Goal: Task Accomplishment & Management: Manage account settings

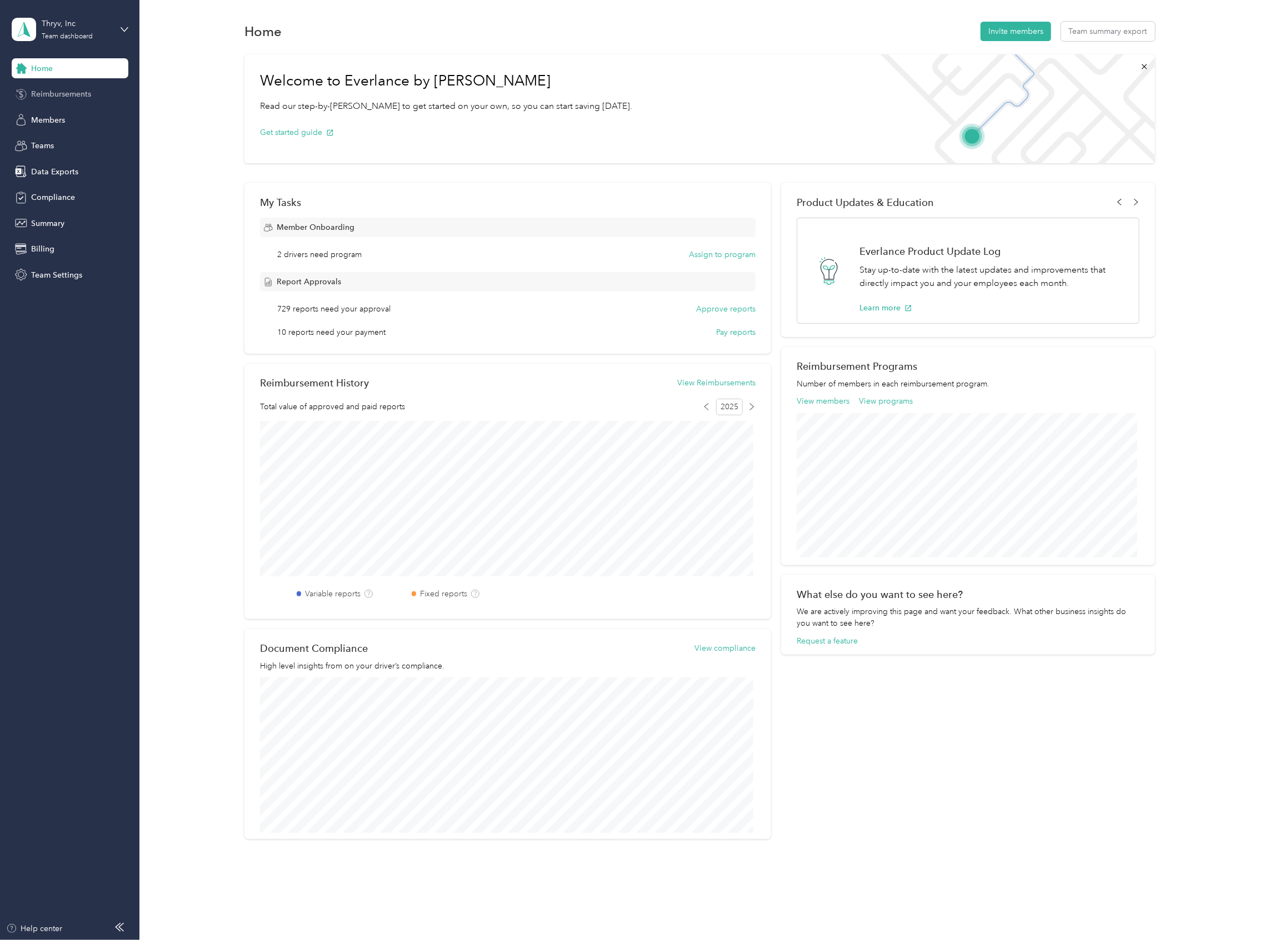
click at [70, 89] on span "Reimbursements" at bounding box center [61, 94] width 60 height 12
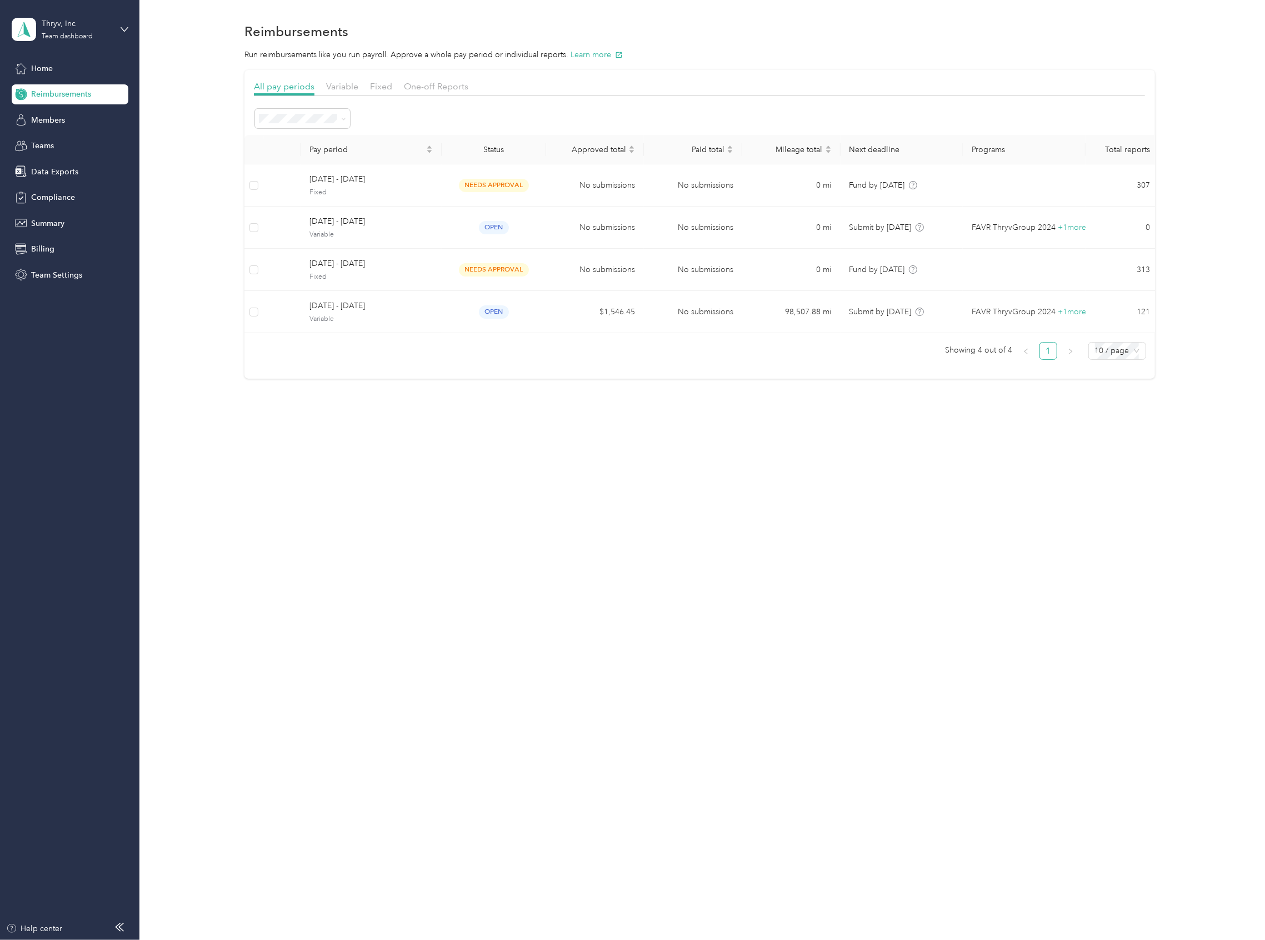
click at [56, 102] on div "Reimbursements" at bounding box center [70, 94] width 117 height 20
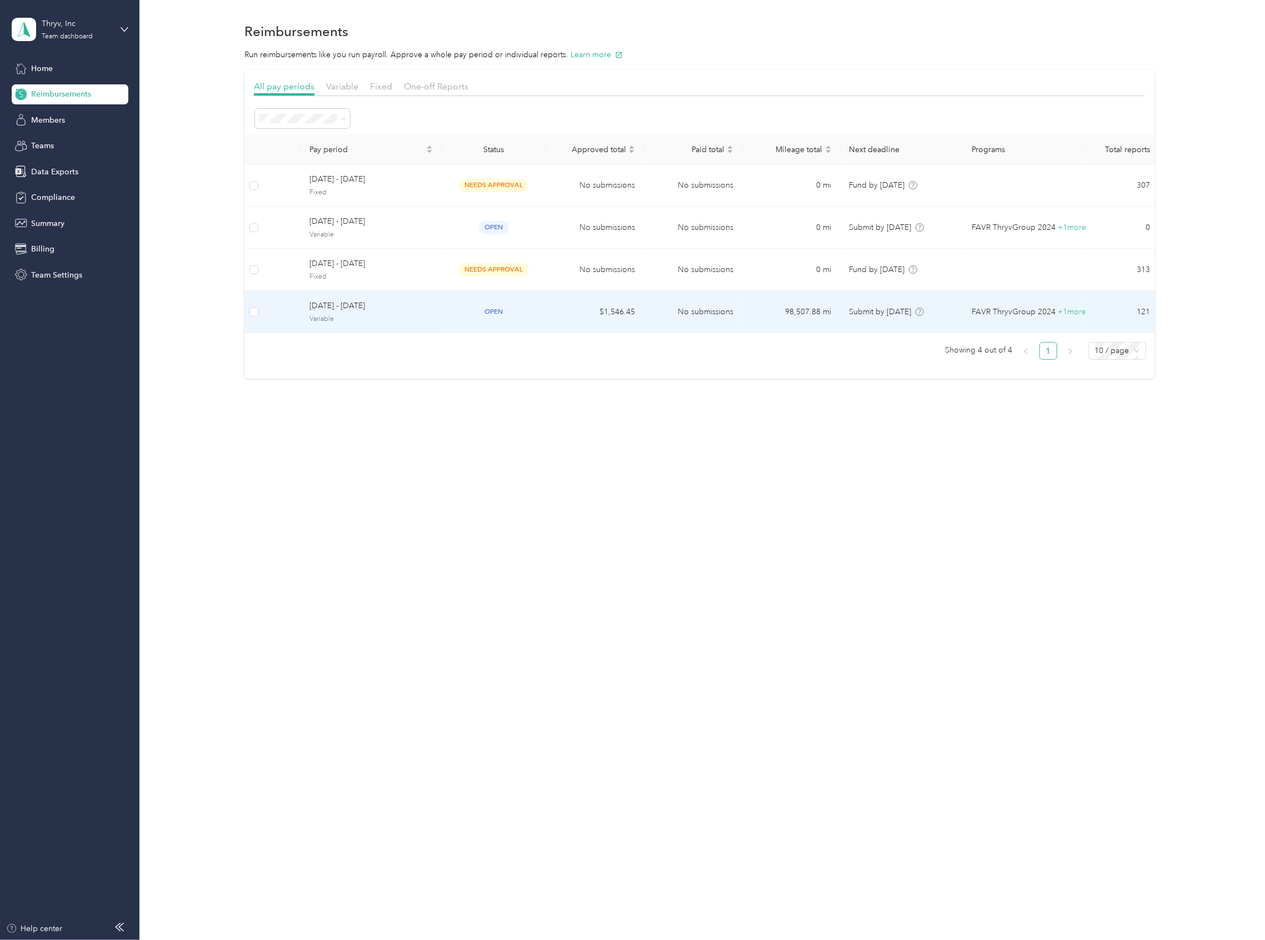
click at [328, 312] on span "[DATE] - [DATE]" at bounding box center [370, 306] width 123 height 12
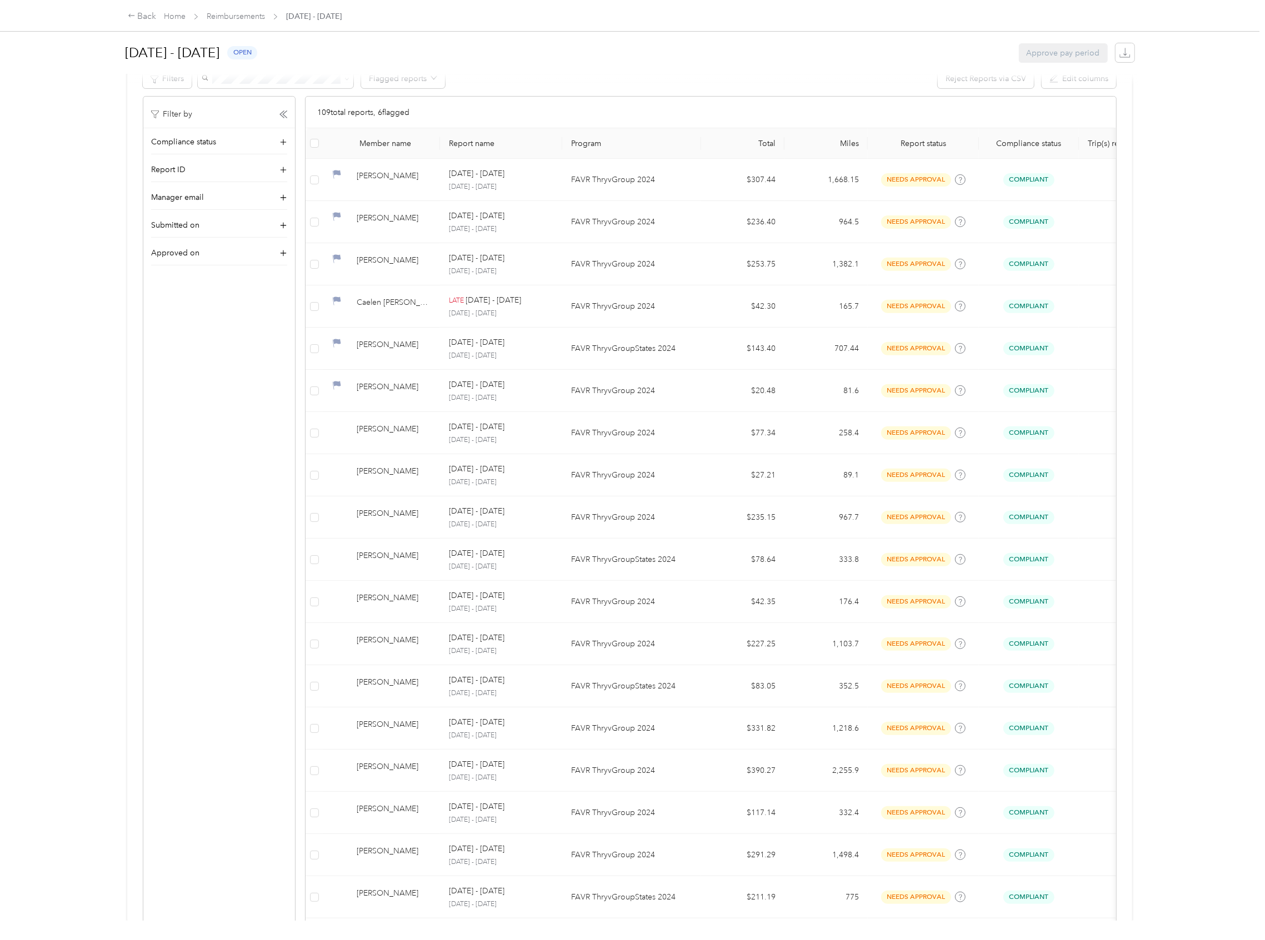
scroll to position [296, 0]
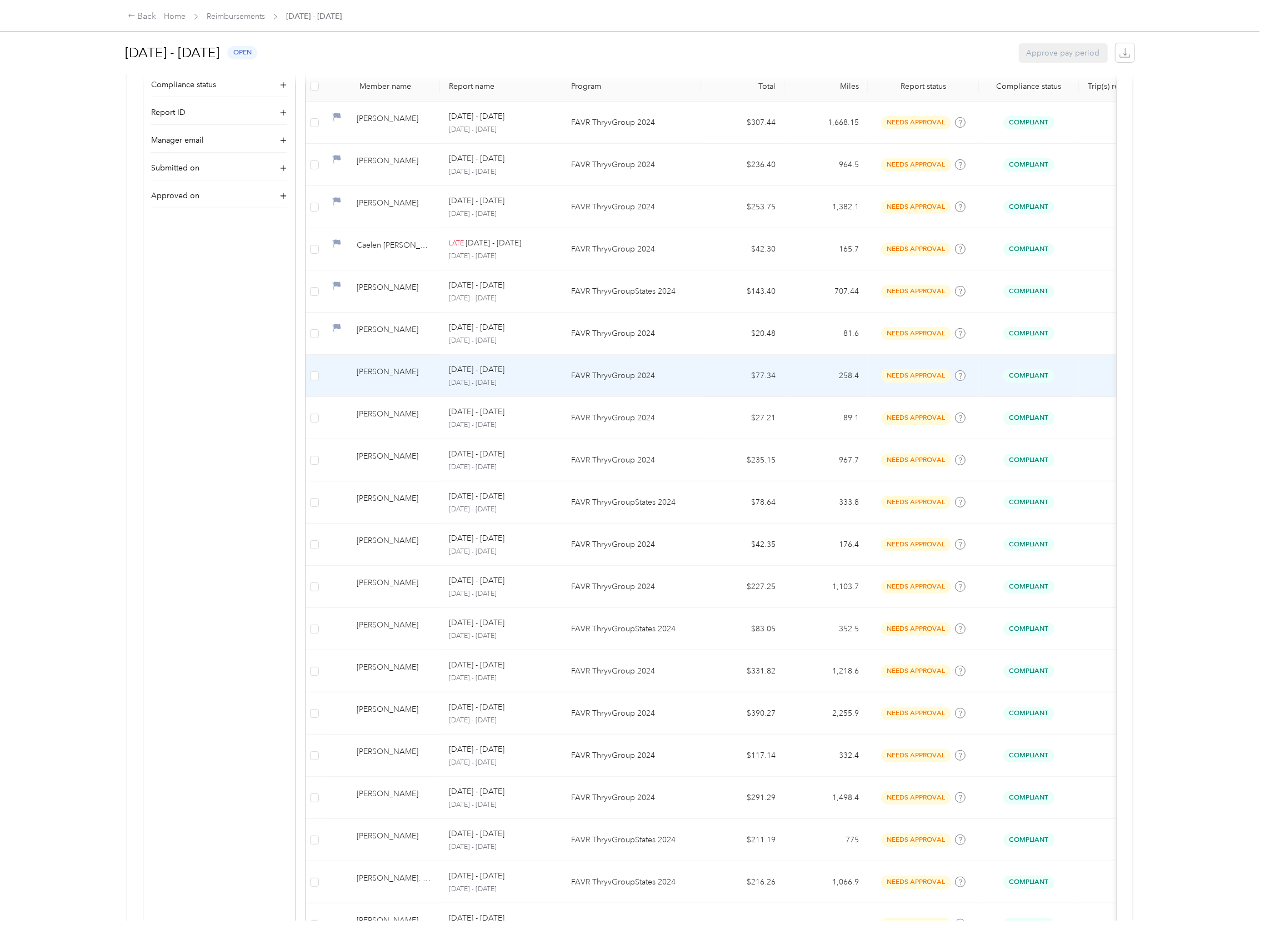
click at [350, 387] on td "[PERSON_NAME]" at bounding box center [381, 376] width 117 height 42
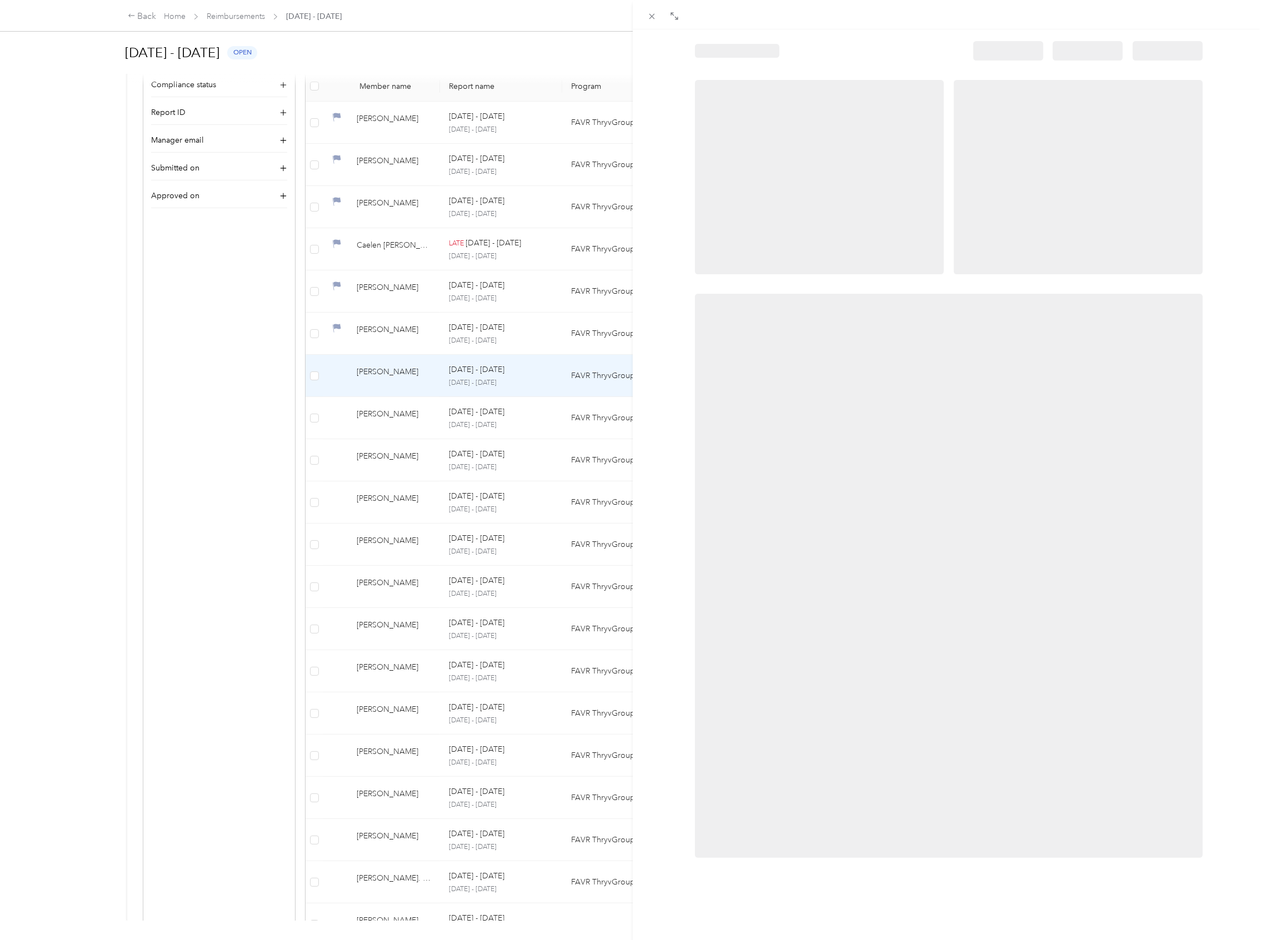
click at [312, 380] on div at bounding box center [632, 470] width 1265 height 940
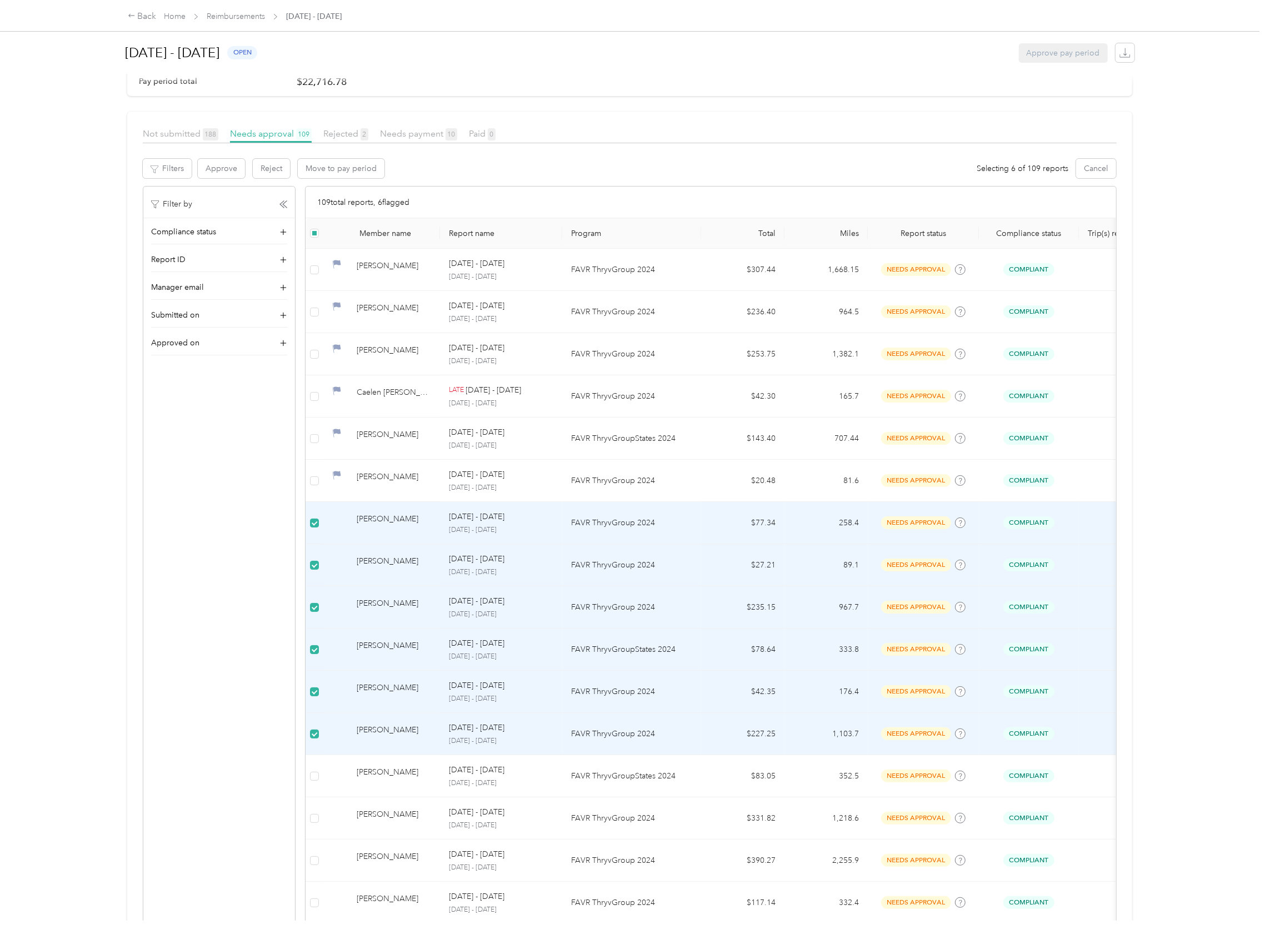
scroll to position [148, 0]
click at [225, 163] on button "Approve" at bounding box center [221, 169] width 47 height 19
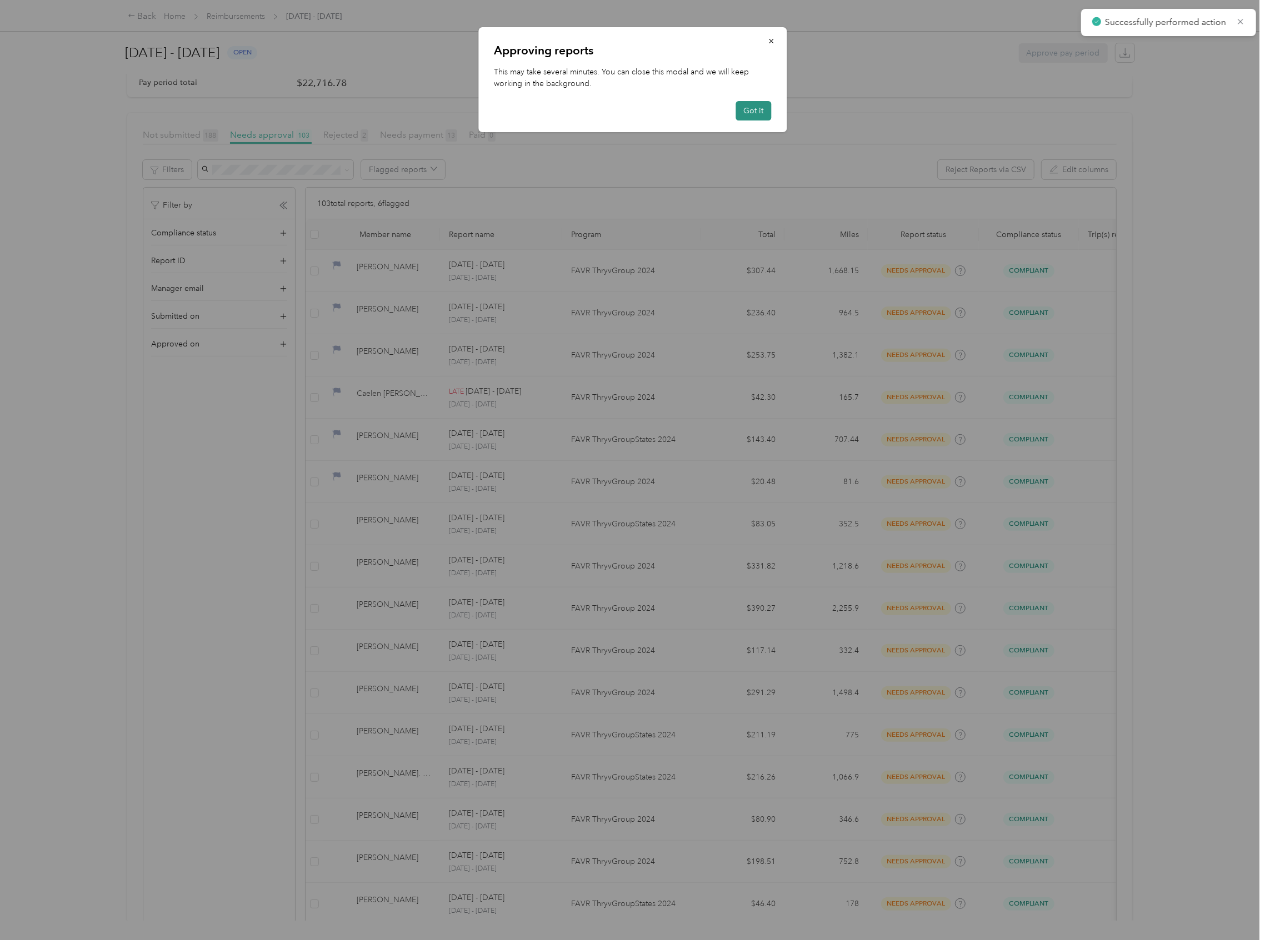
click at [753, 114] on button "Got it" at bounding box center [753, 110] width 36 height 19
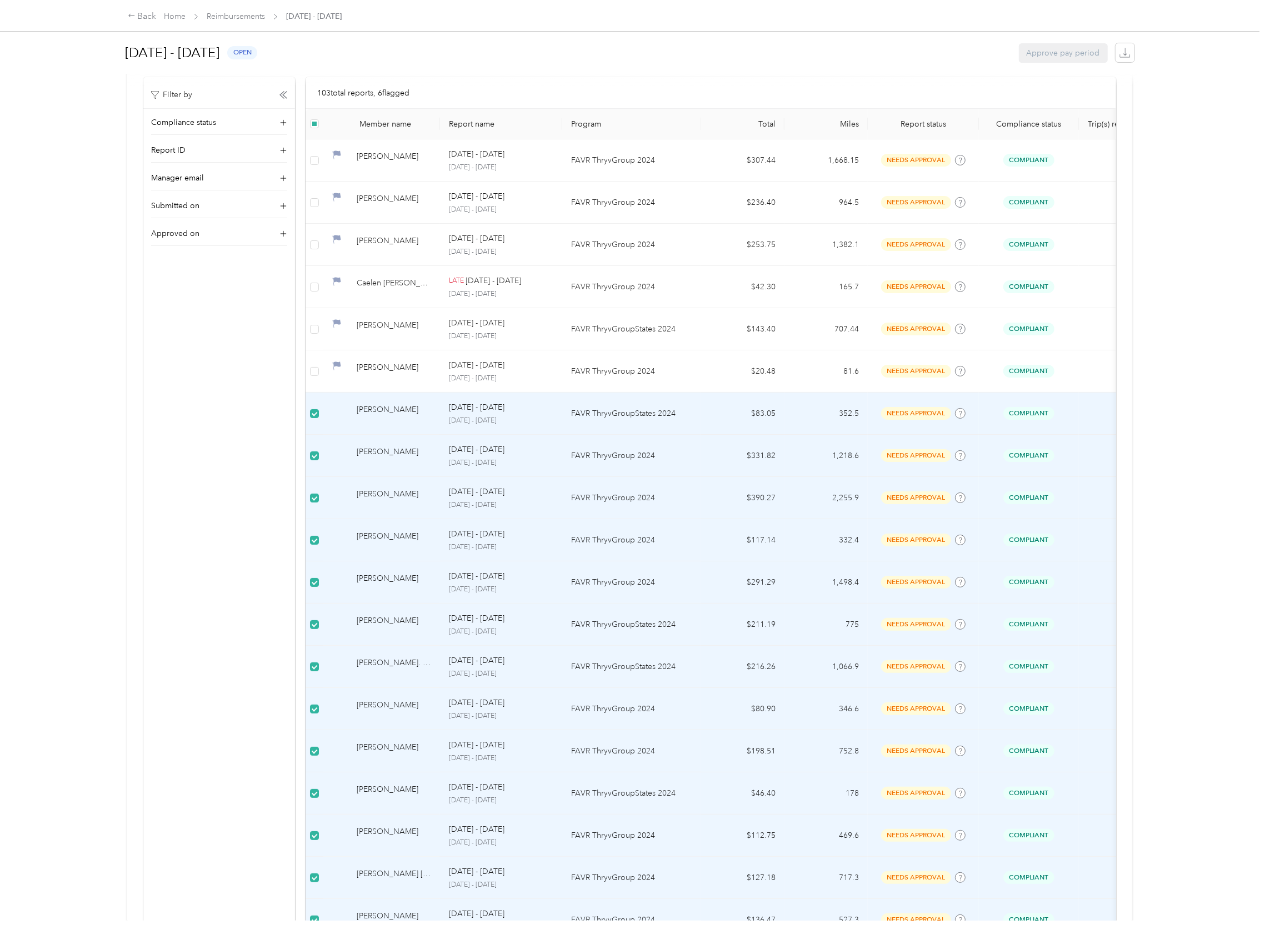
scroll to position [222, 0]
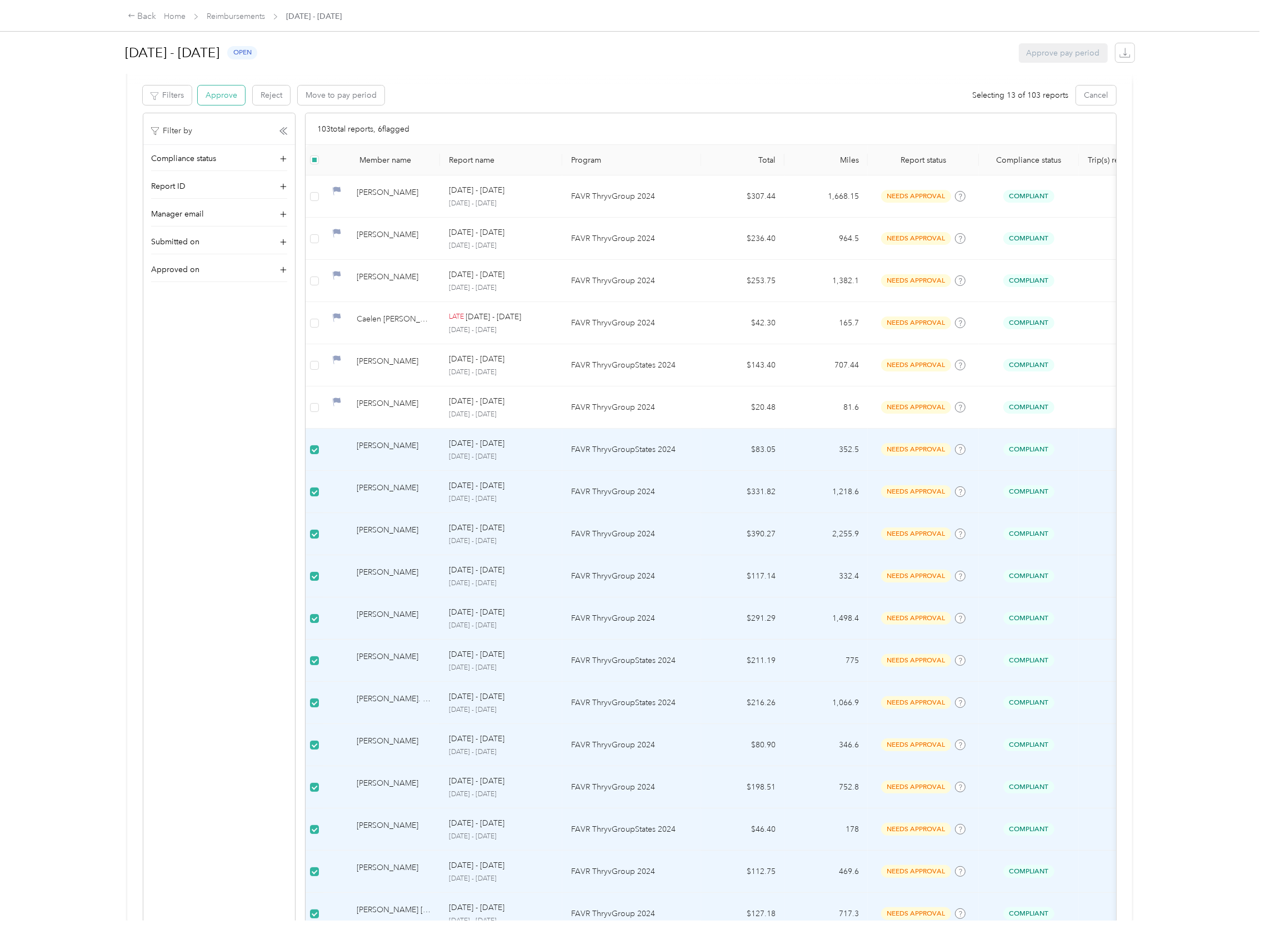
click at [214, 91] on button "Approve" at bounding box center [221, 95] width 47 height 19
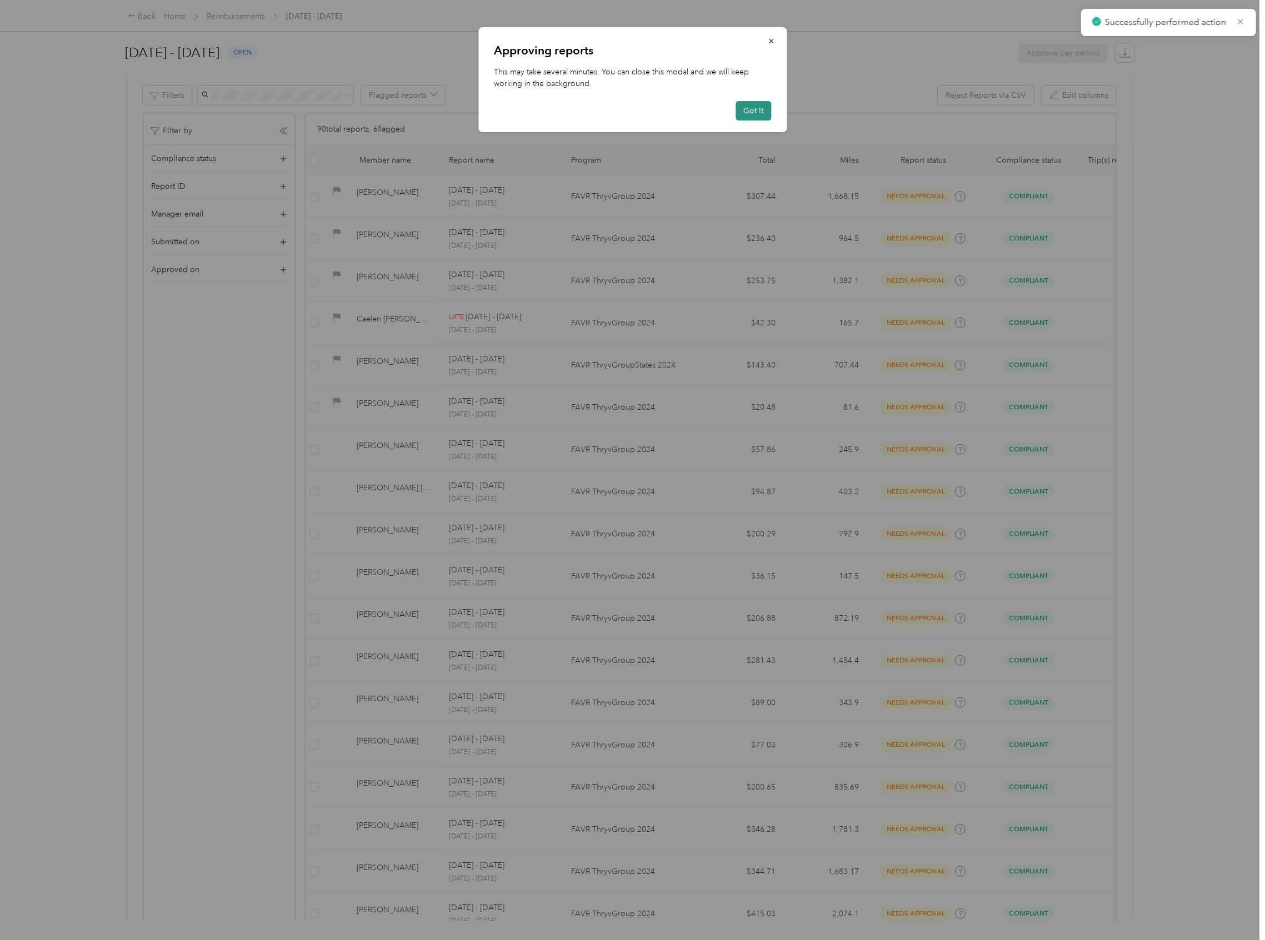
click at [756, 108] on button "Got it" at bounding box center [753, 110] width 36 height 19
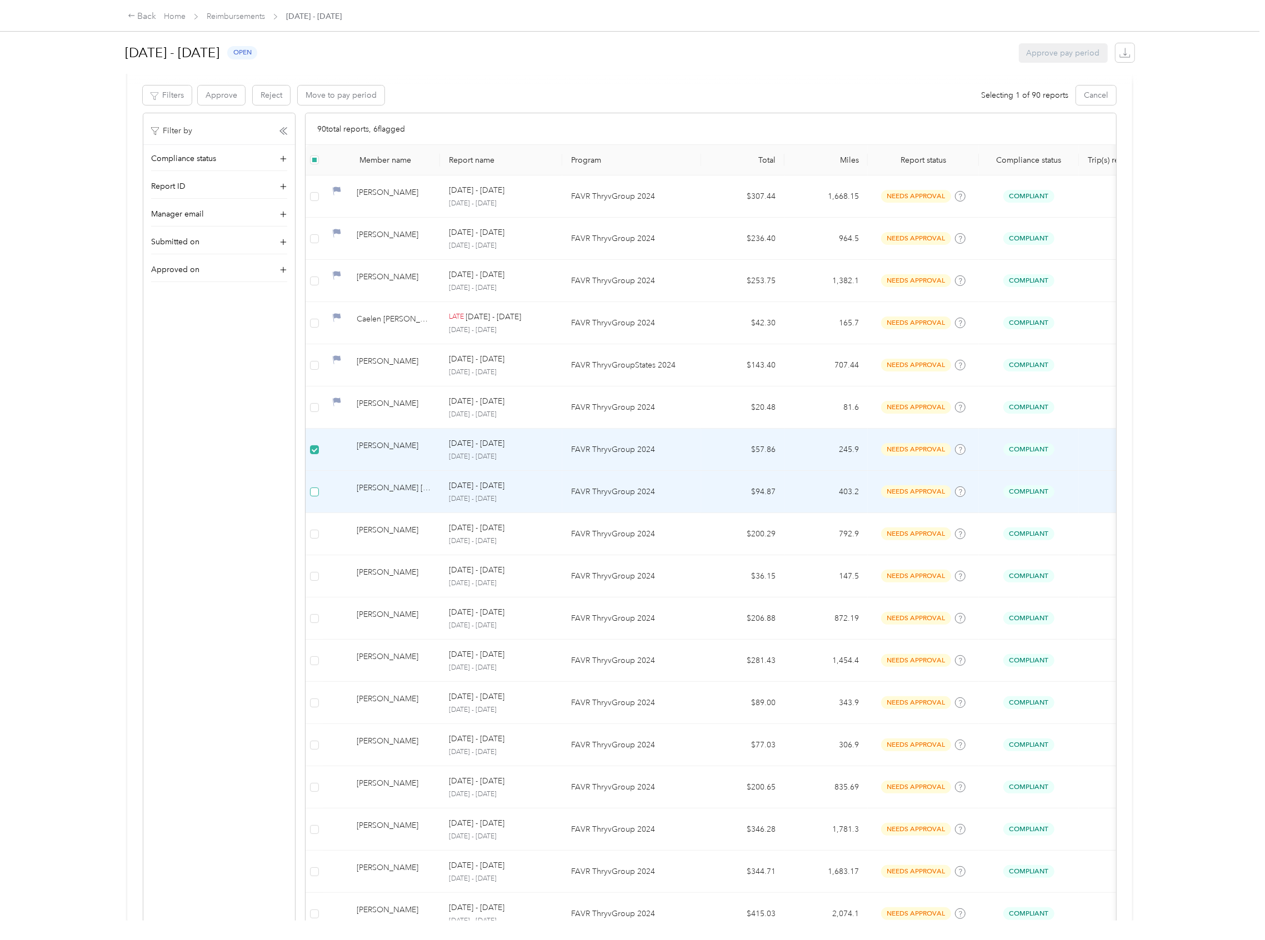
click at [312, 498] on label at bounding box center [314, 492] width 9 height 12
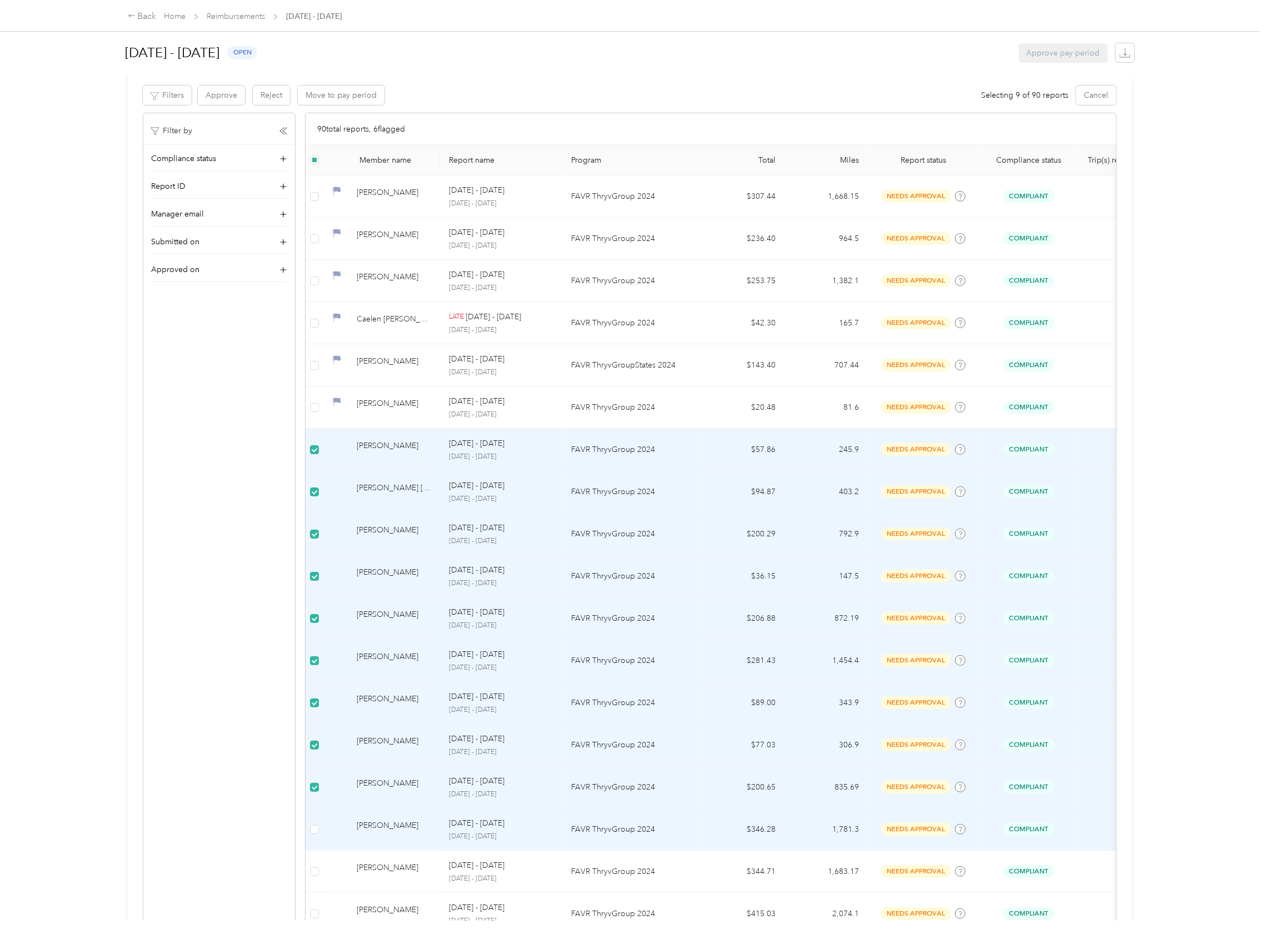
click at [309, 830] on td at bounding box center [314, 830] width 18 height 42
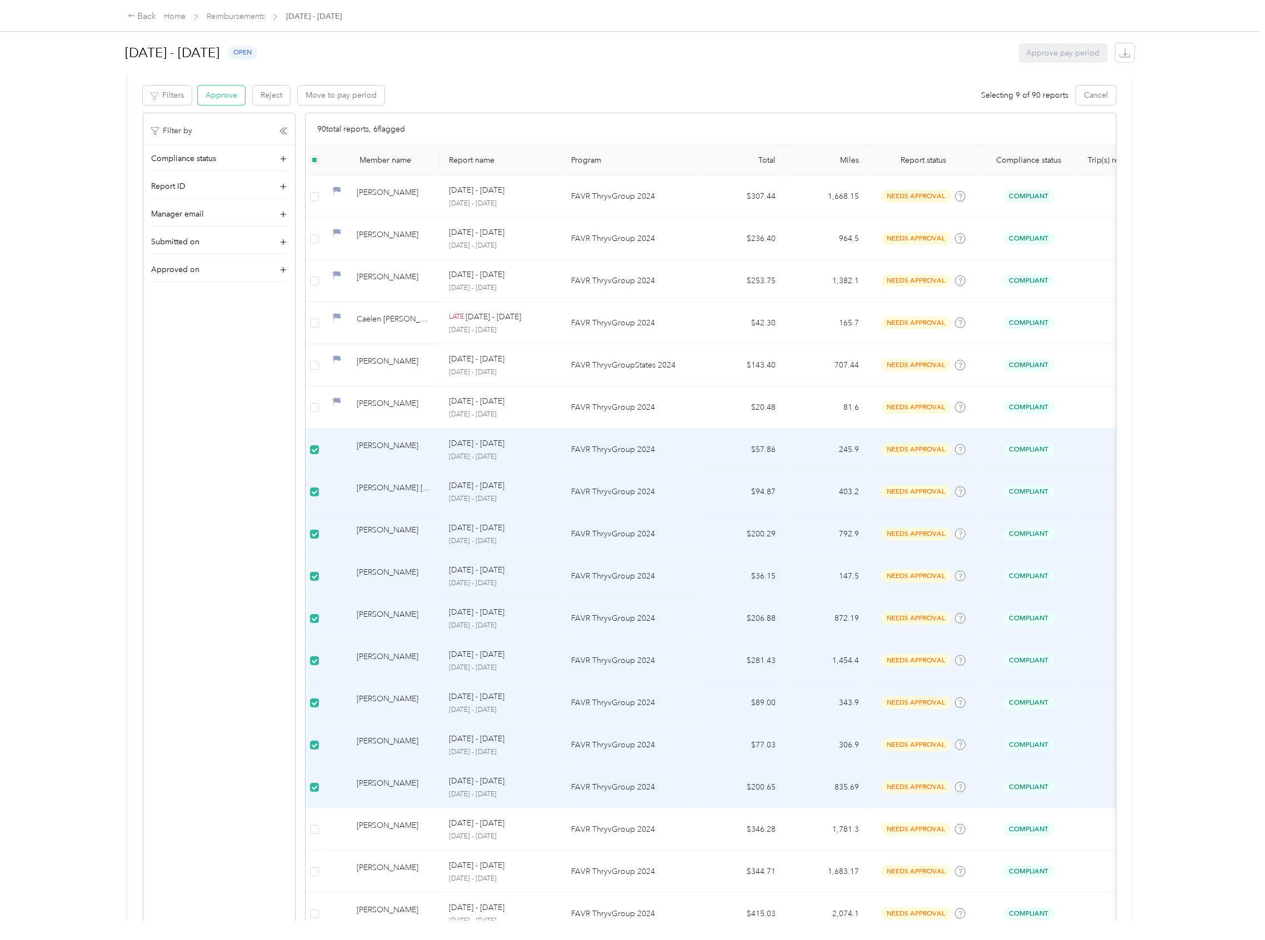
click at [227, 90] on button "Approve" at bounding box center [221, 95] width 47 height 19
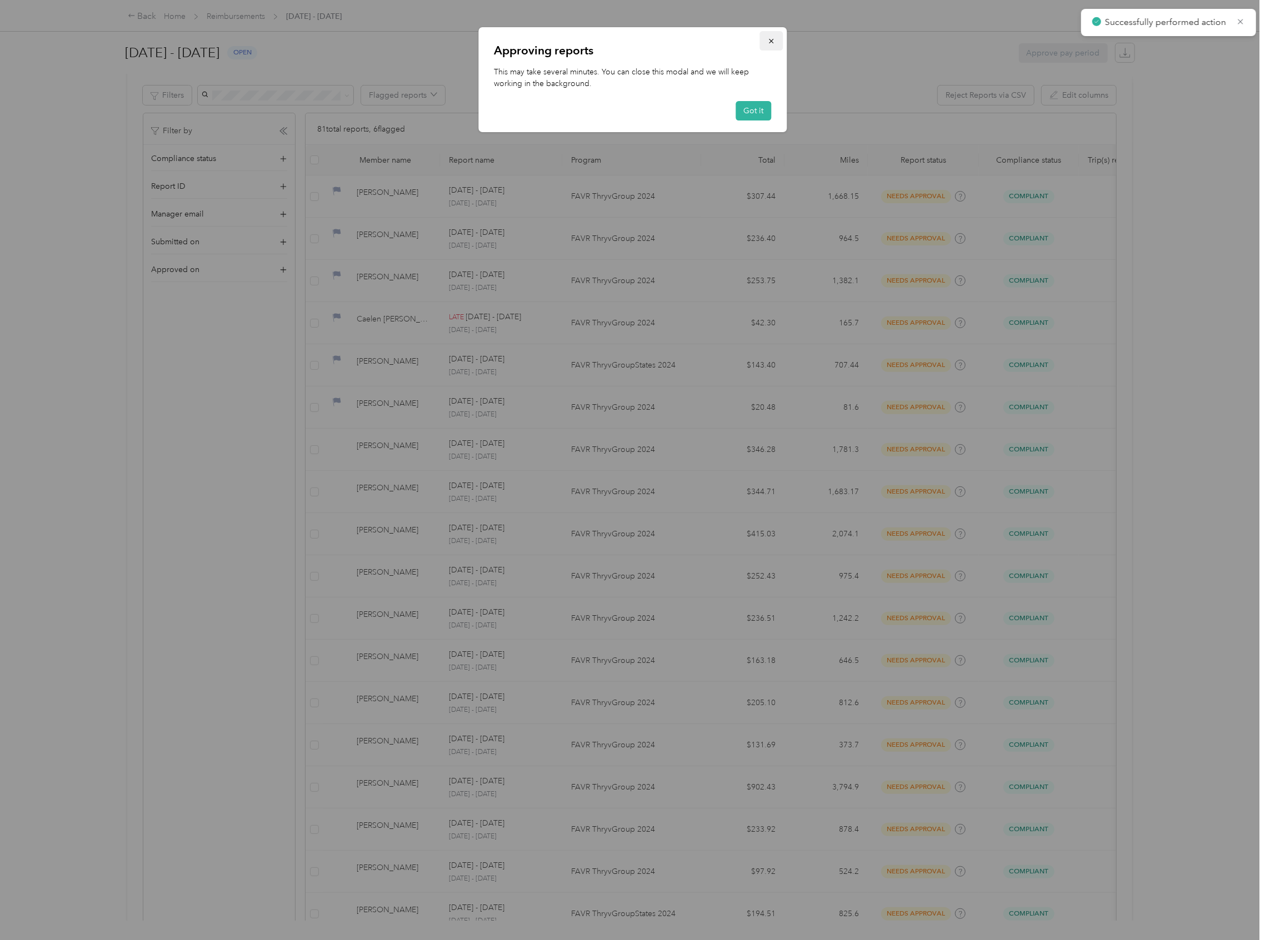
click at [774, 40] on icon "button" at bounding box center [771, 41] width 8 height 8
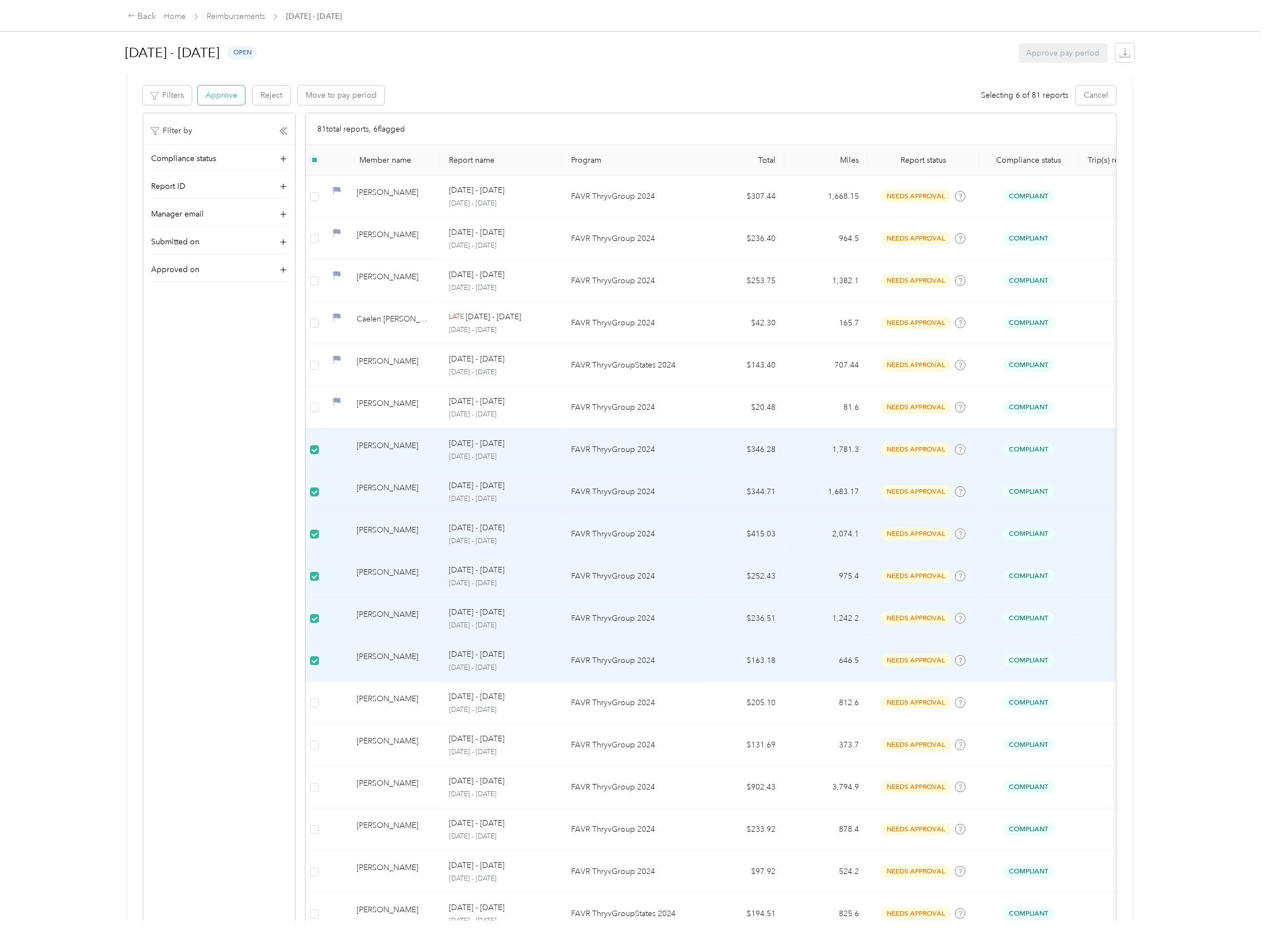
click at [215, 92] on button "Approve" at bounding box center [221, 95] width 47 height 19
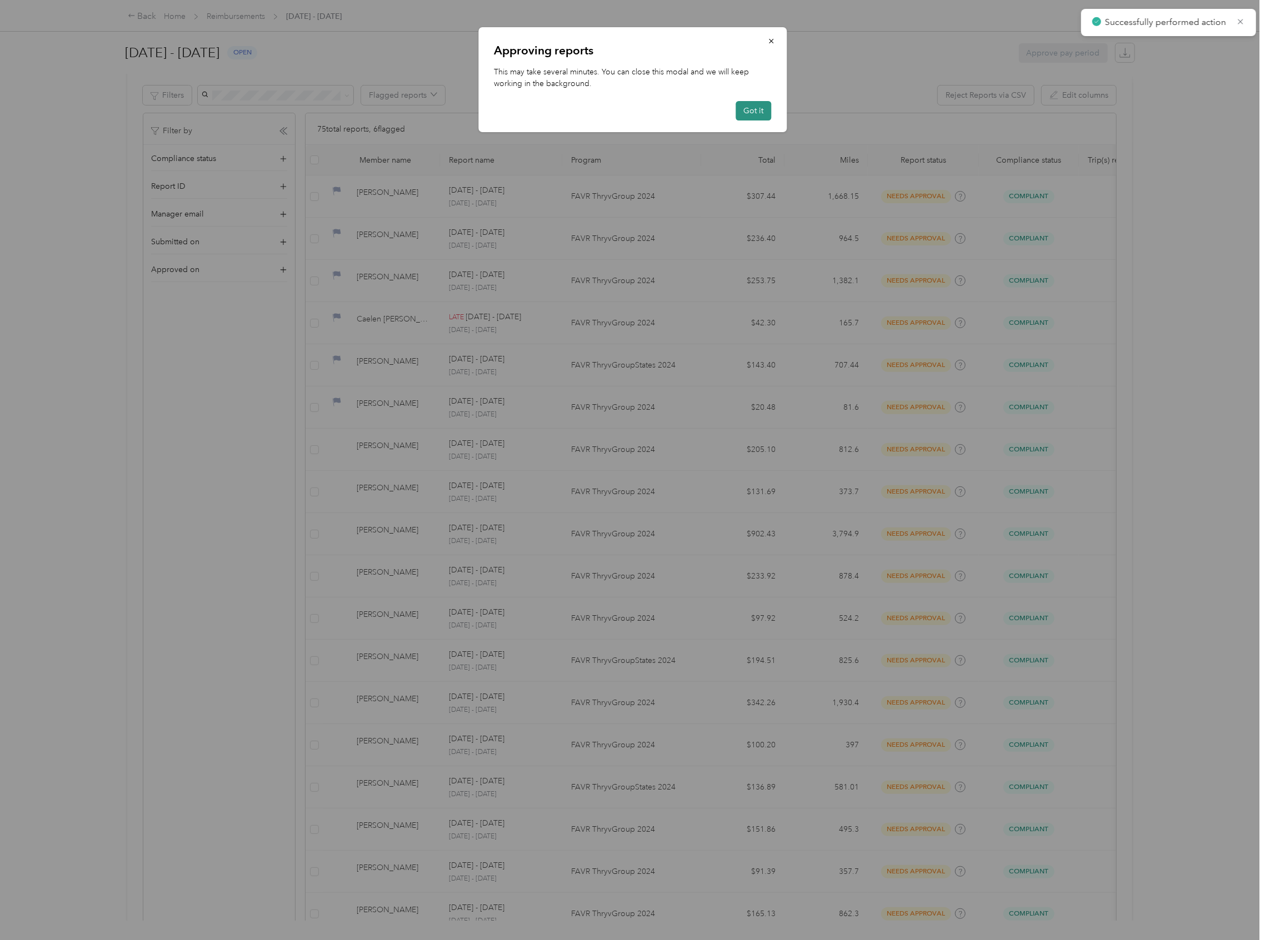
click at [751, 112] on button "Got it" at bounding box center [753, 110] width 36 height 19
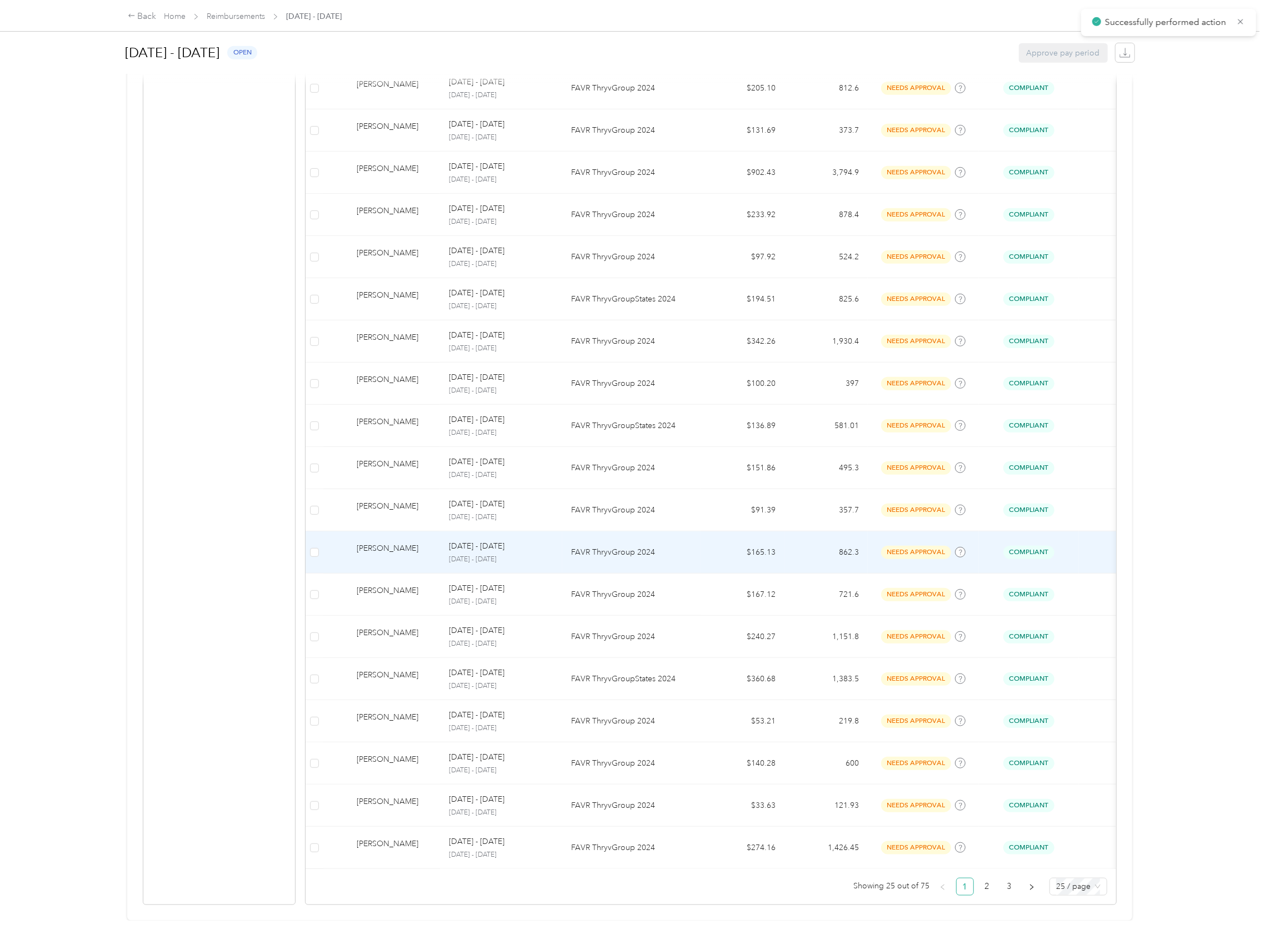
scroll to position [611, 0]
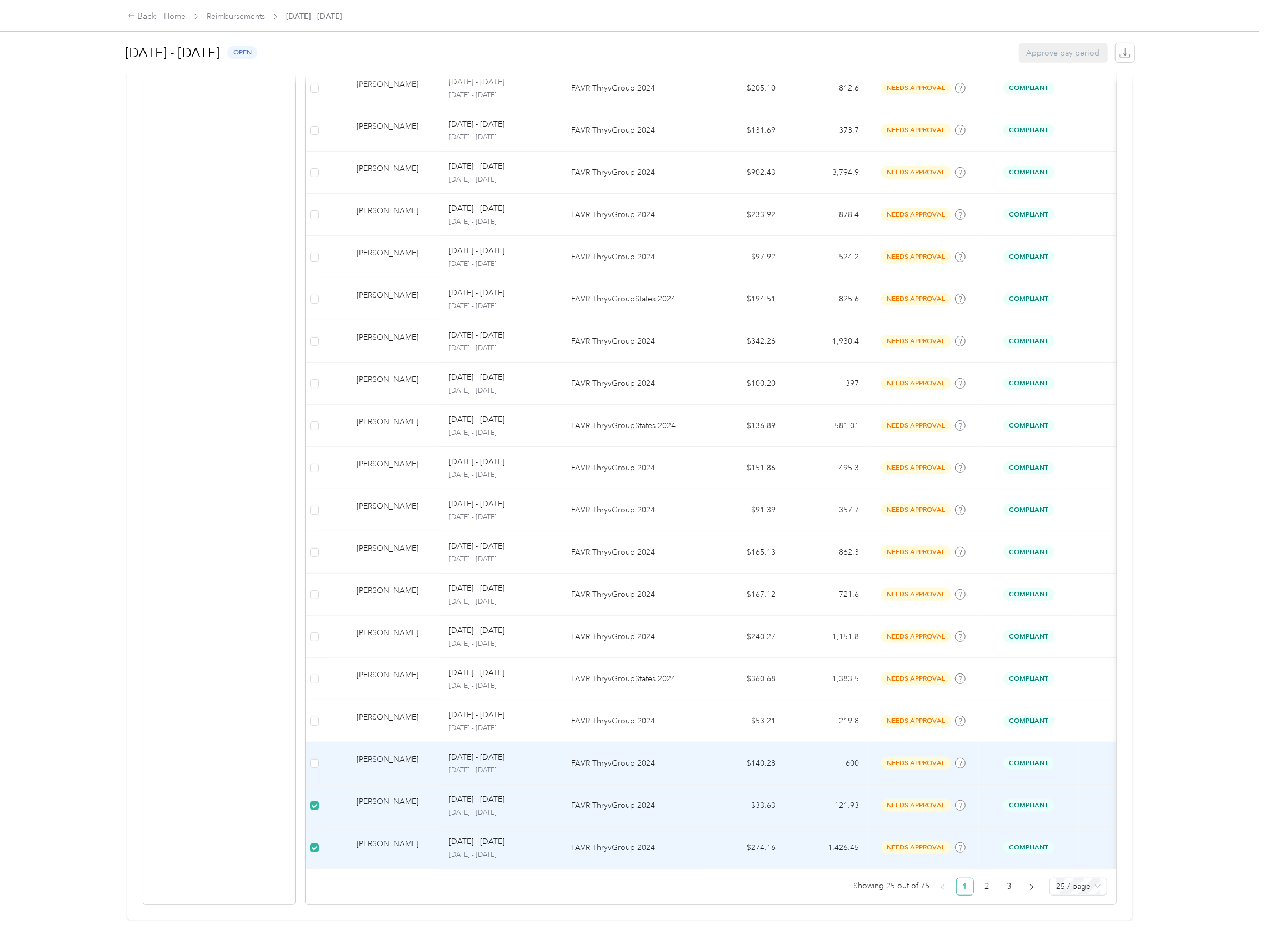
click at [319, 743] on td at bounding box center [314, 764] width 18 height 42
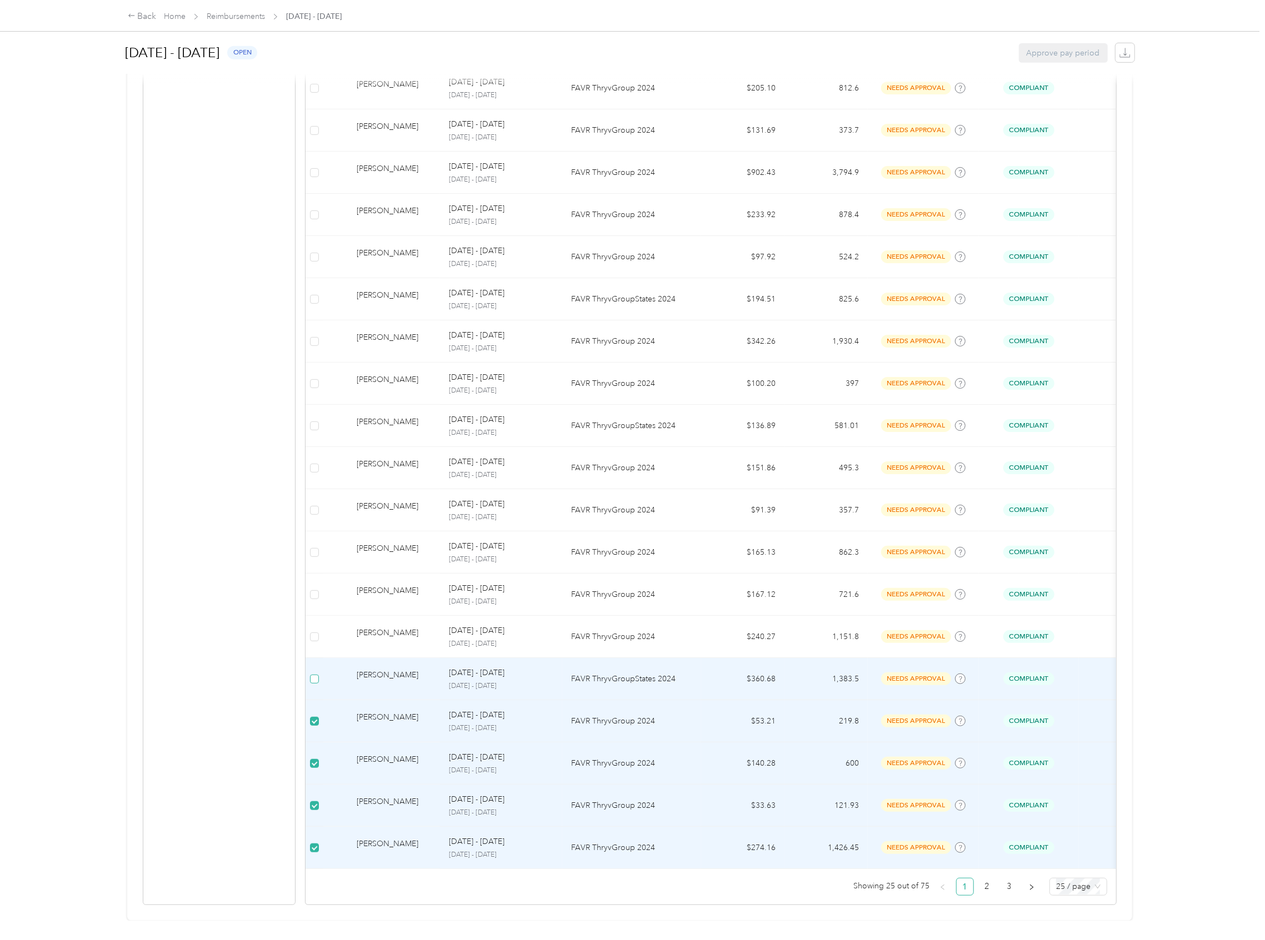
click at [313, 673] on label at bounding box center [314, 679] width 9 height 12
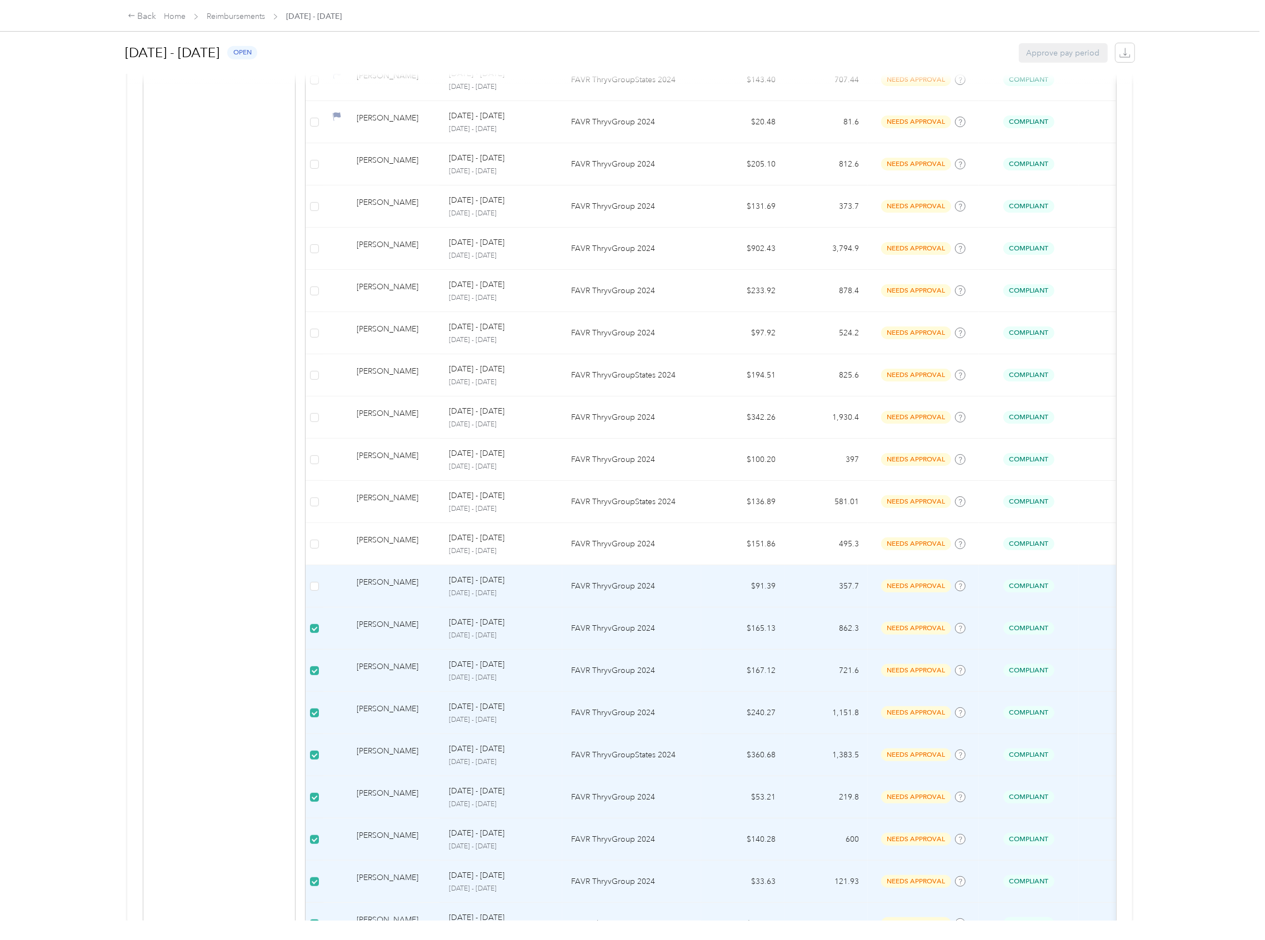
scroll to position [463, 0]
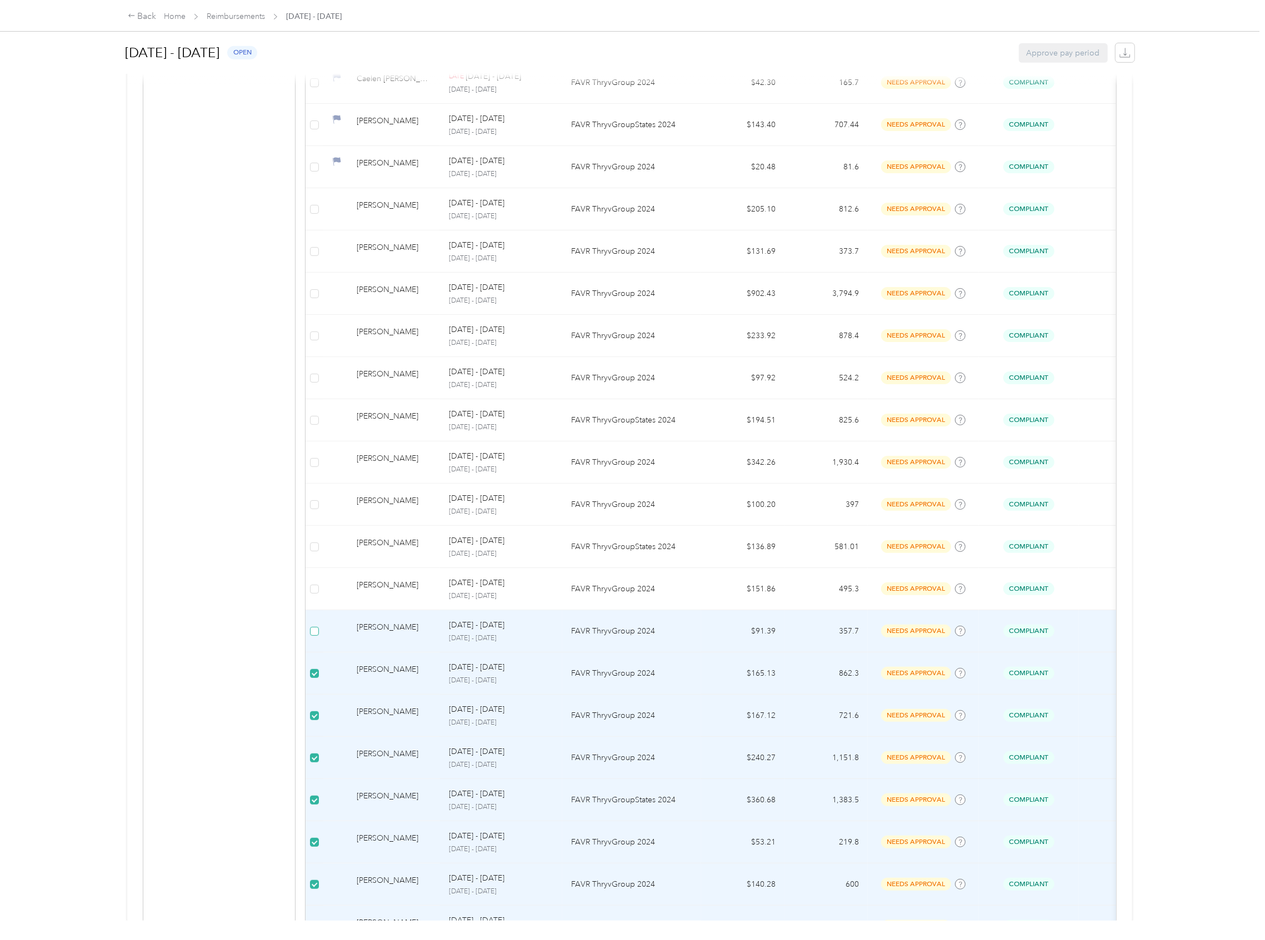
click at [310, 629] on label at bounding box center [314, 631] width 9 height 12
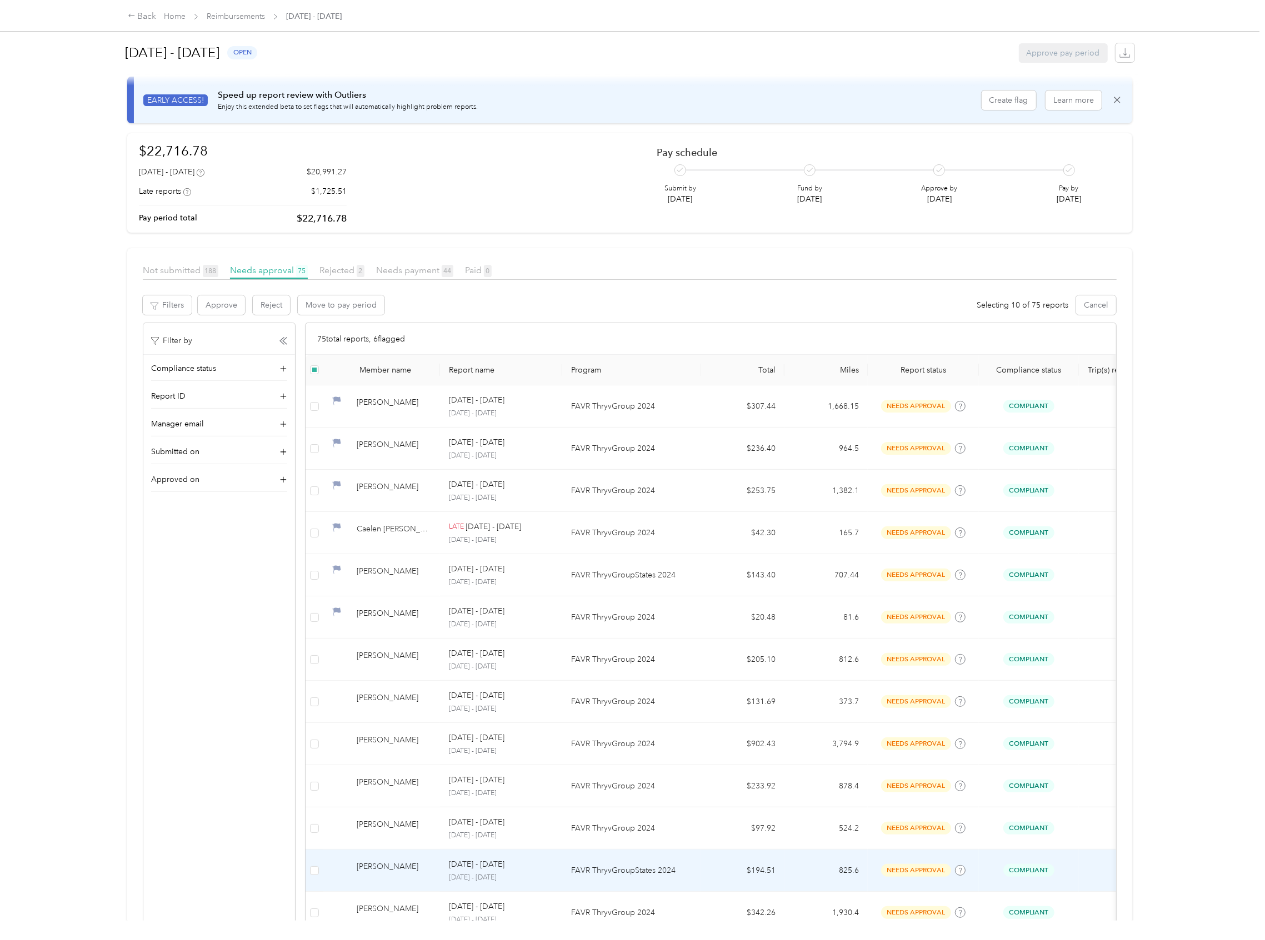
scroll to position [0, 0]
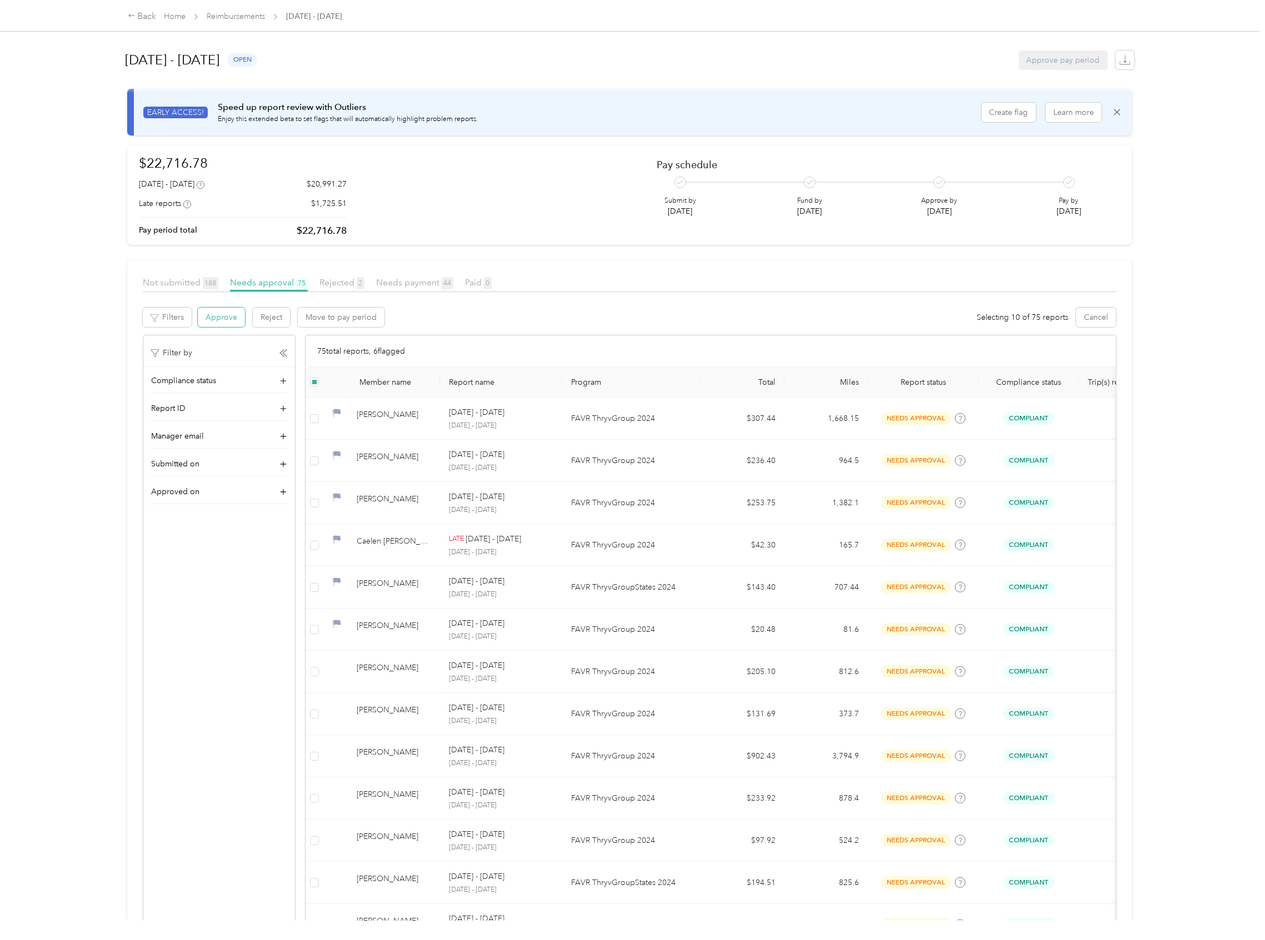
click at [221, 313] on button "Approve" at bounding box center [221, 317] width 47 height 19
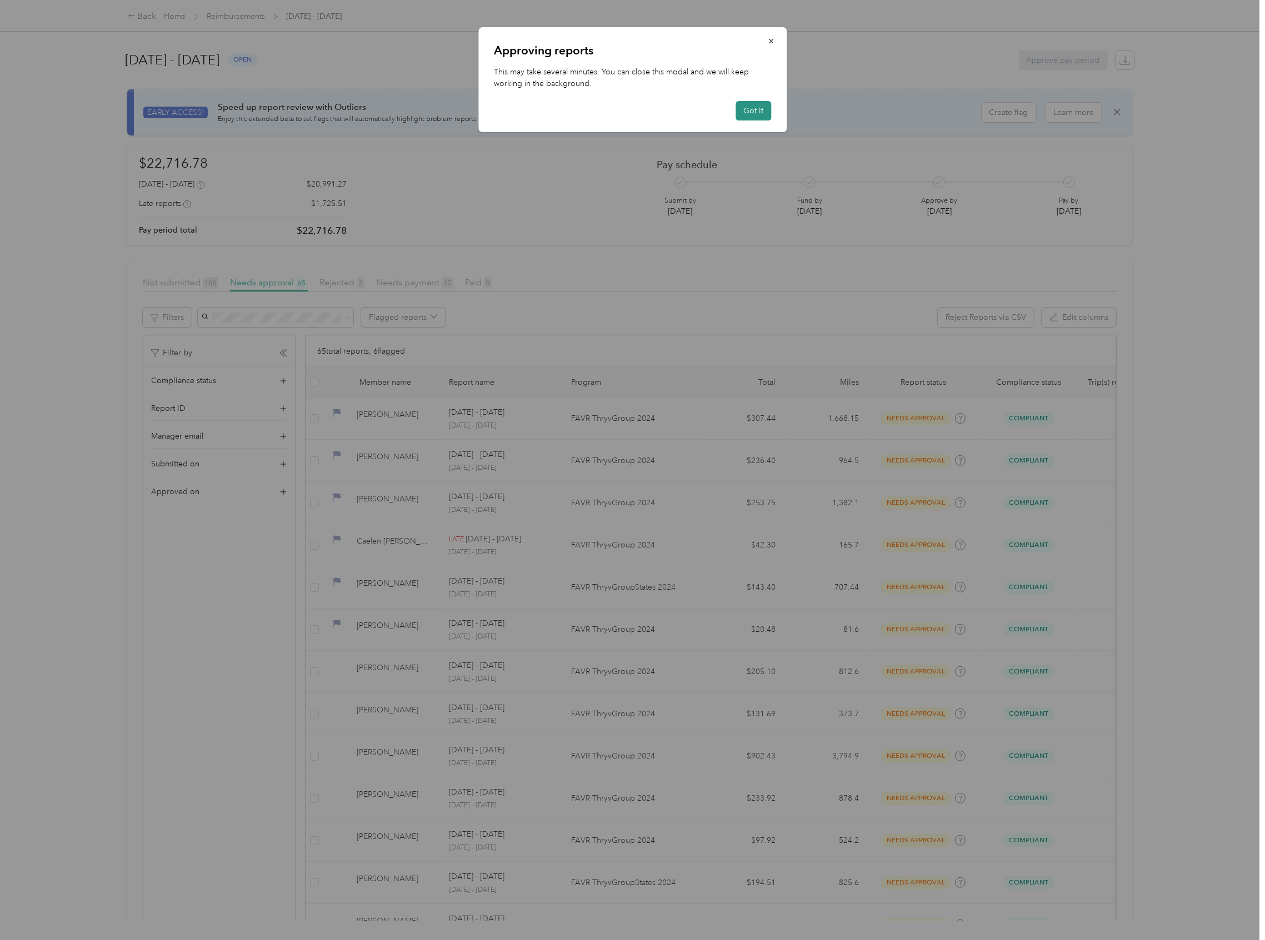
click at [763, 107] on button "Got it" at bounding box center [753, 110] width 36 height 19
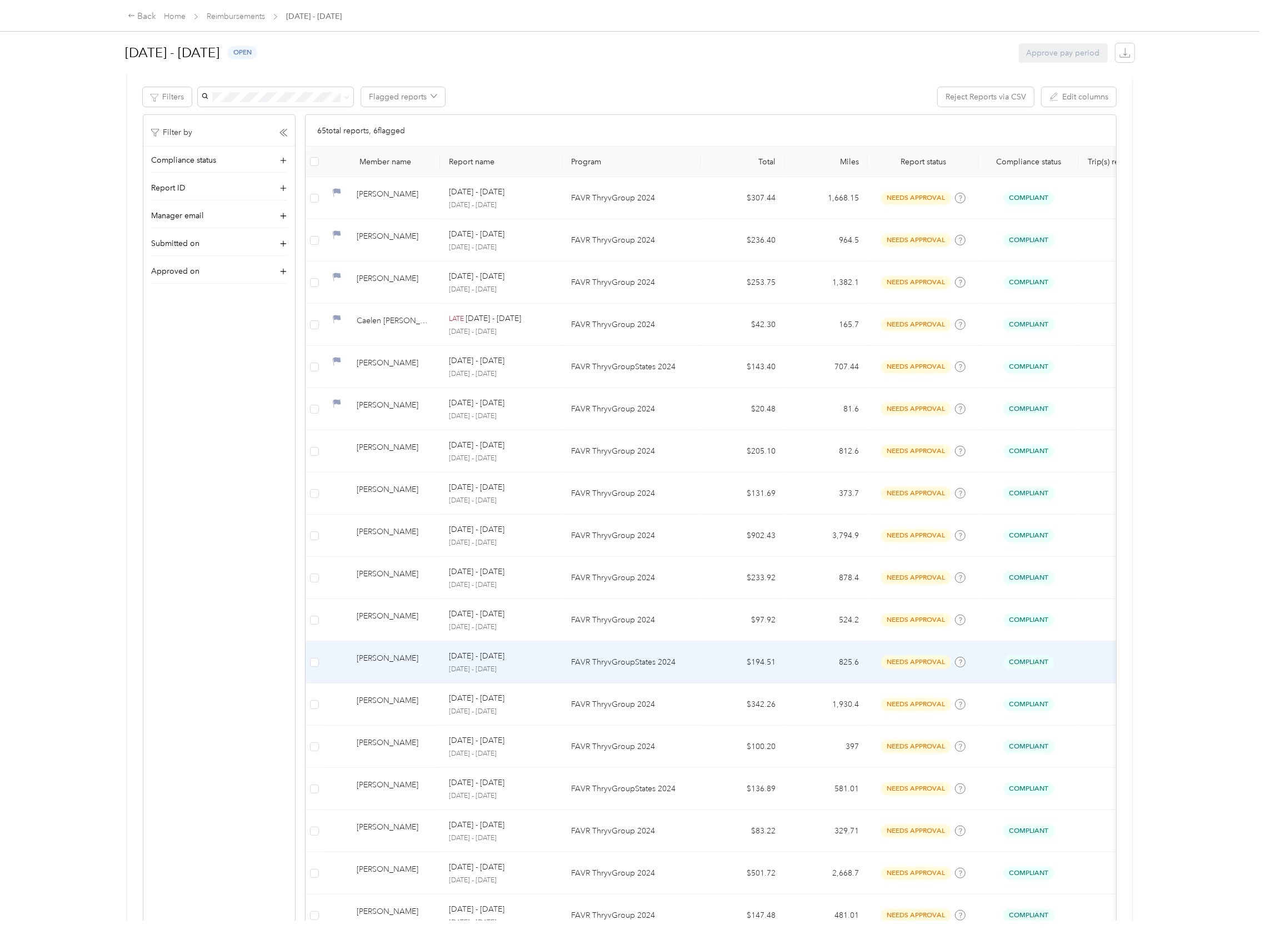
scroll to position [222, 0]
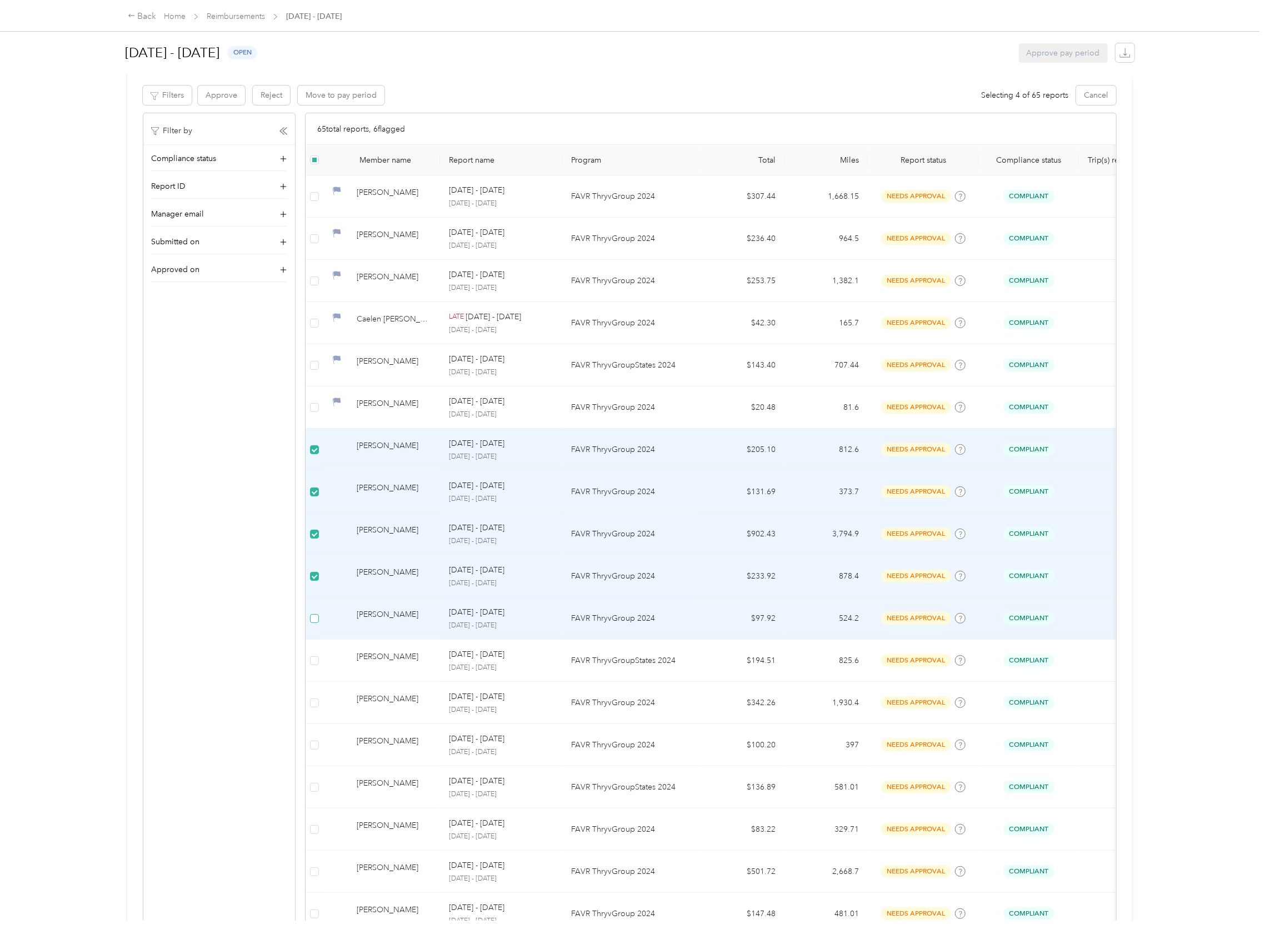
click at [317, 625] on label at bounding box center [314, 619] width 9 height 12
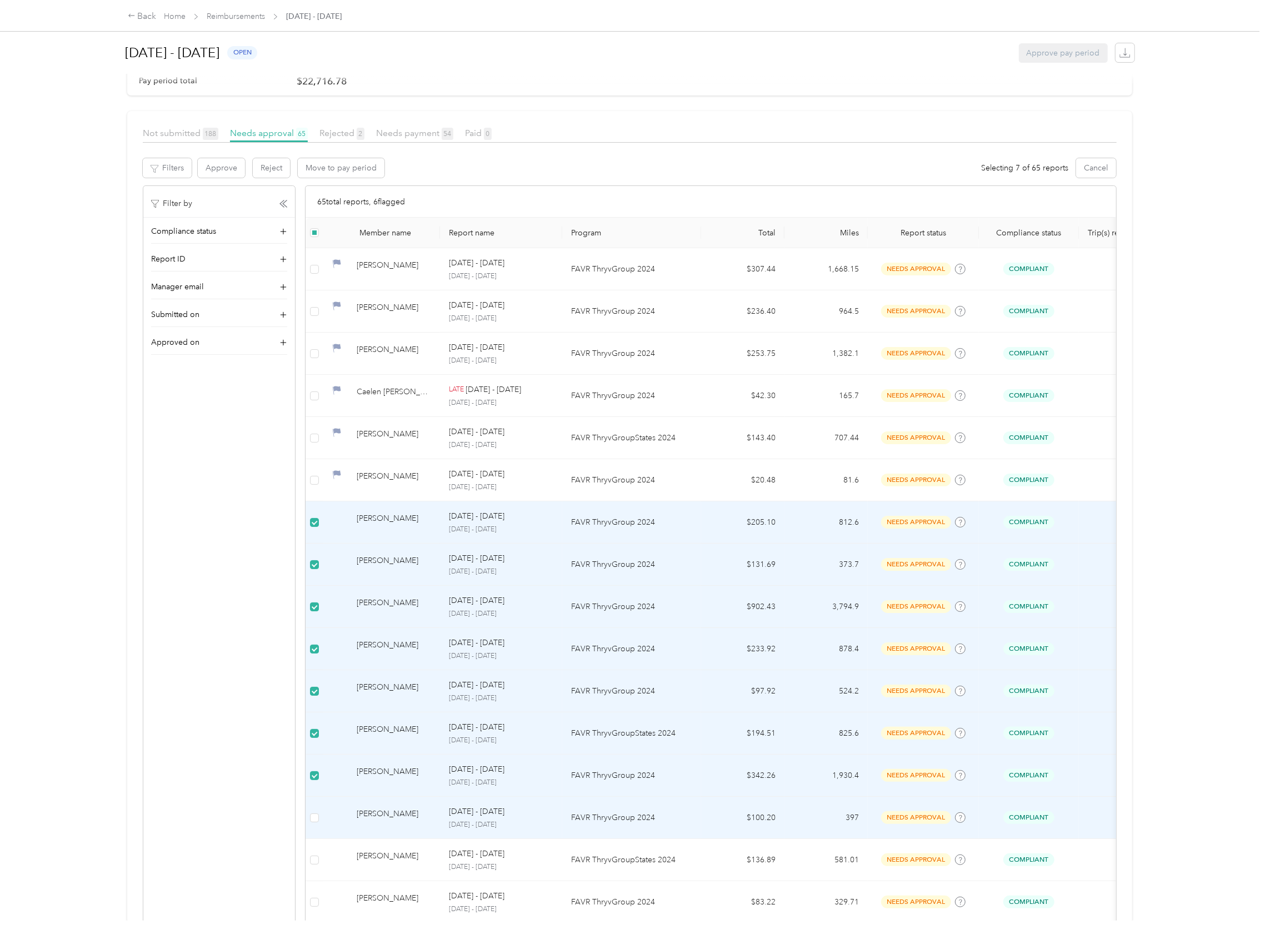
scroll to position [148, 0]
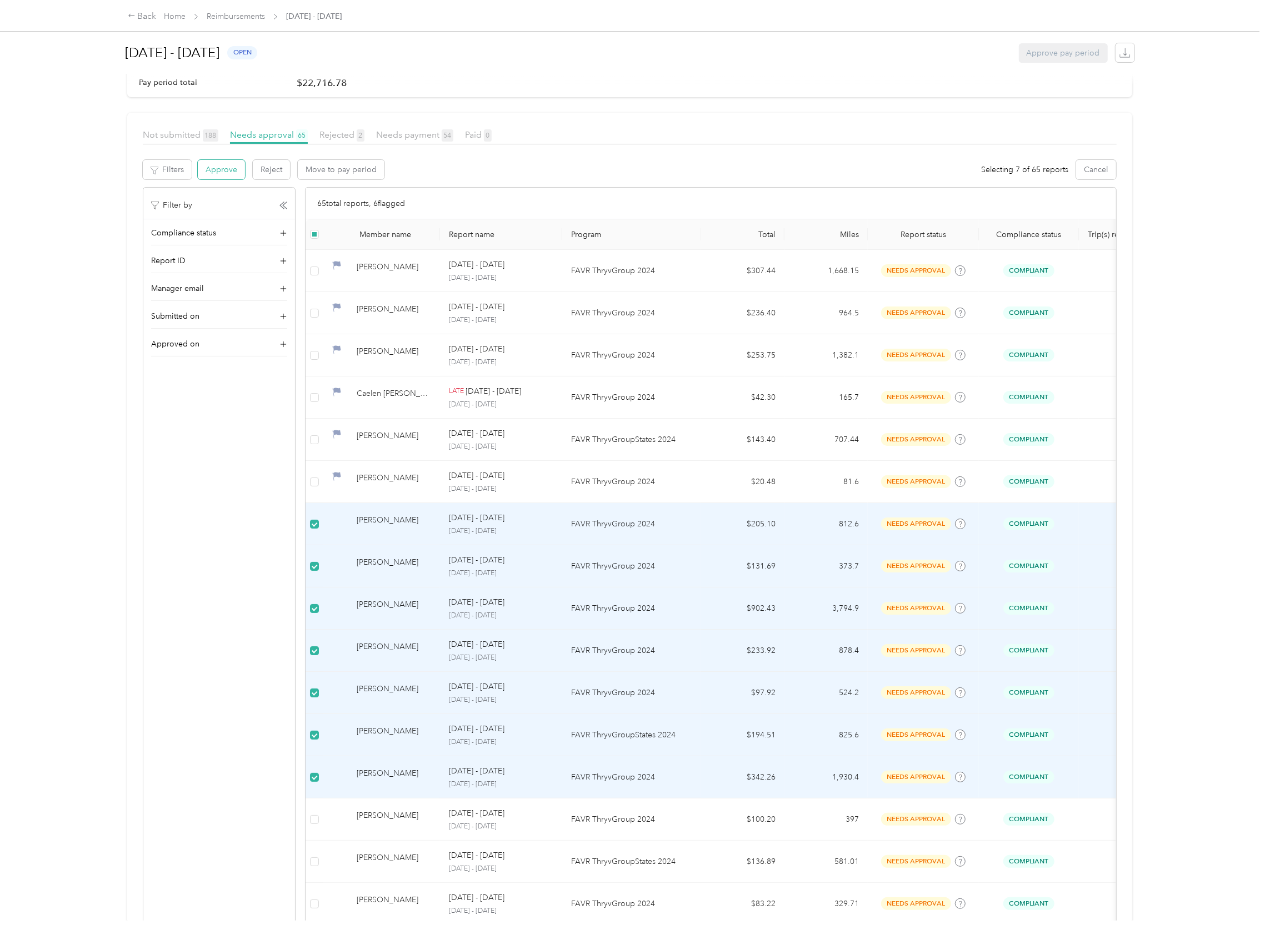
click at [215, 172] on button "Approve" at bounding box center [221, 169] width 47 height 19
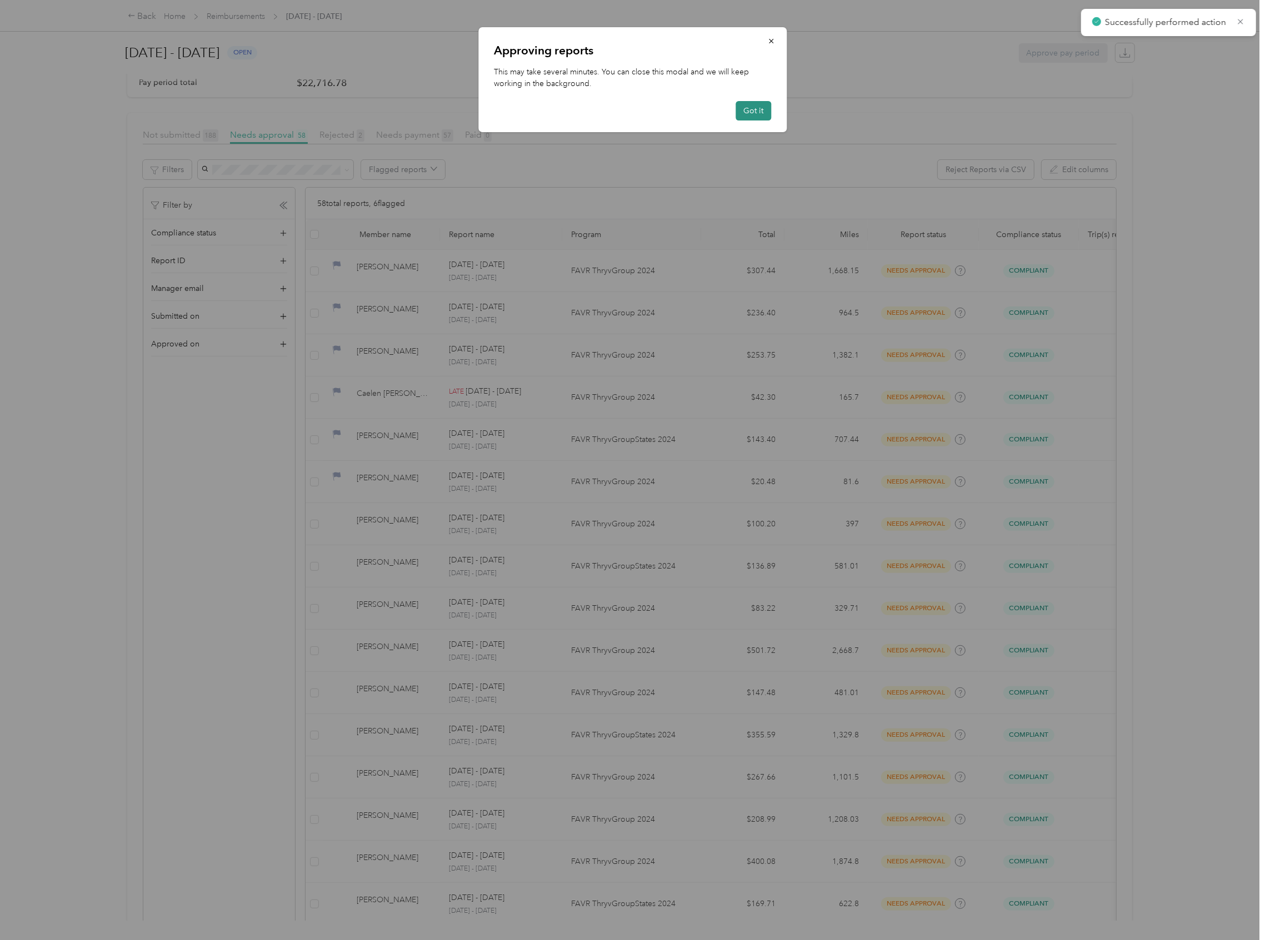
click at [759, 108] on button "Got it" at bounding box center [753, 110] width 36 height 19
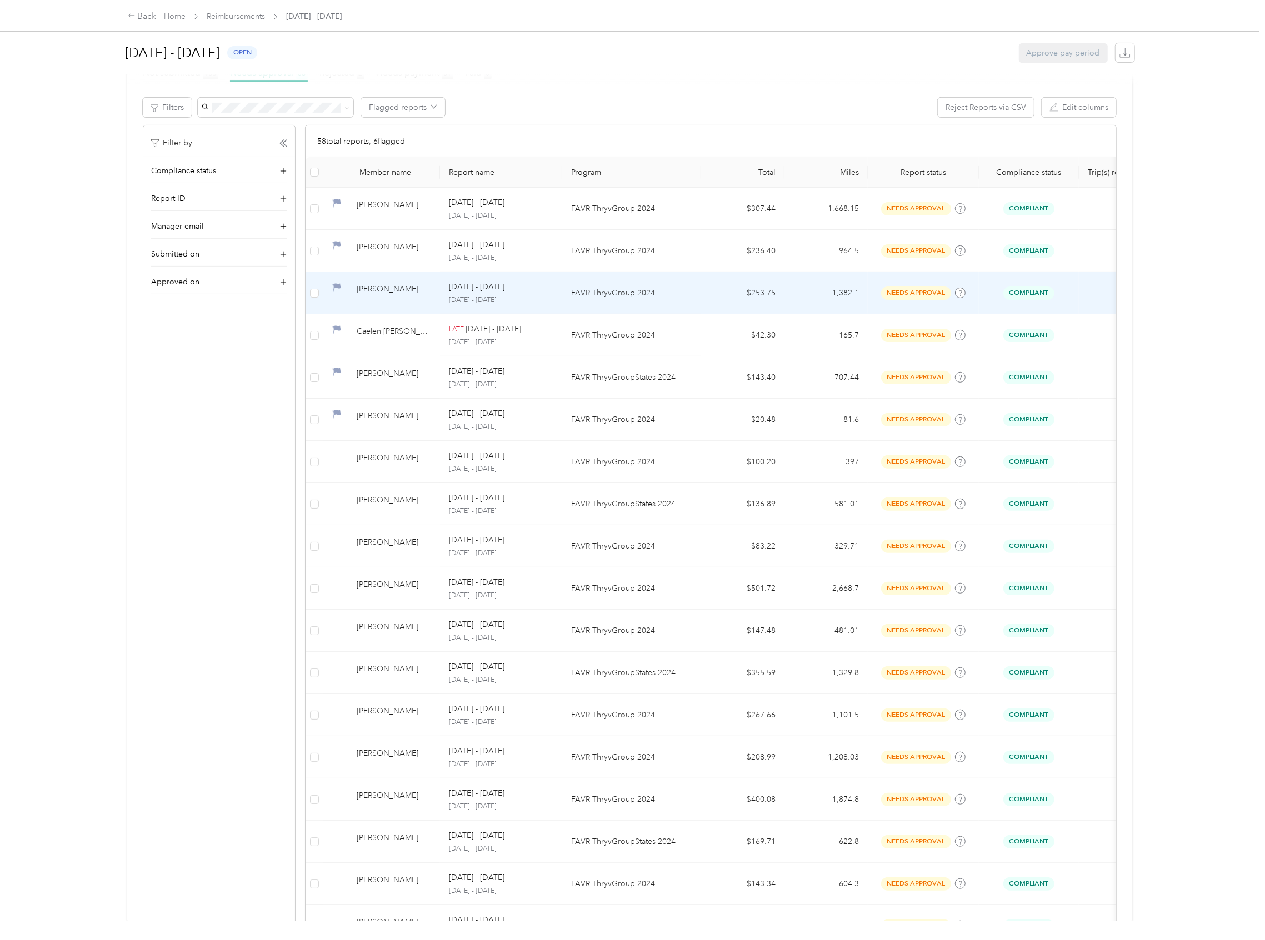
scroll to position [222, 0]
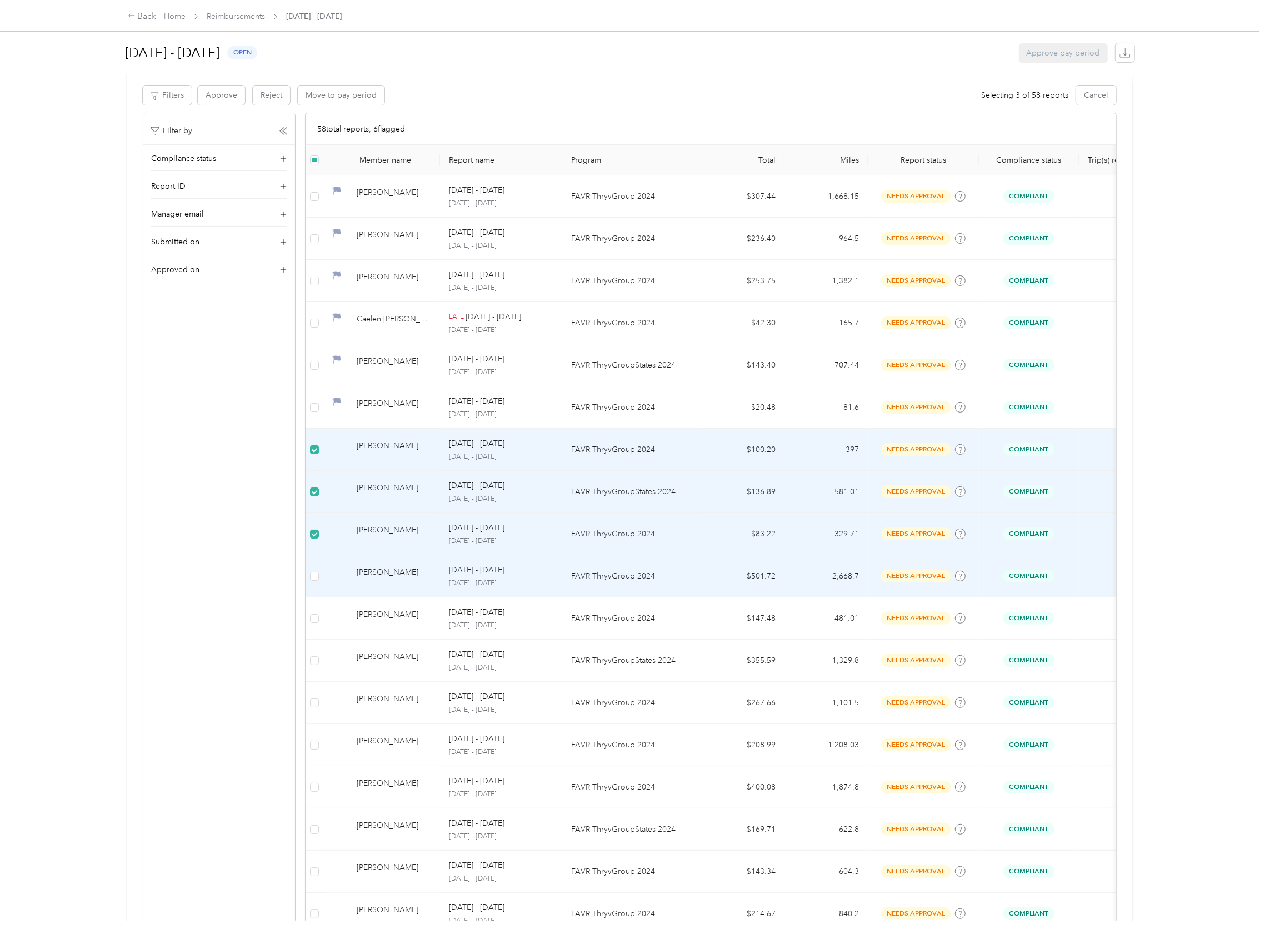
click at [318, 569] on td at bounding box center [314, 576] width 18 height 42
click at [319, 580] on td at bounding box center [314, 576] width 18 height 42
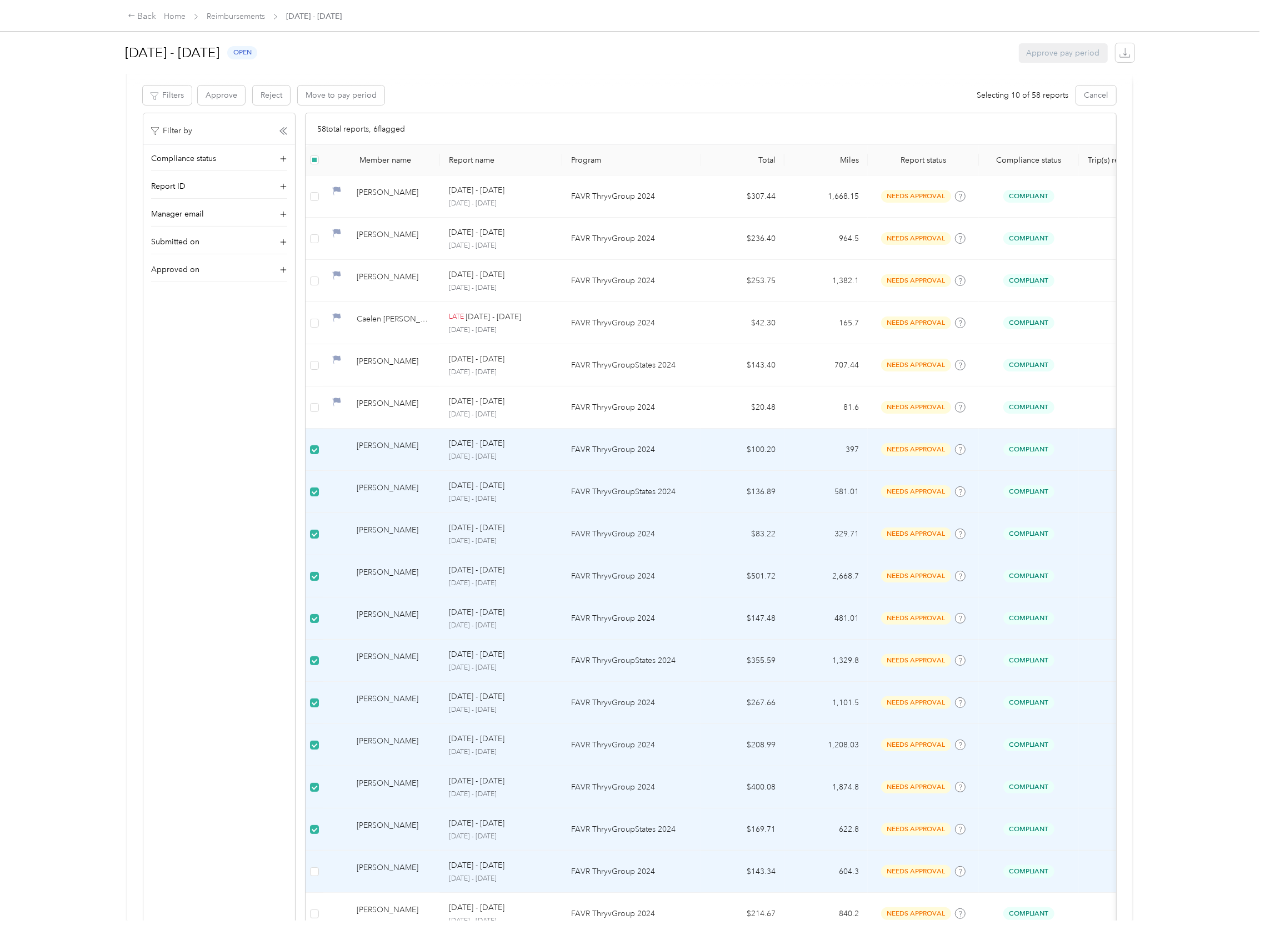
click at [314, 867] on td at bounding box center [314, 872] width 18 height 42
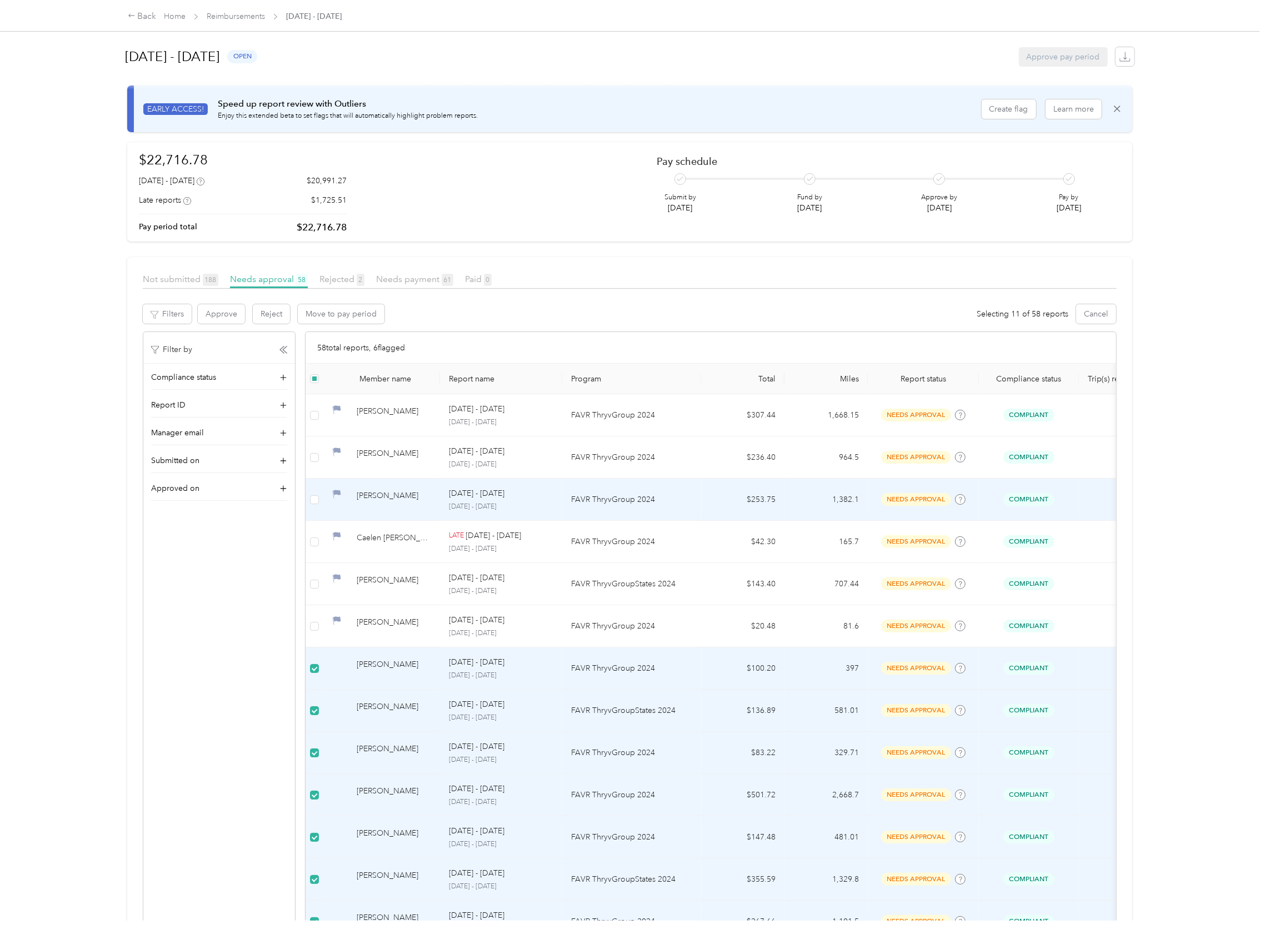
scroll to position [0, 0]
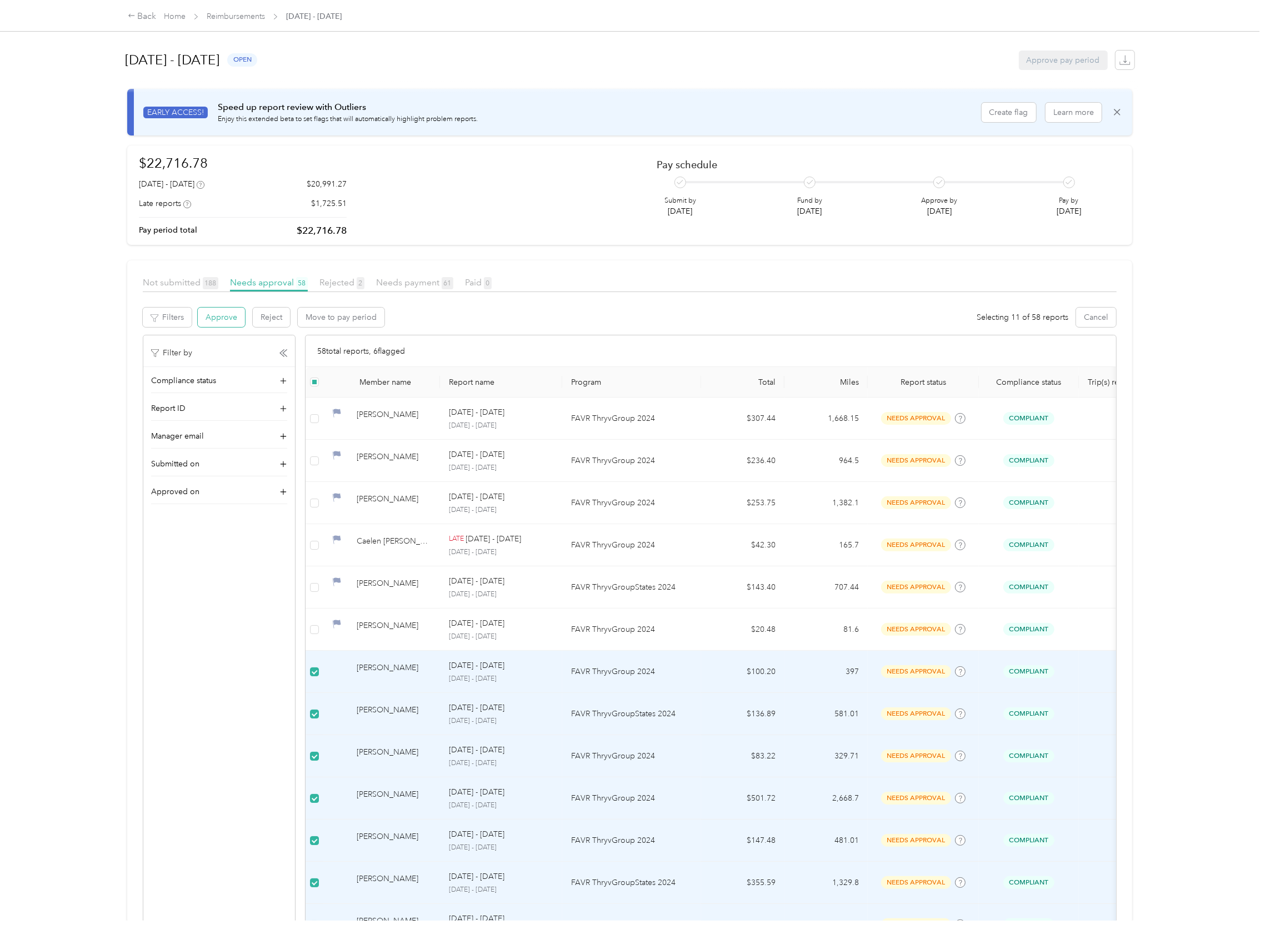
click at [228, 316] on button "Approve" at bounding box center [221, 317] width 47 height 19
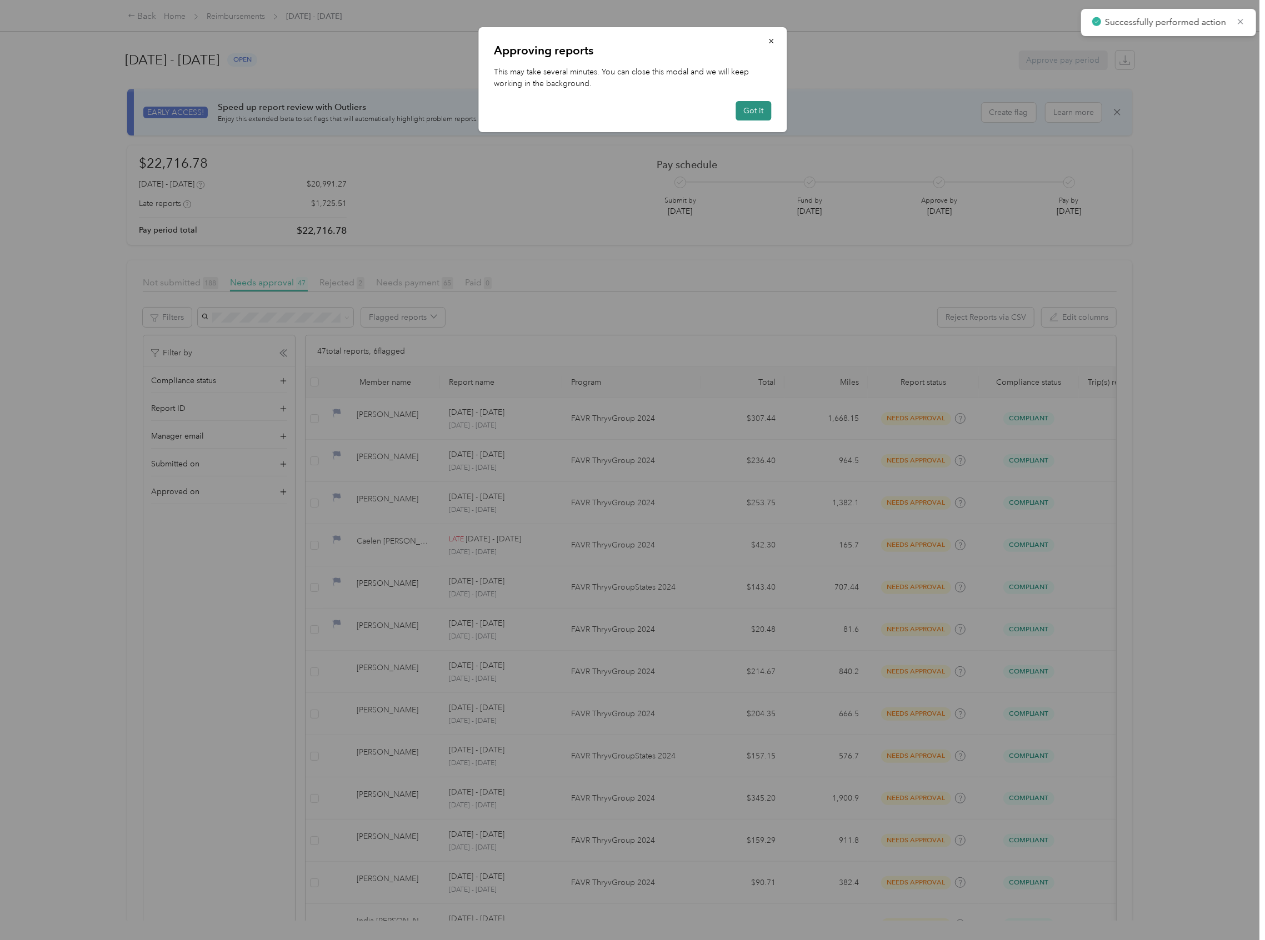
click at [752, 112] on button "Got it" at bounding box center [753, 110] width 36 height 19
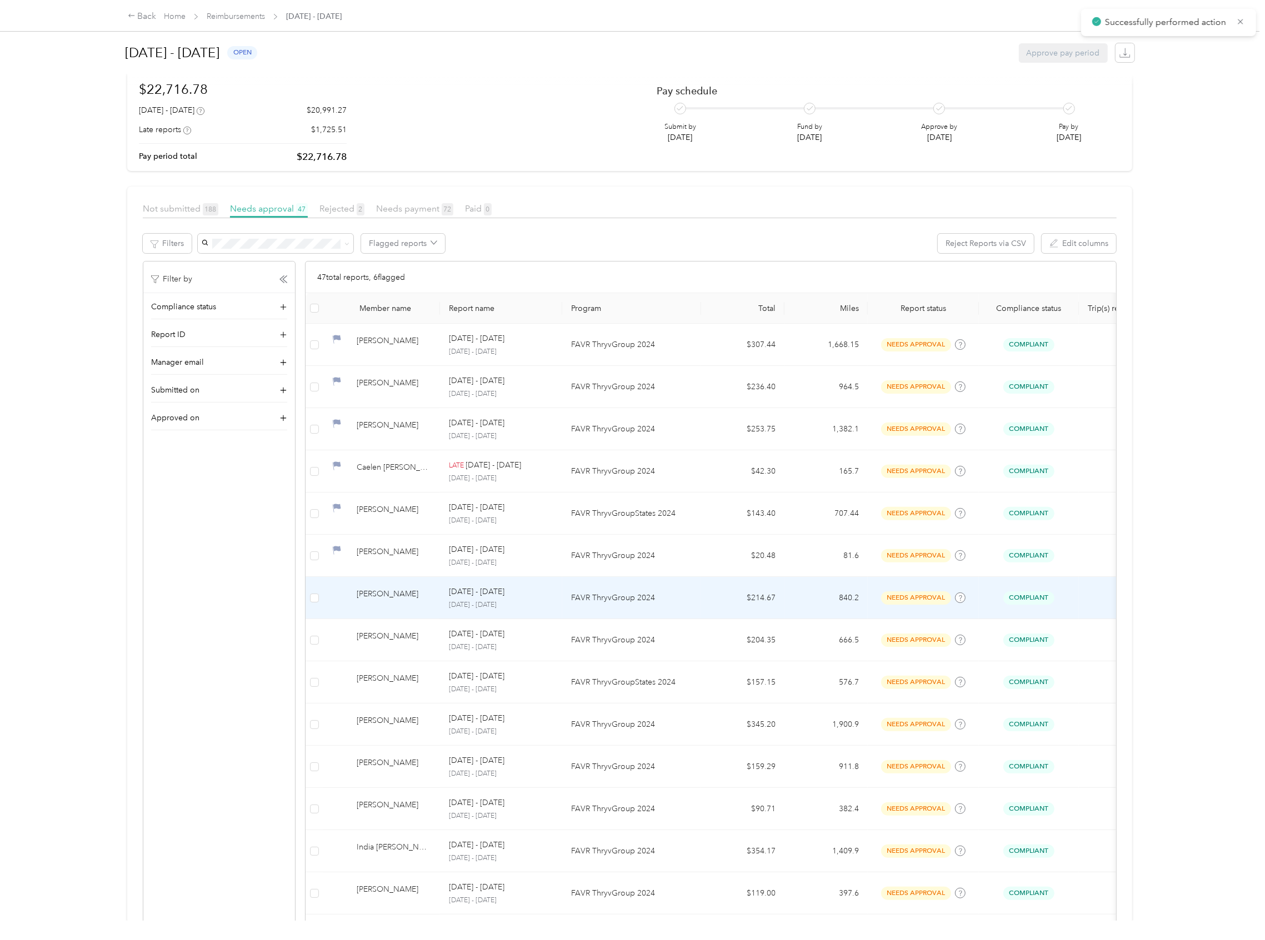
scroll to position [148, 0]
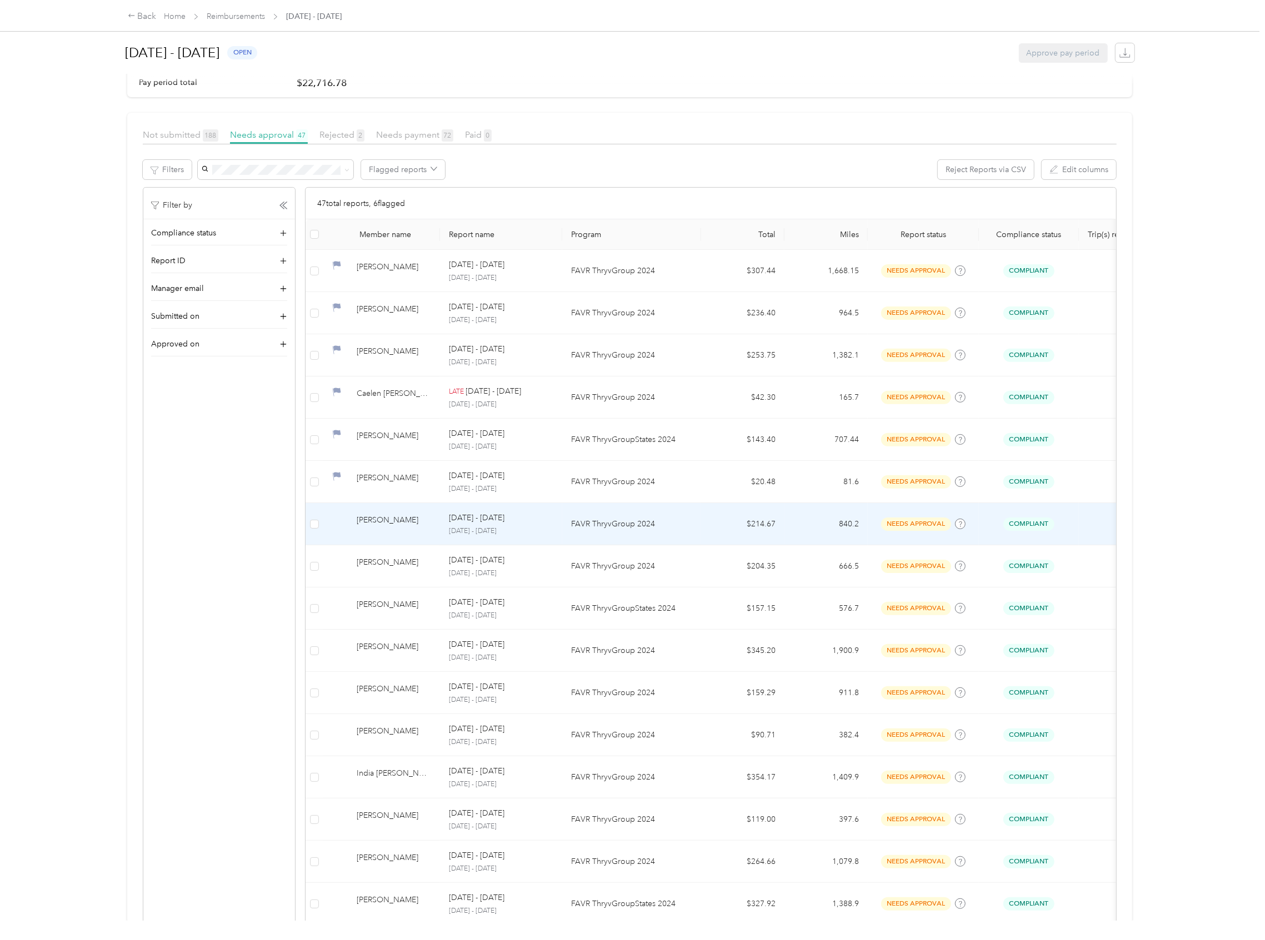
click at [315, 534] on td at bounding box center [314, 524] width 18 height 42
click at [315, 529] on div at bounding box center [633, 470] width 1265 height 940
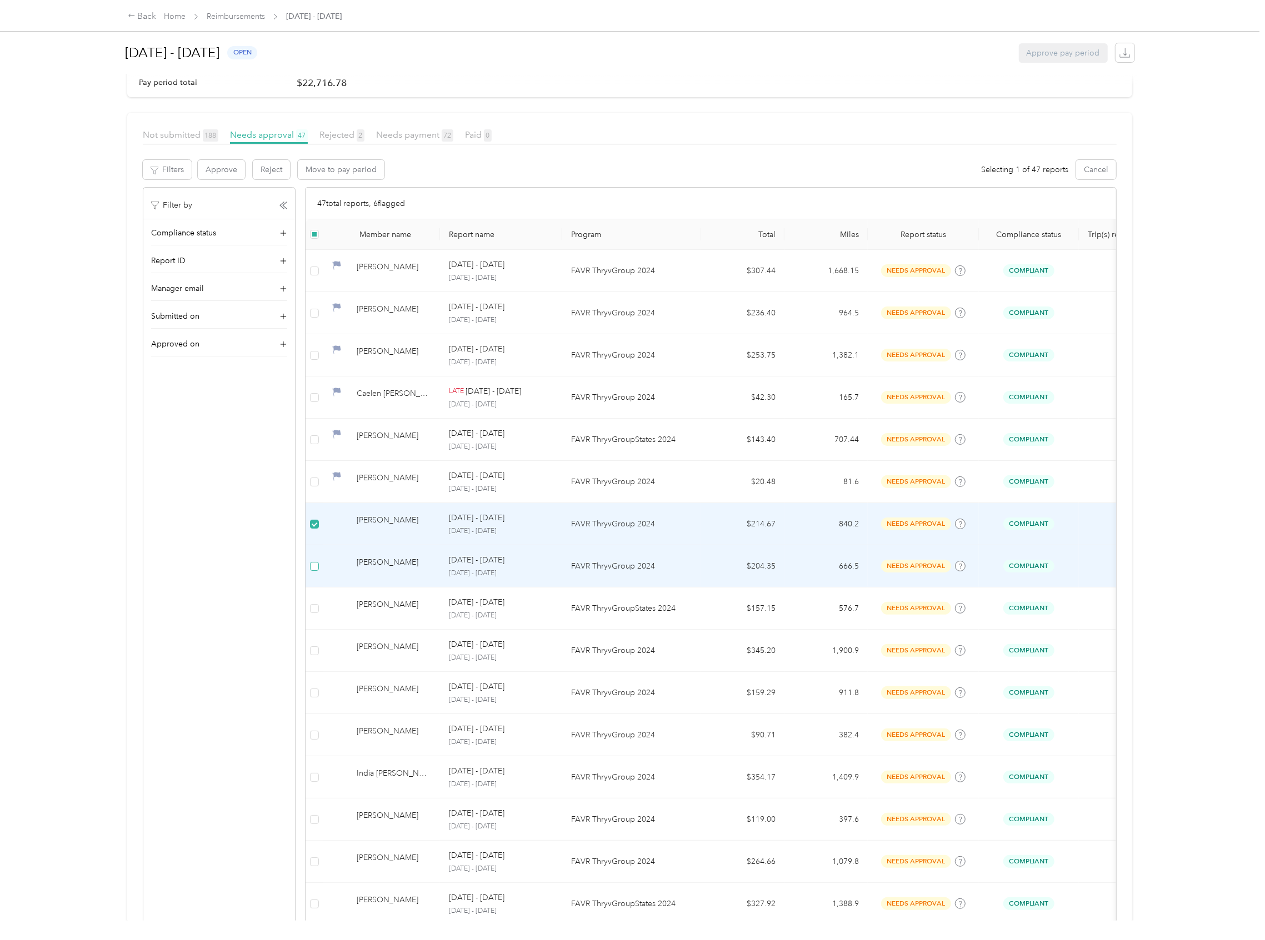
click at [317, 573] on label at bounding box center [314, 566] width 9 height 12
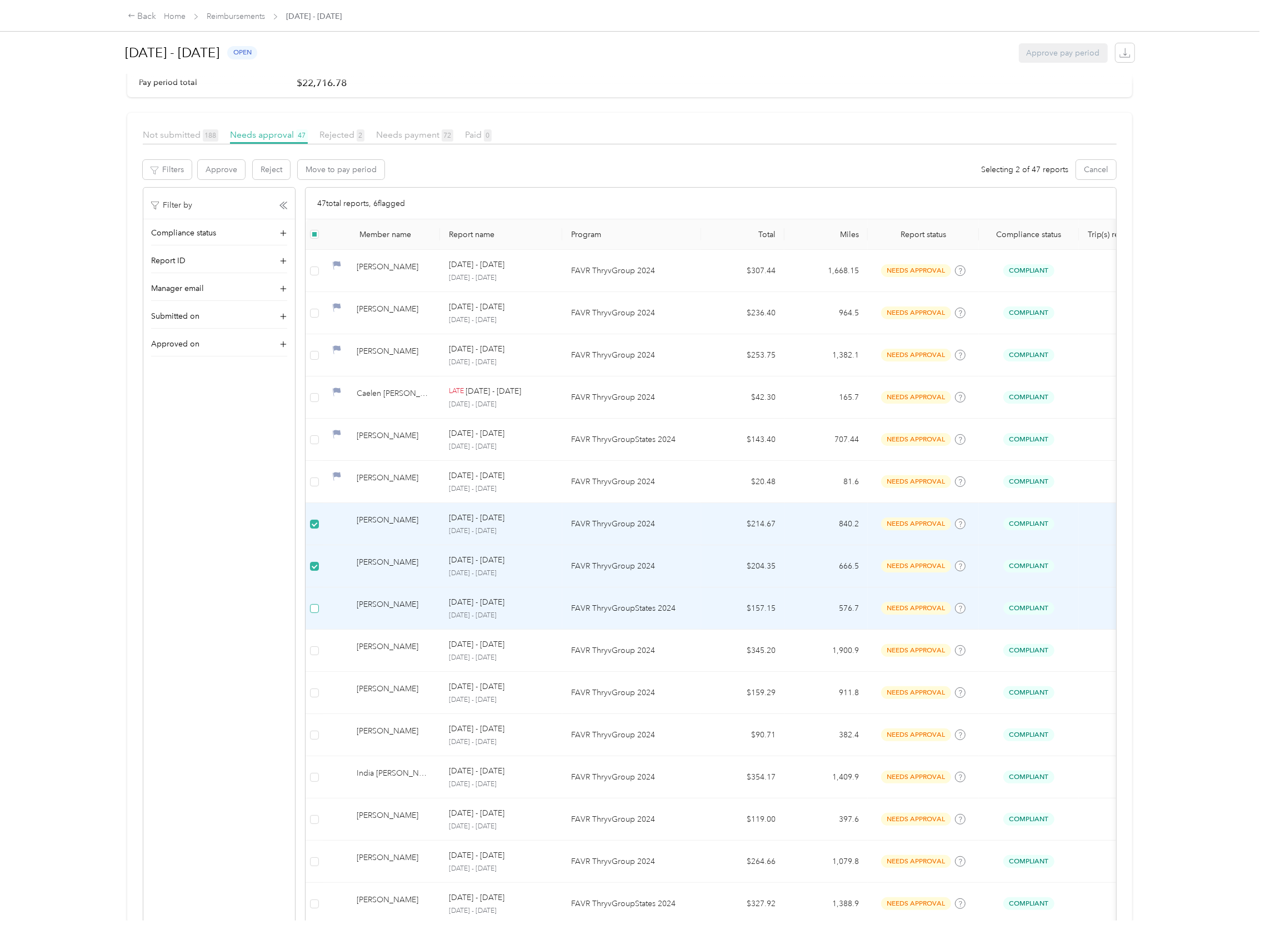
click at [314, 615] on label at bounding box center [314, 609] width 9 height 12
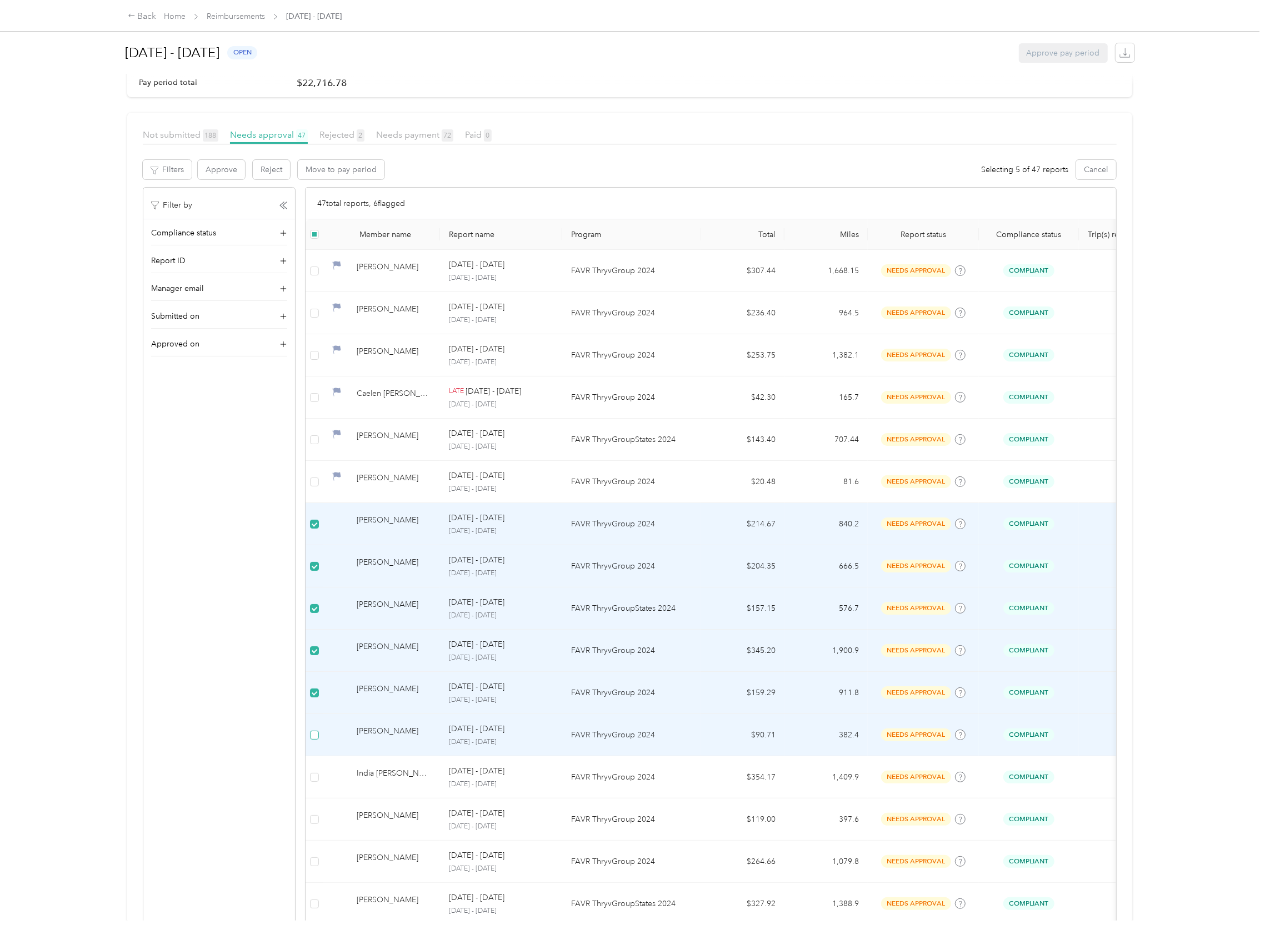
click at [314, 741] on label at bounding box center [314, 735] width 9 height 12
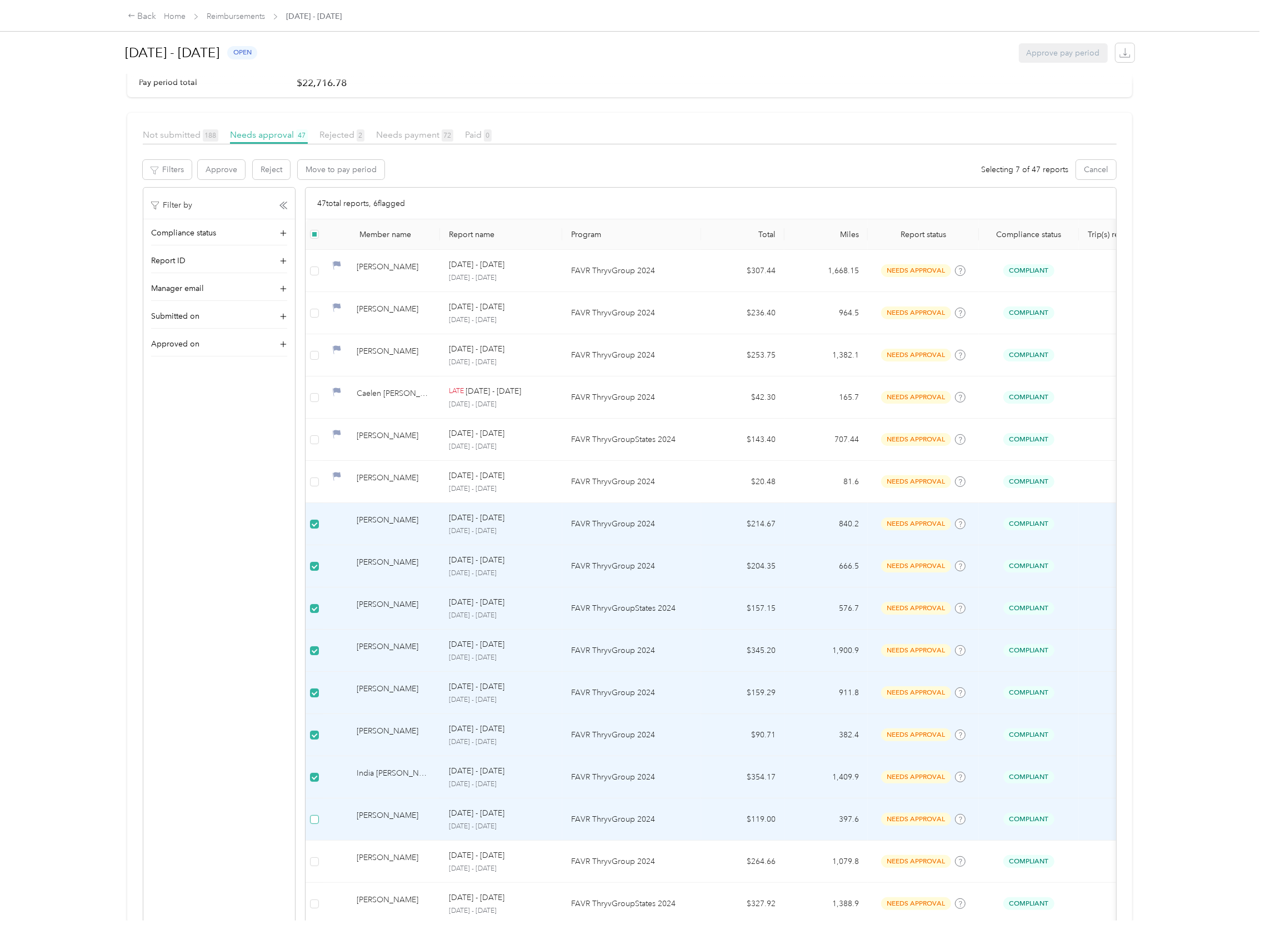
click at [318, 816] on label at bounding box center [314, 820] width 9 height 12
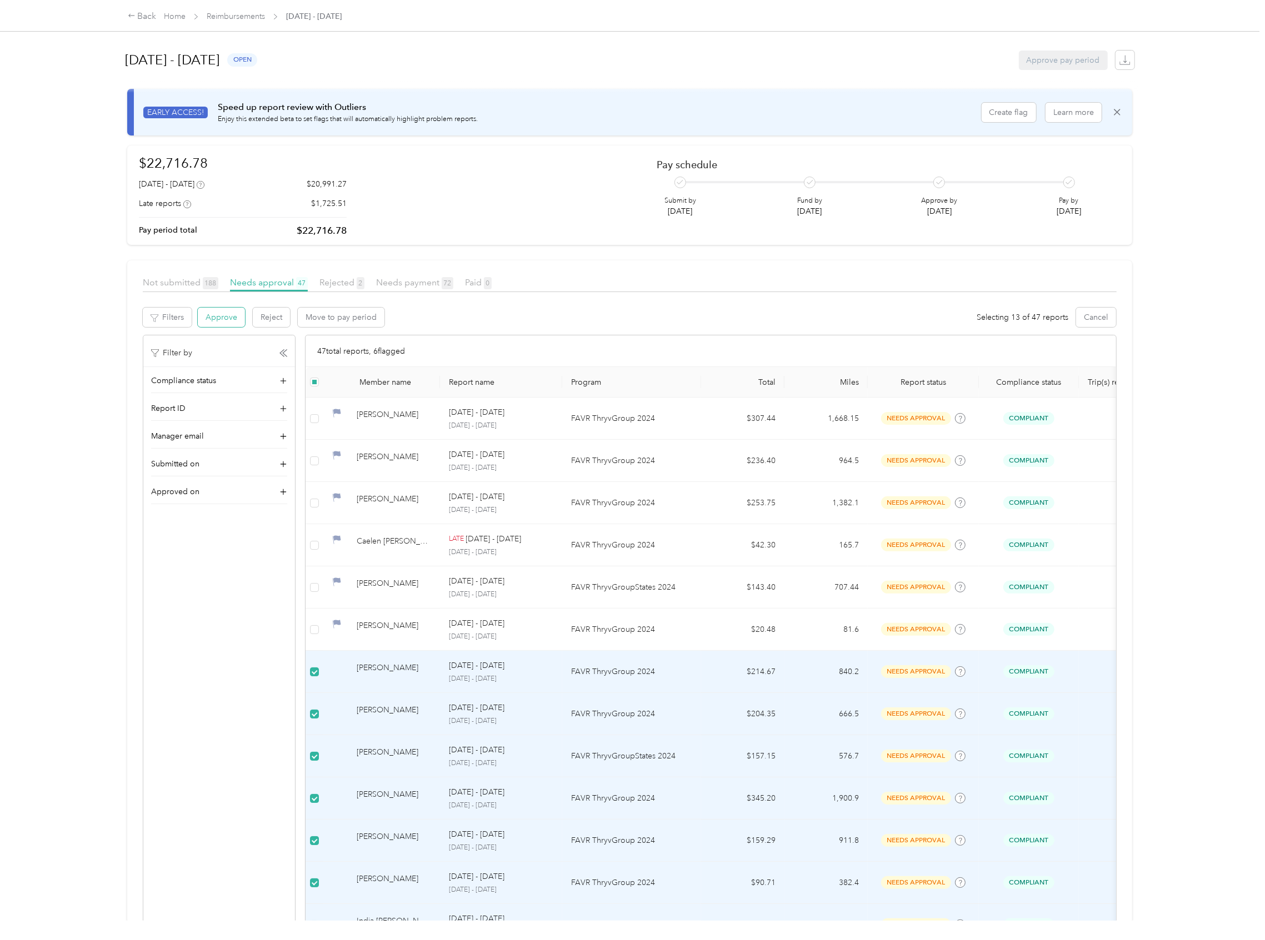
click at [225, 319] on button "Approve" at bounding box center [221, 317] width 47 height 19
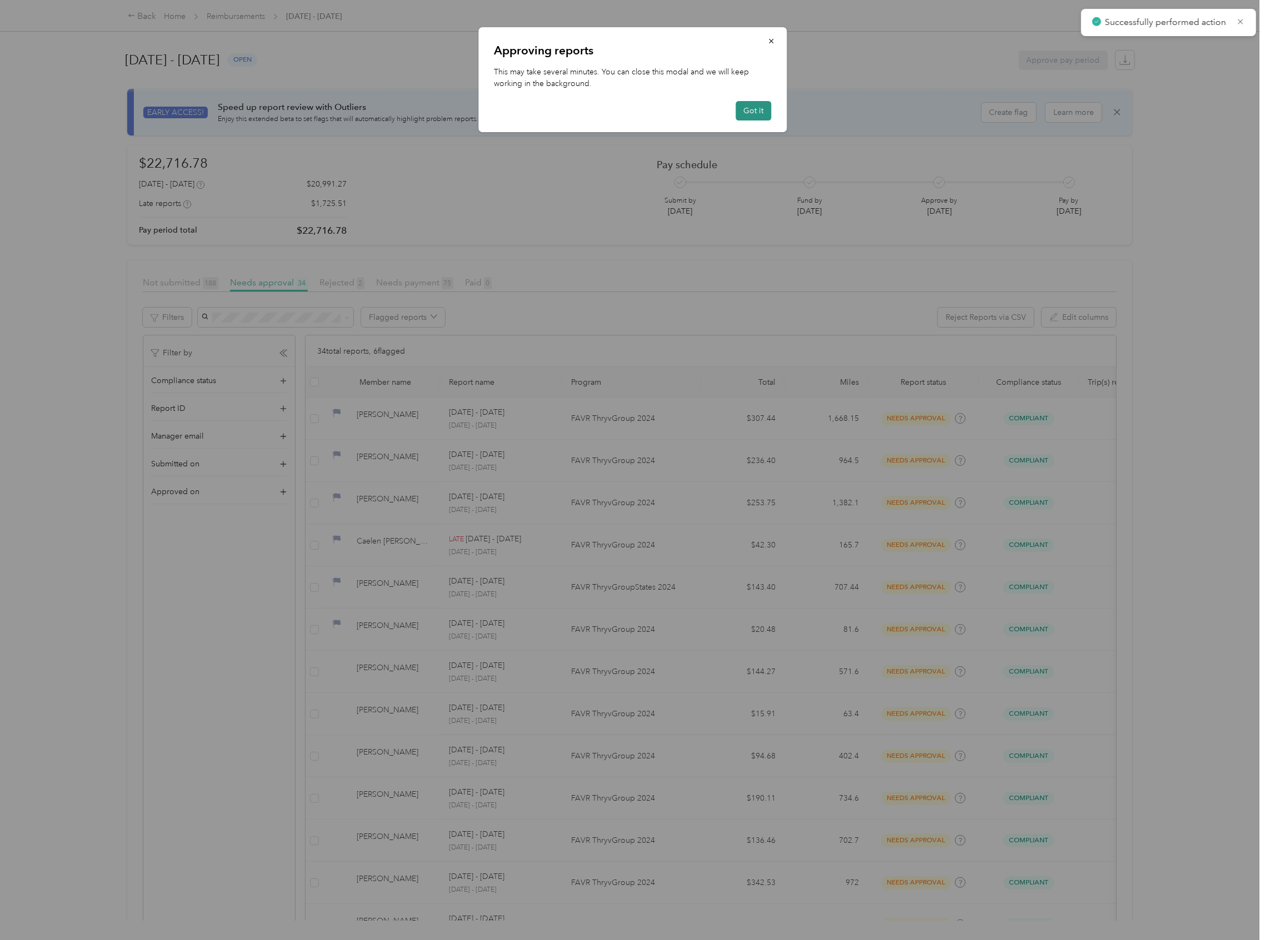
click at [746, 112] on button "Got it" at bounding box center [753, 110] width 36 height 19
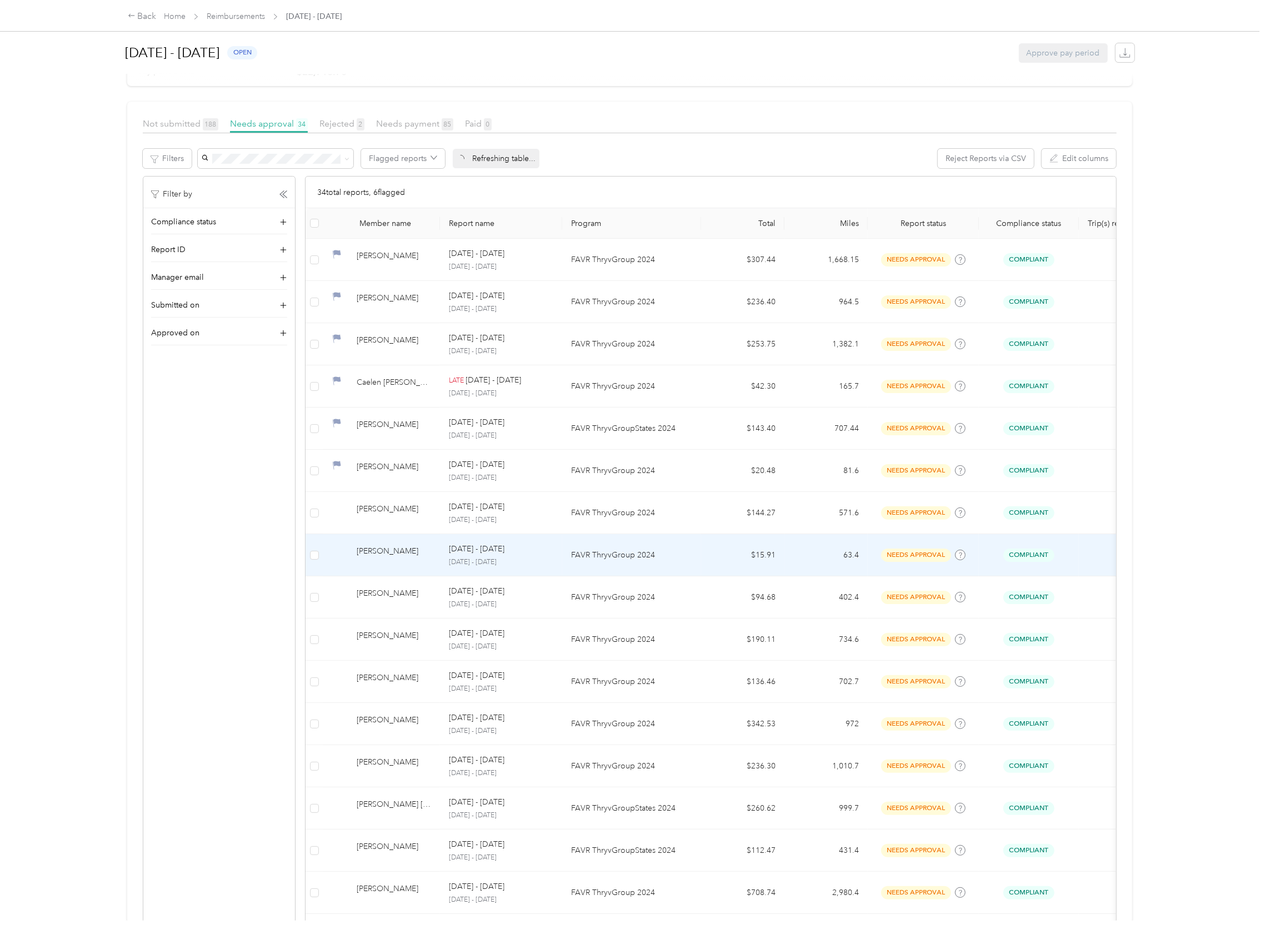
scroll to position [296, 0]
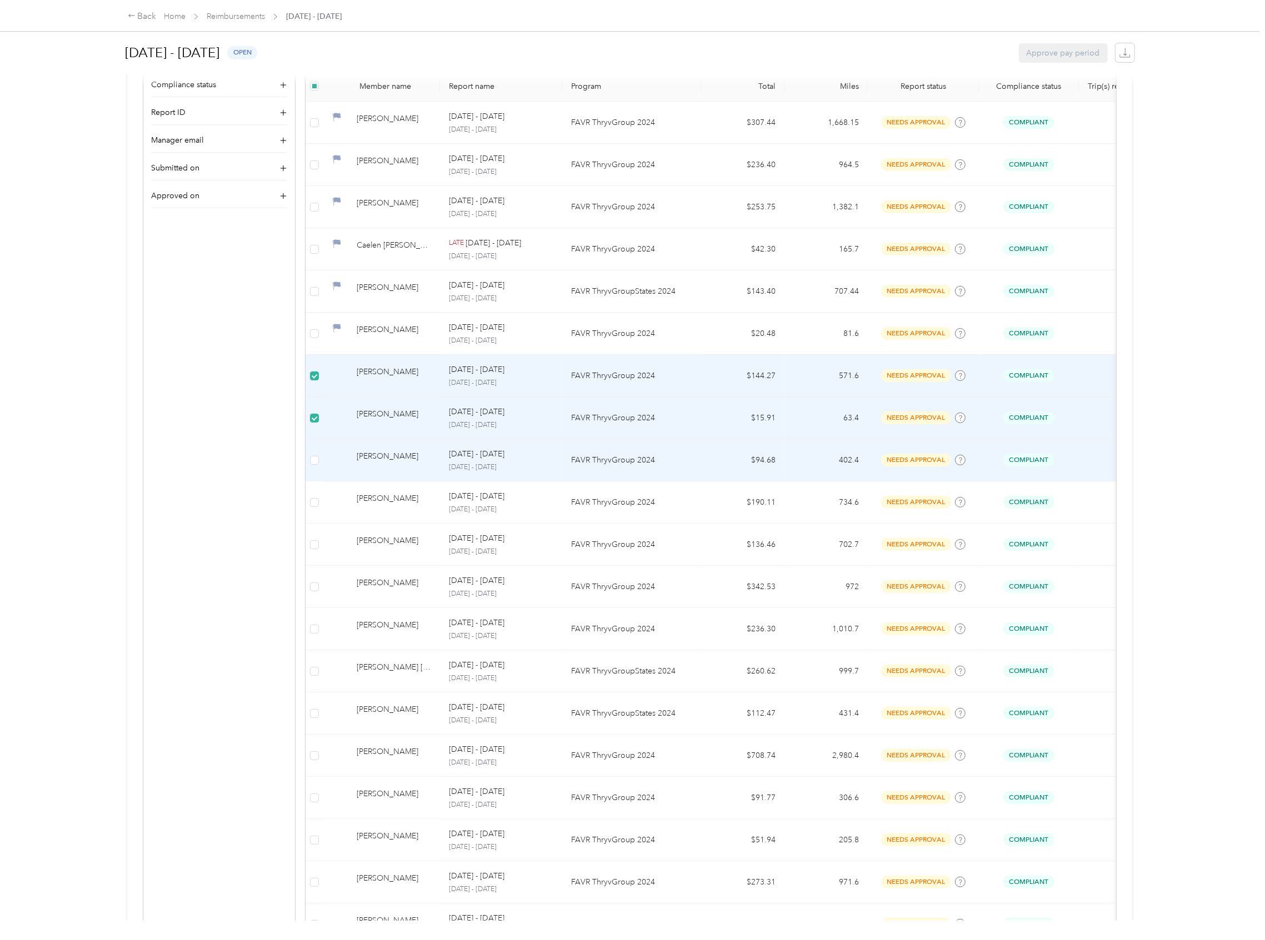
click at [309, 459] on td at bounding box center [314, 460] width 18 height 42
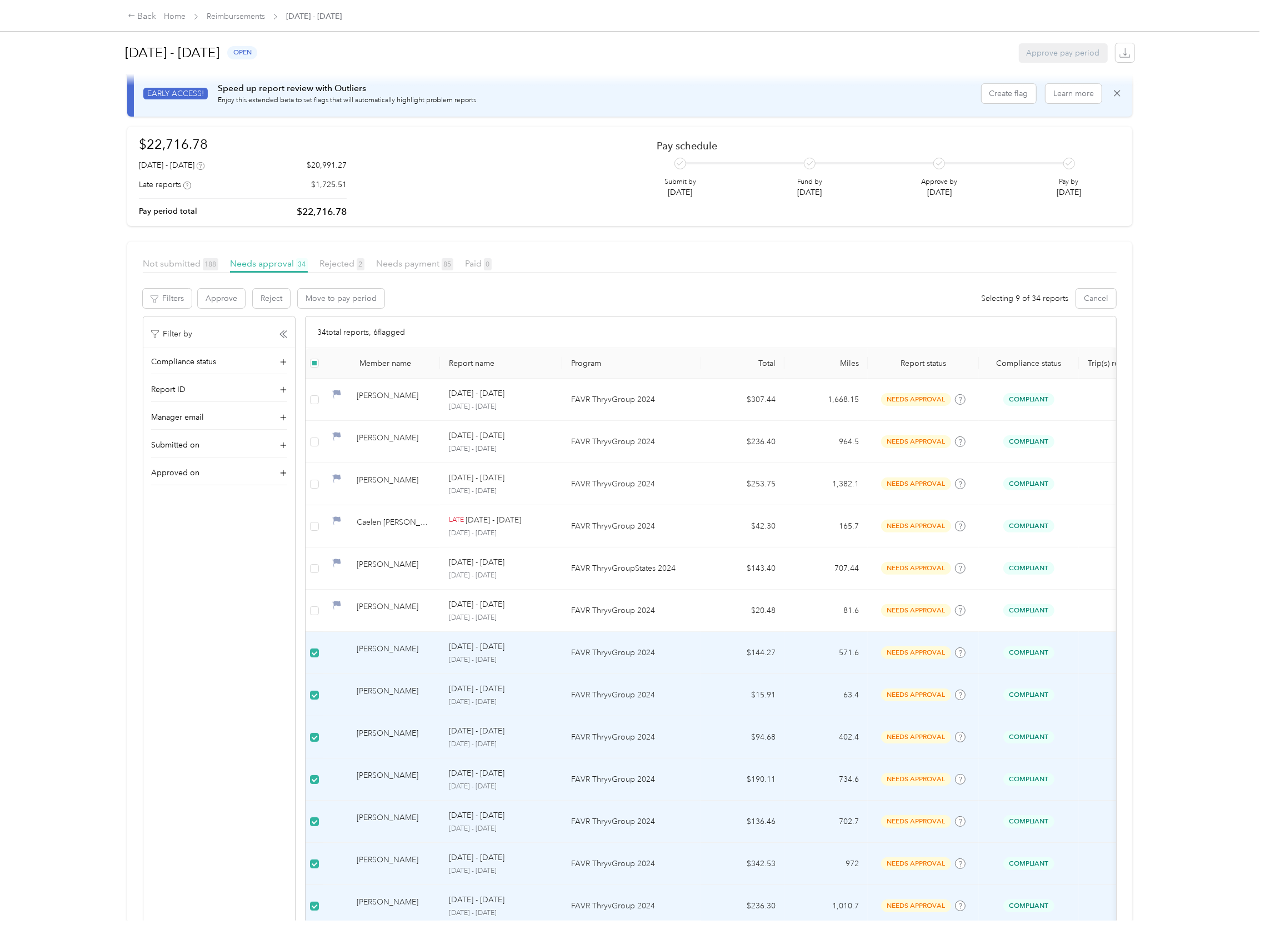
scroll to position [0, 0]
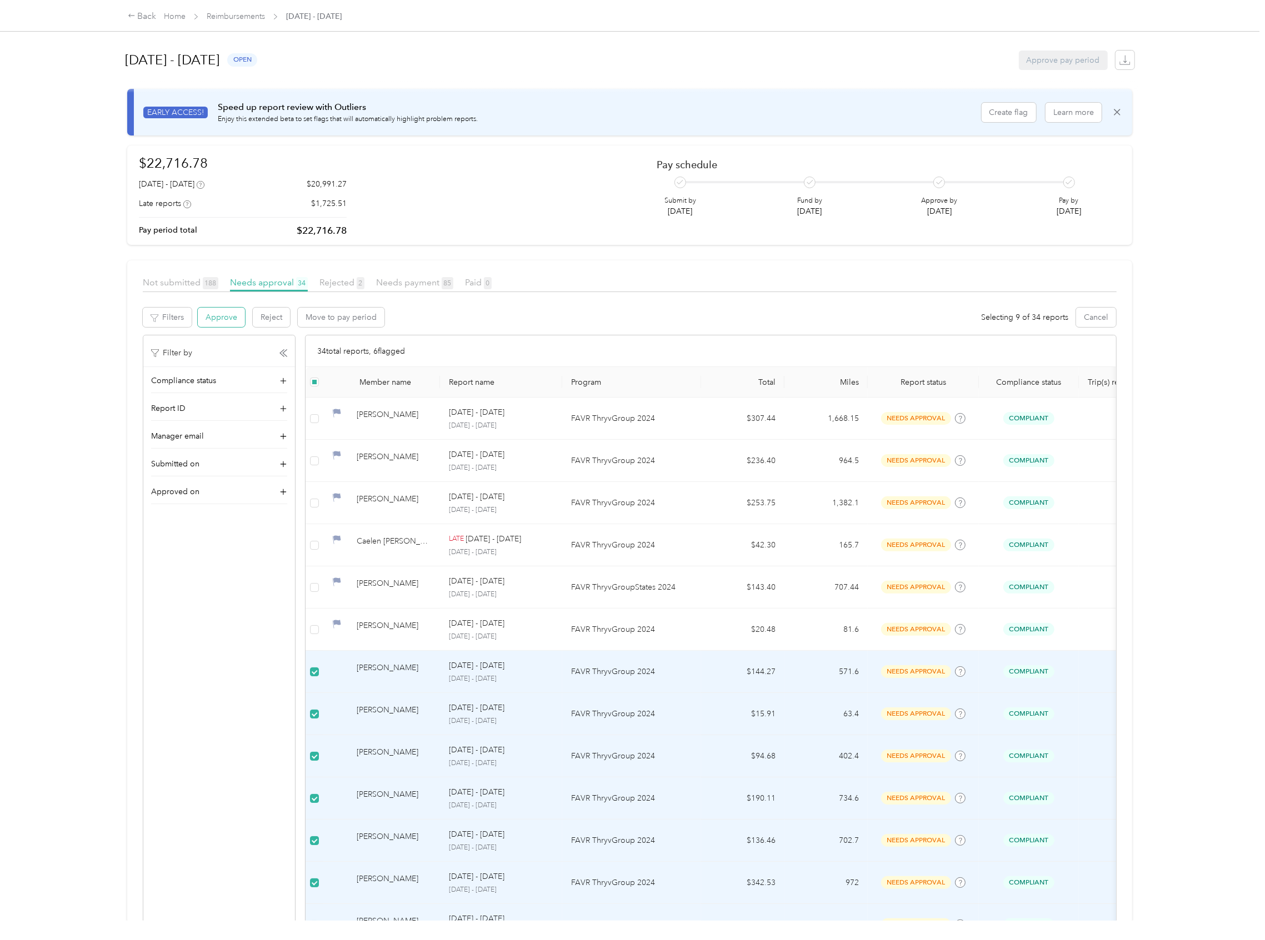
click at [214, 311] on button "Approve" at bounding box center [221, 317] width 47 height 19
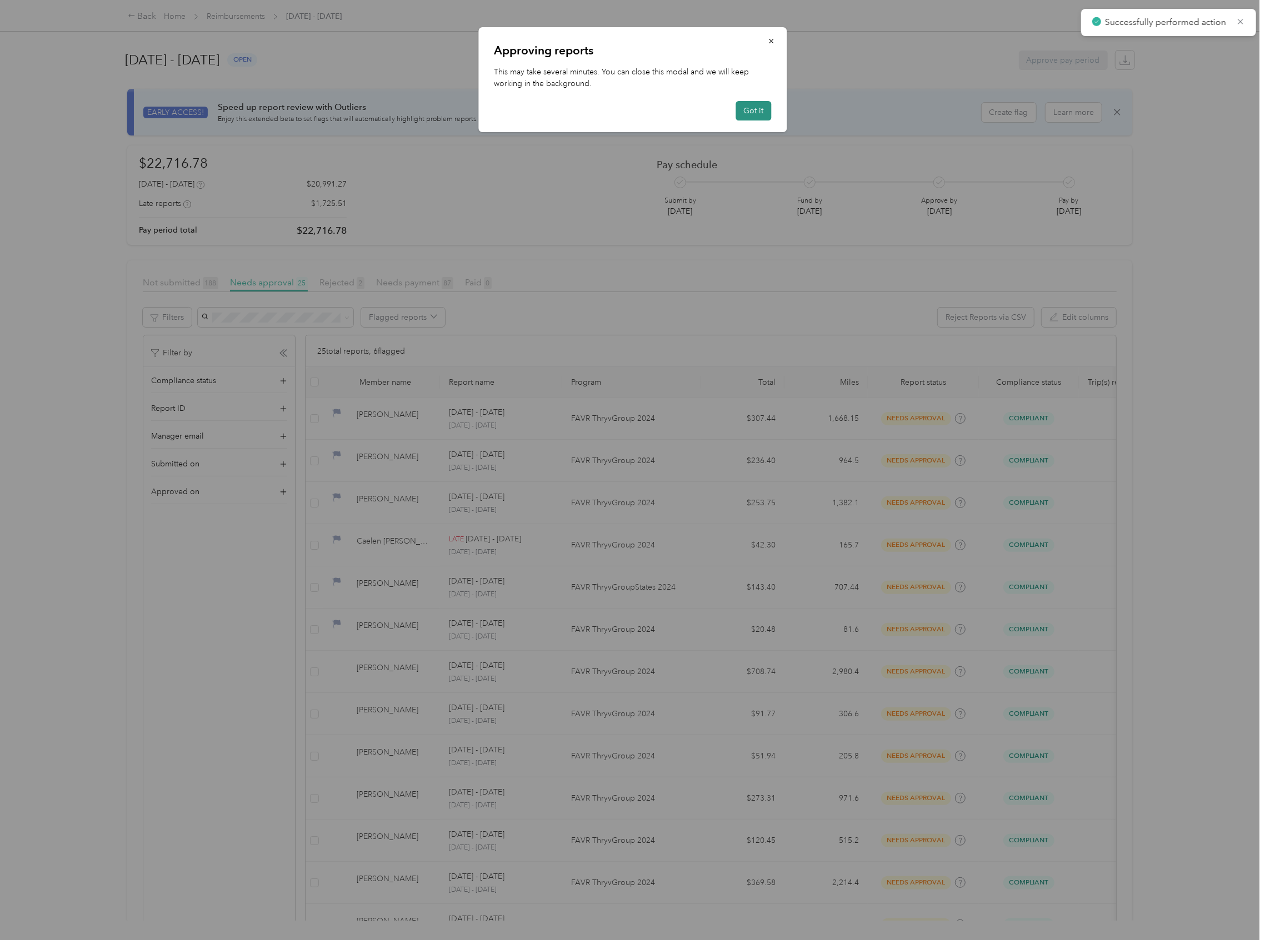
click at [758, 110] on button "Got it" at bounding box center [753, 110] width 36 height 19
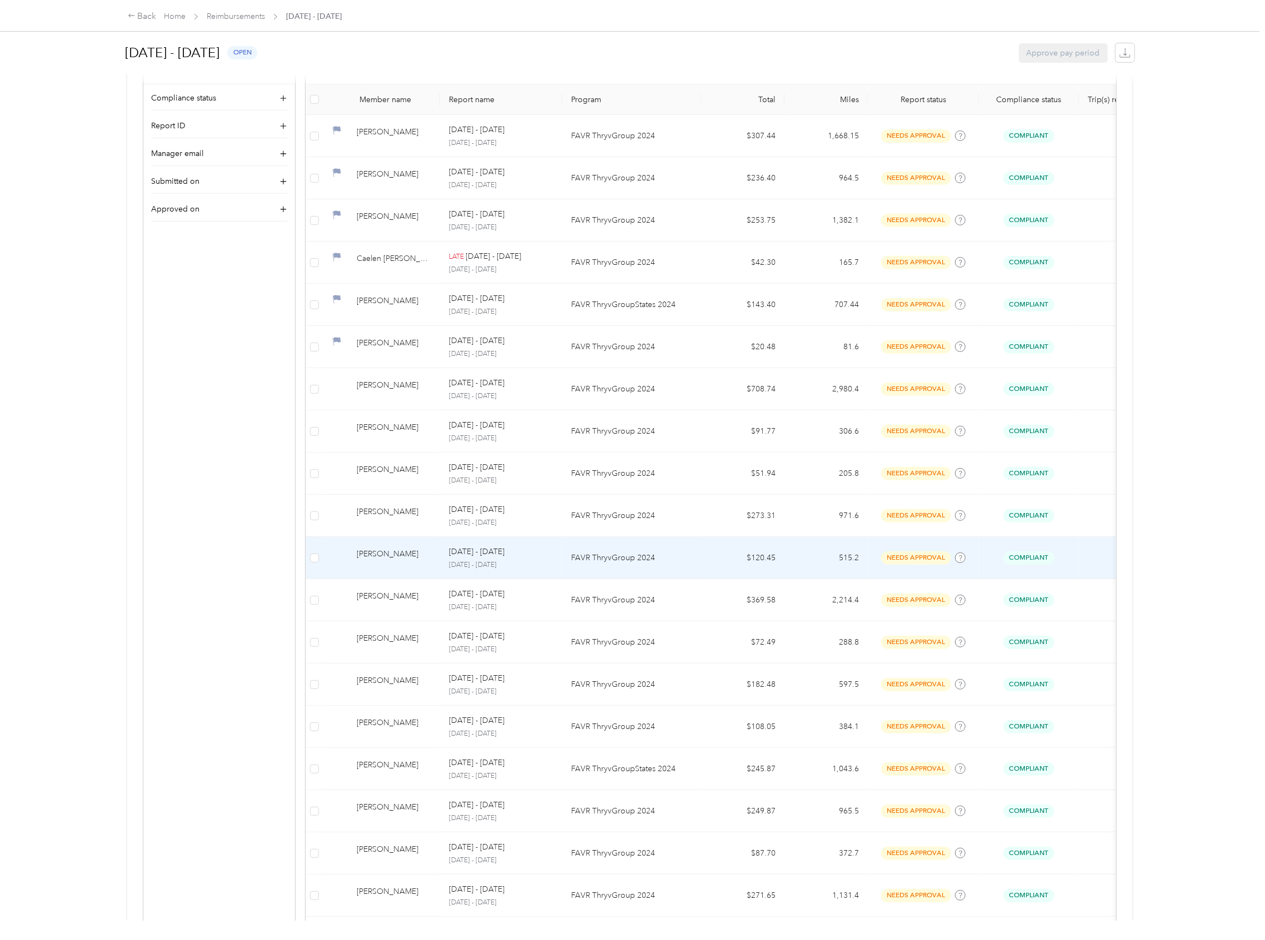
scroll to position [370, 0]
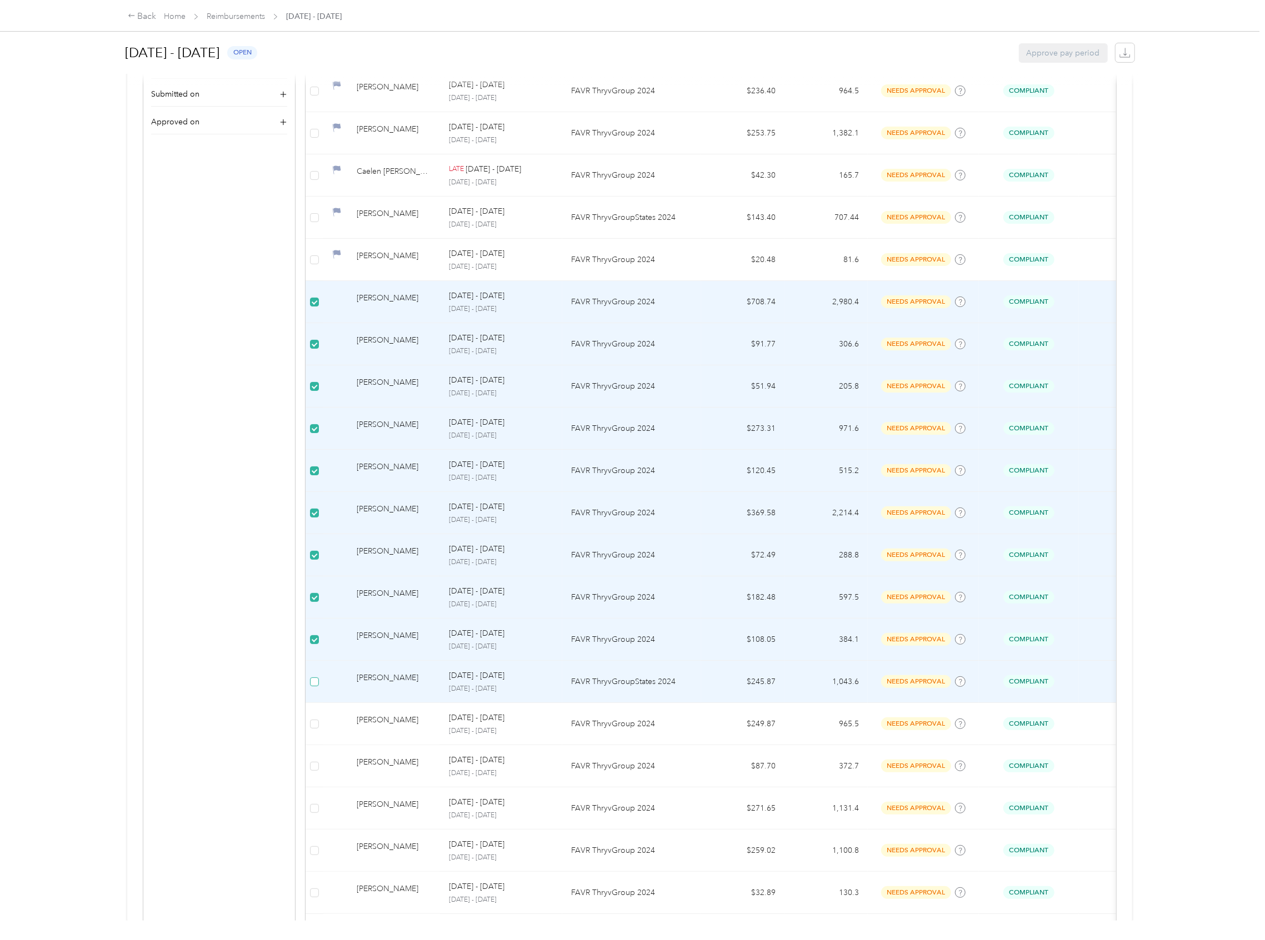
click at [314, 678] on label at bounding box center [314, 682] width 9 height 12
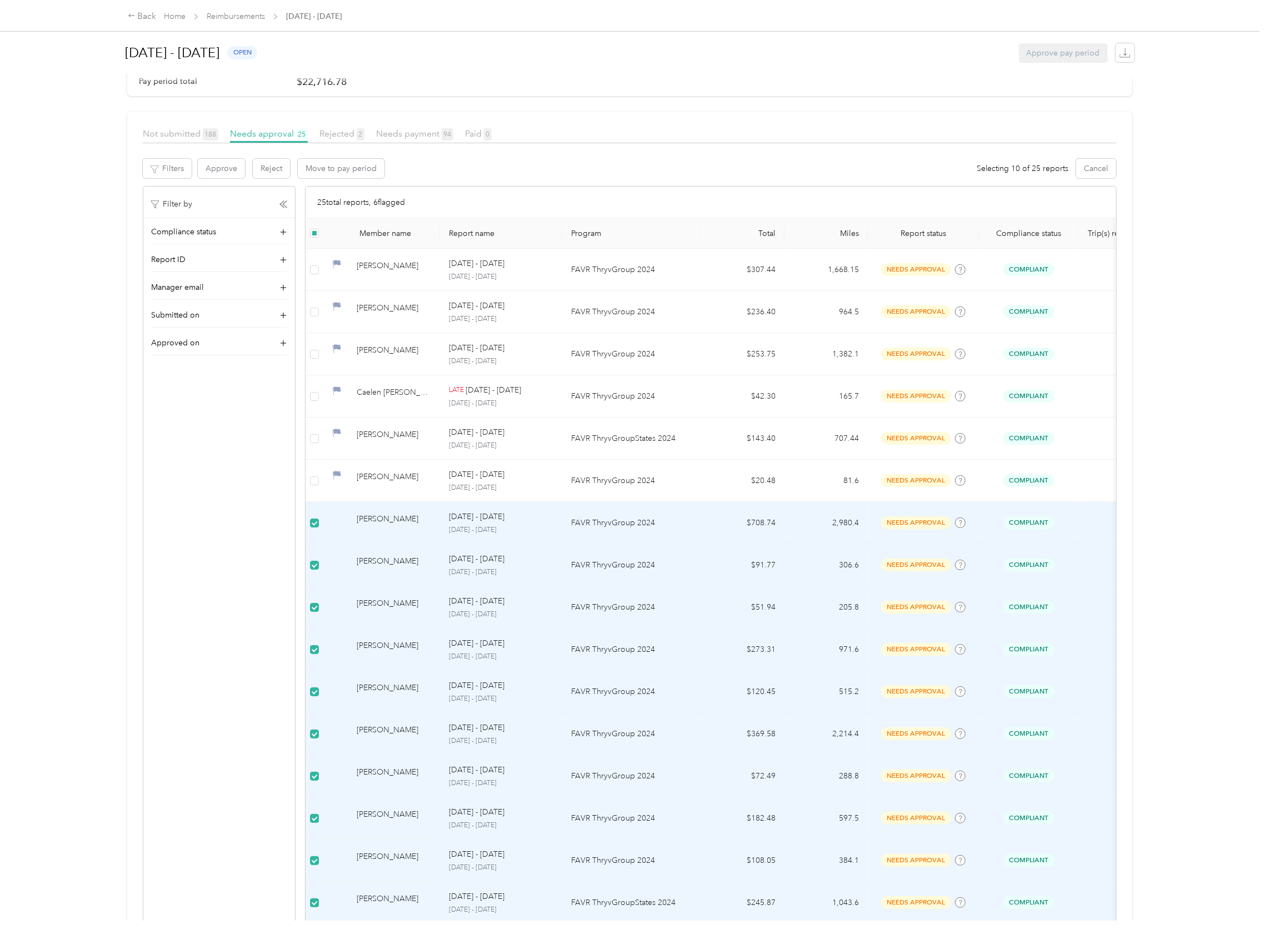
scroll to position [148, 0]
click at [225, 161] on button "Approve" at bounding box center [221, 169] width 47 height 19
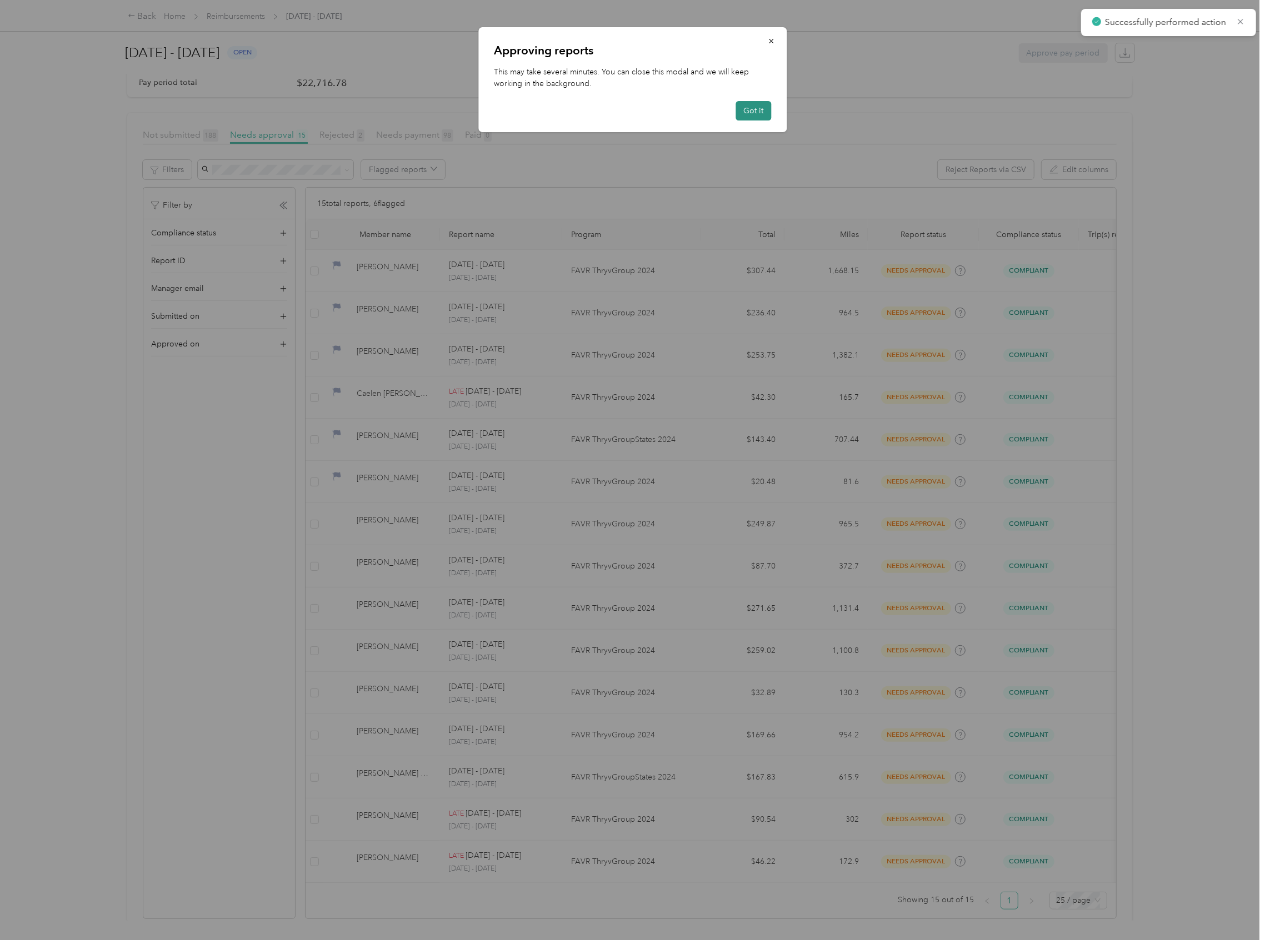
click at [753, 102] on button "Got it" at bounding box center [753, 110] width 36 height 19
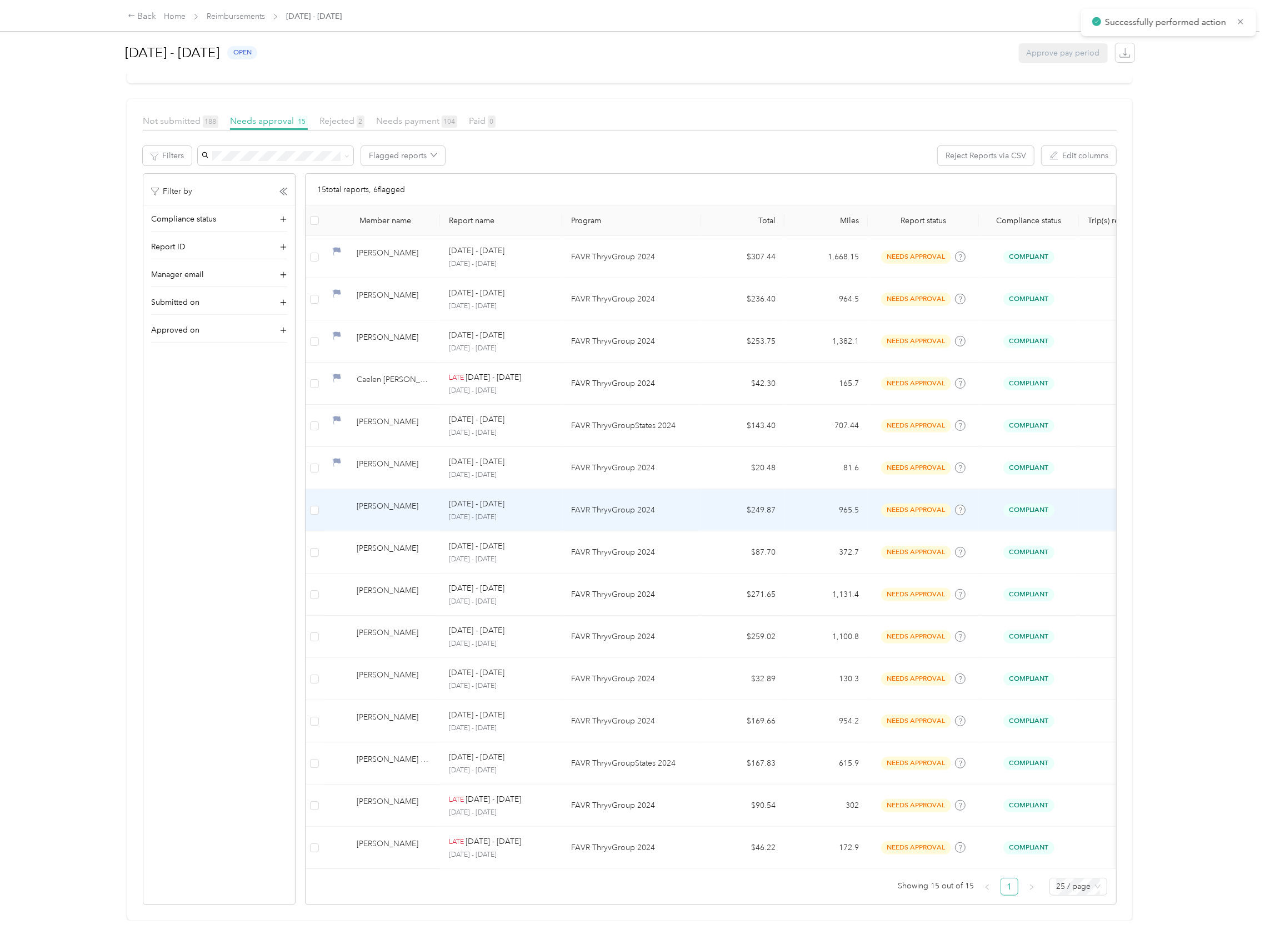
scroll to position [187, 0]
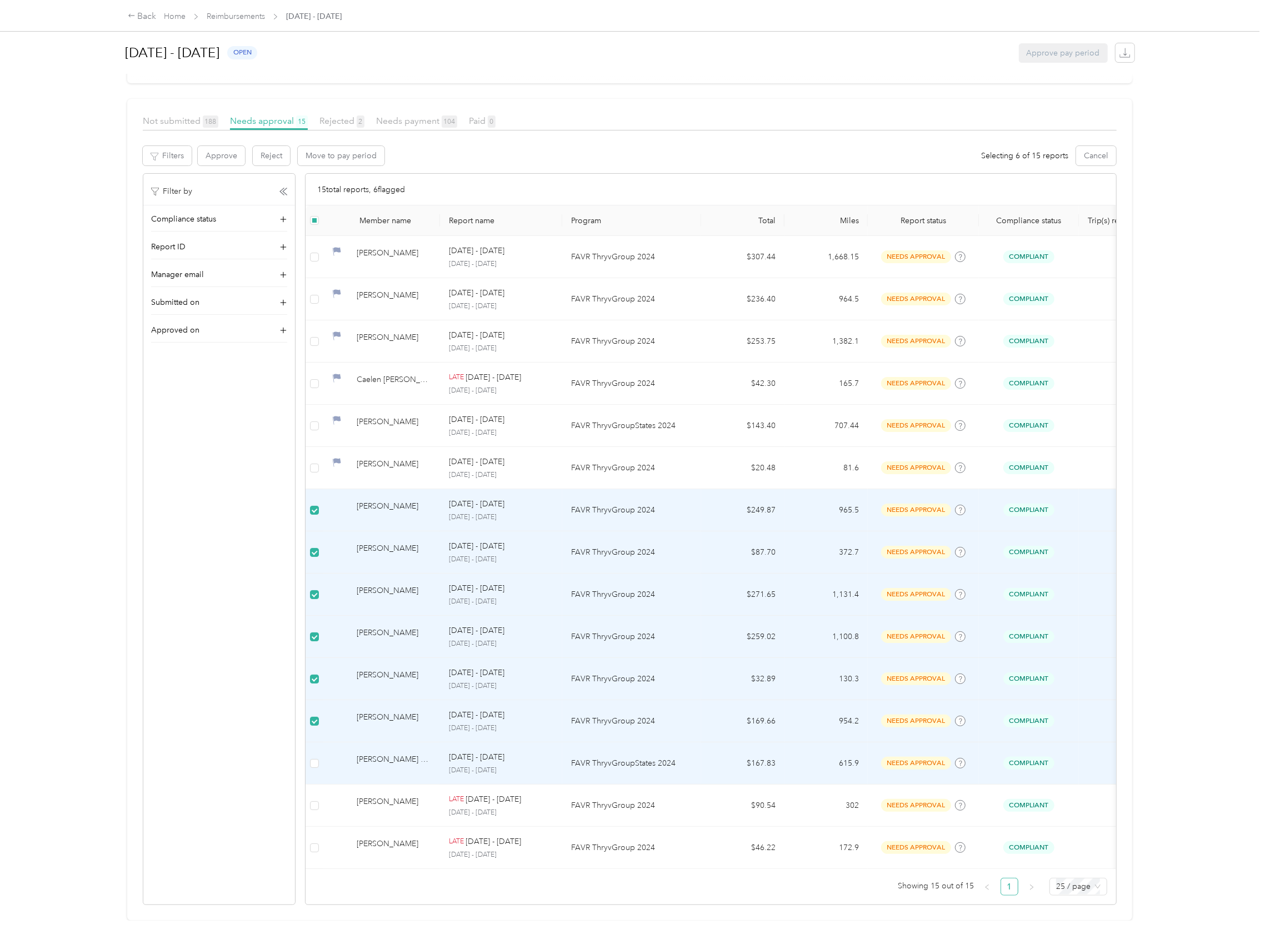
drag, startPoint x: 313, startPoint y: 727, endPoint x: 310, endPoint y: 763, distance: 36.3
click at [312, 743] on td at bounding box center [314, 764] width 18 height 42
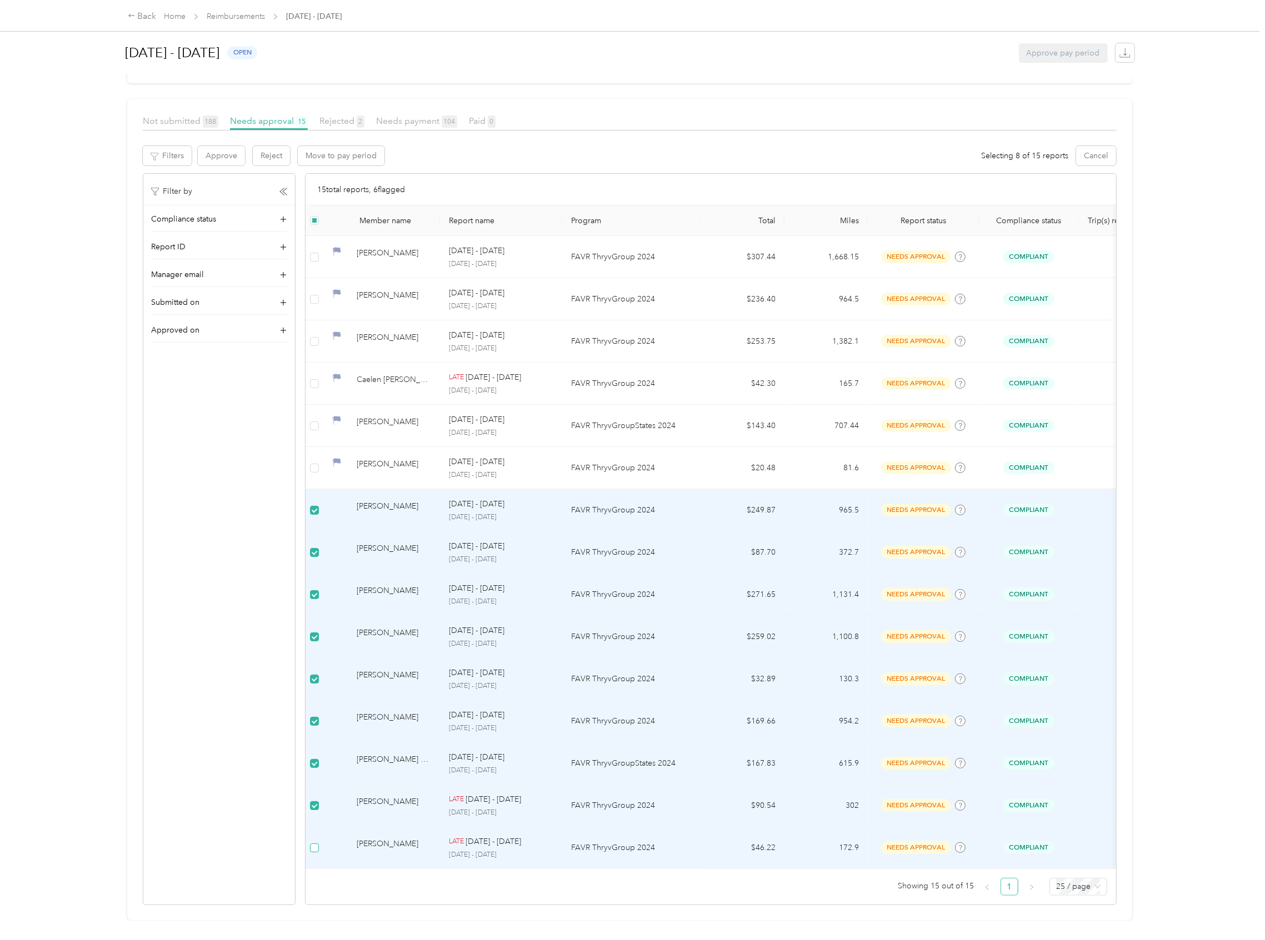
click at [314, 842] on label at bounding box center [314, 848] width 9 height 12
click at [213, 146] on button "Approve" at bounding box center [221, 155] width 47 height 19
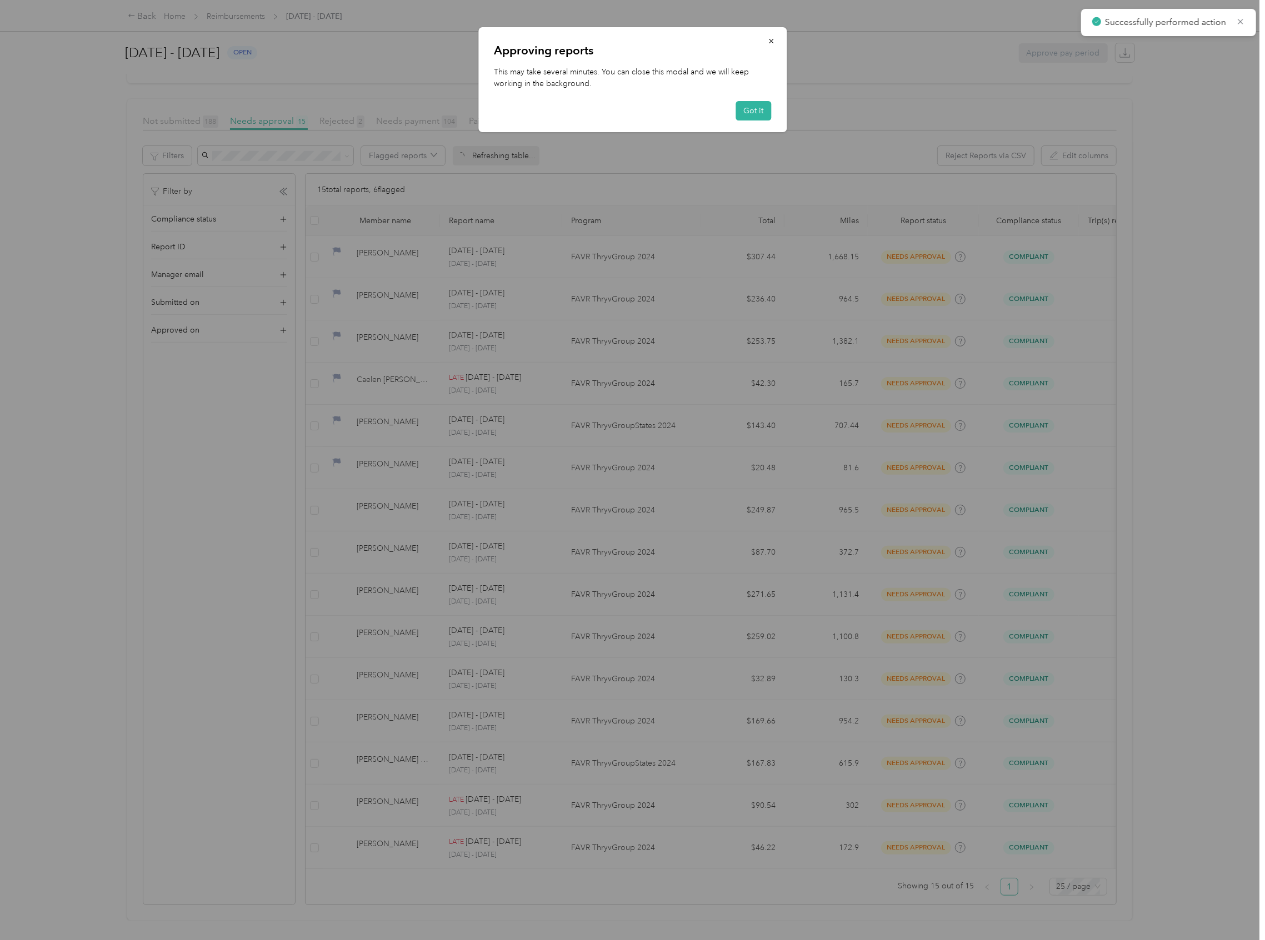
scroll to position [0, 0]
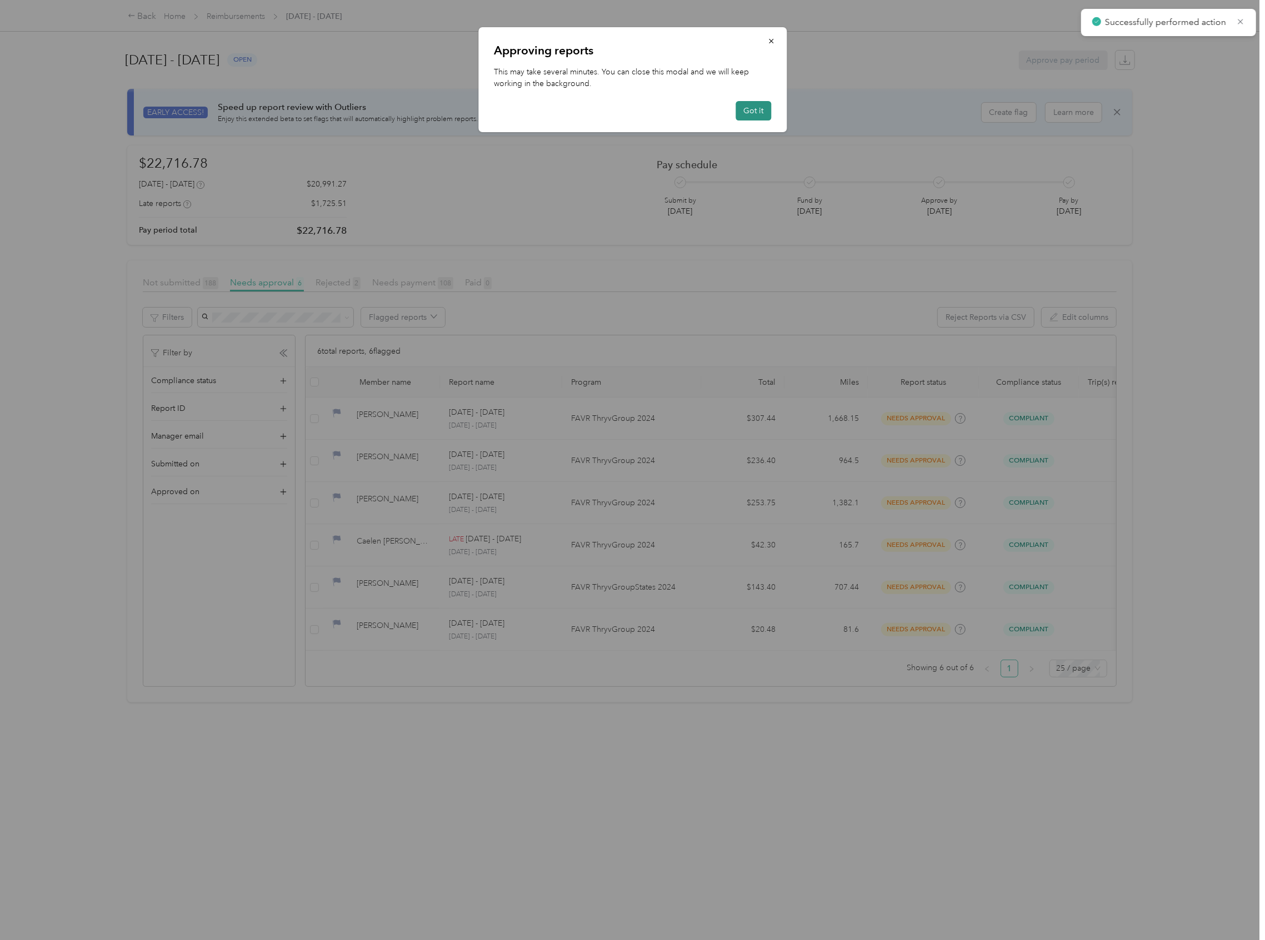
click at [758, 105] on button "Got it" at bounding box center [753, 110] width 36 height 19
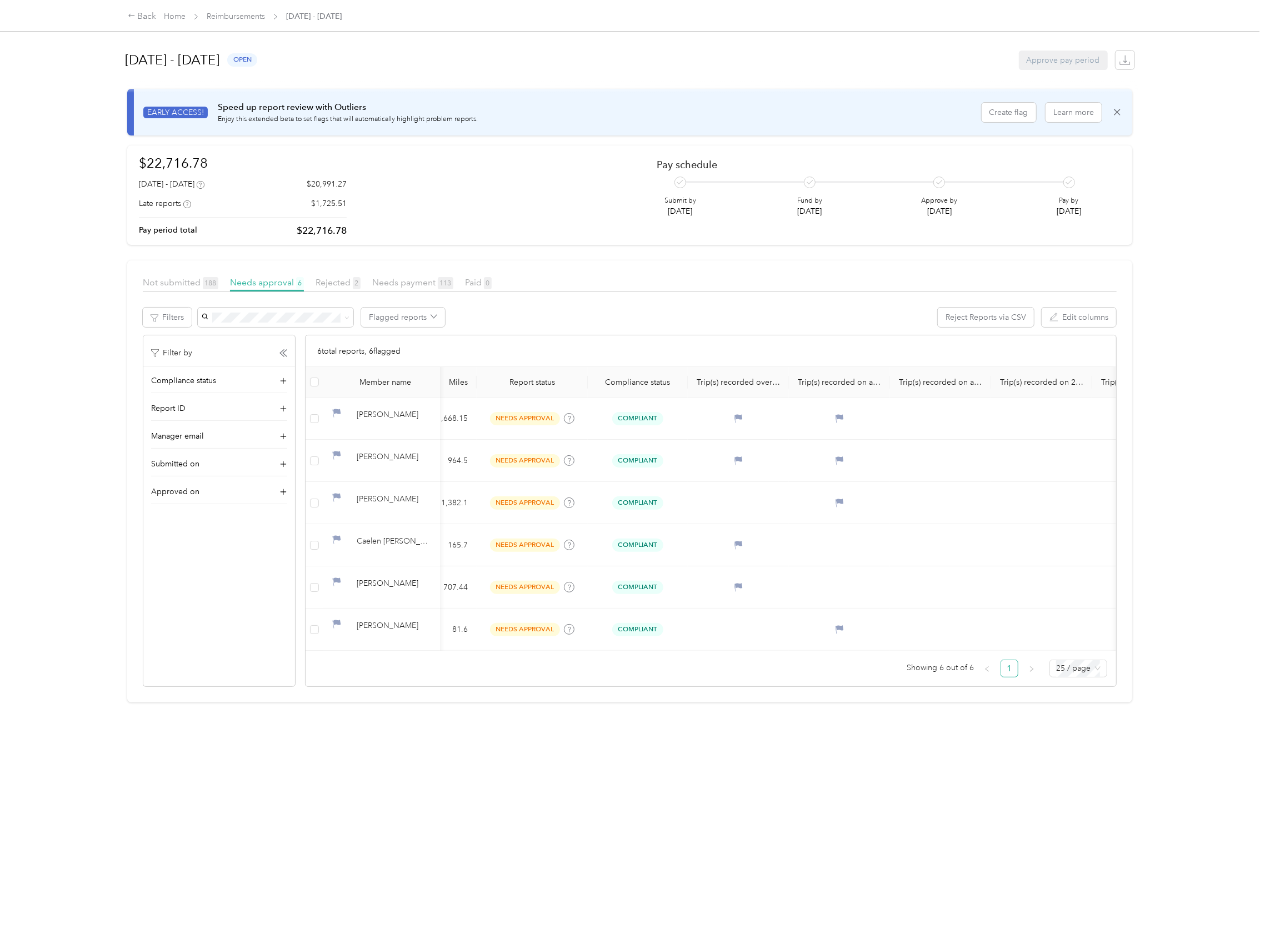
scroll to position [0, 384]
drag, startPoint x: 685, startPoint y: 676, endPoint x: 651, endPoint y: 834, distance: 161.4
click at [651, 834] on div "[DATE] - [DATE] open Approve pay period EARLY ACCESS! Speed up report review wi…" at bounding box center [629, 460] width 1049 height 921
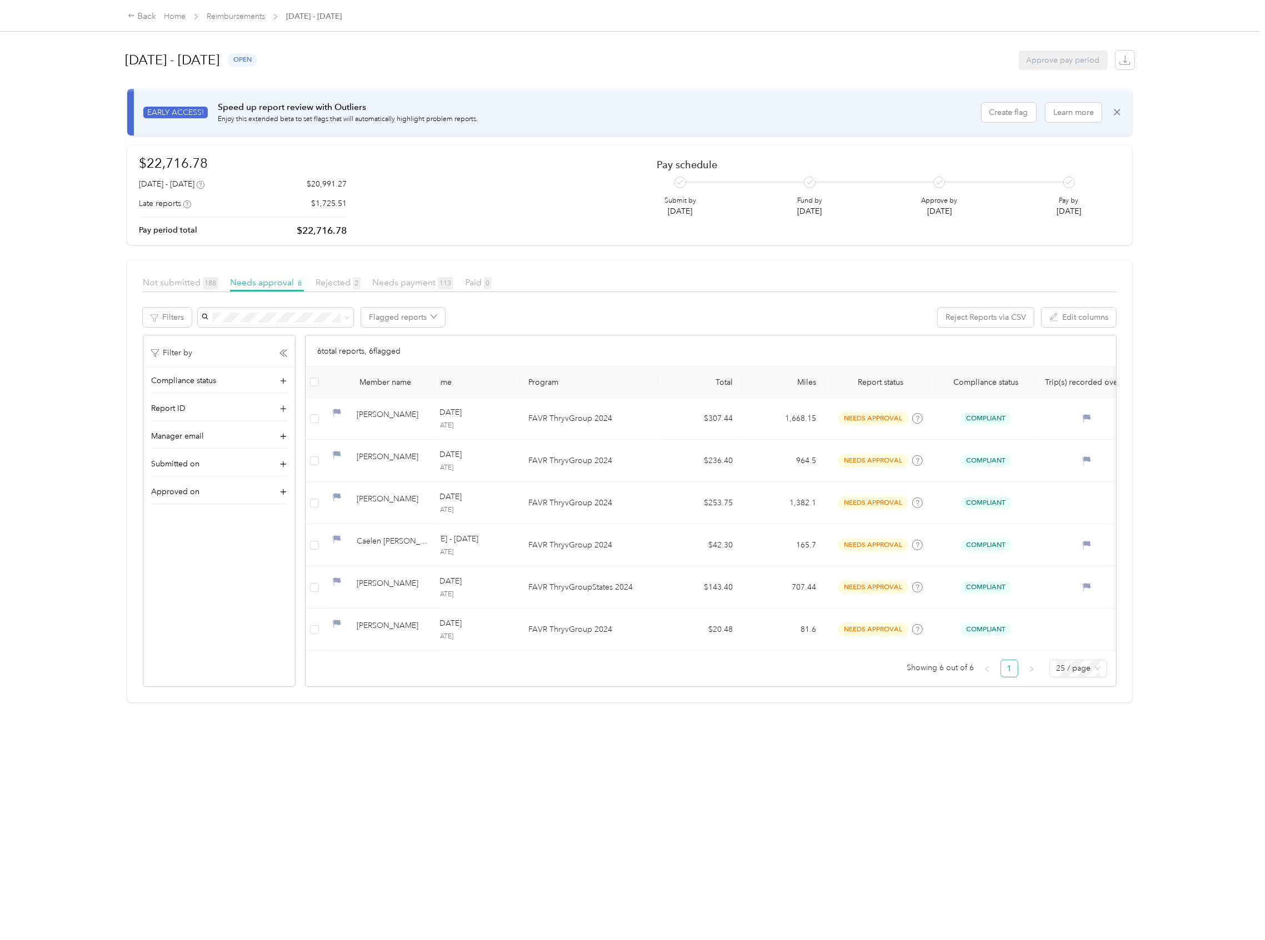
scroll to position [0, 0]
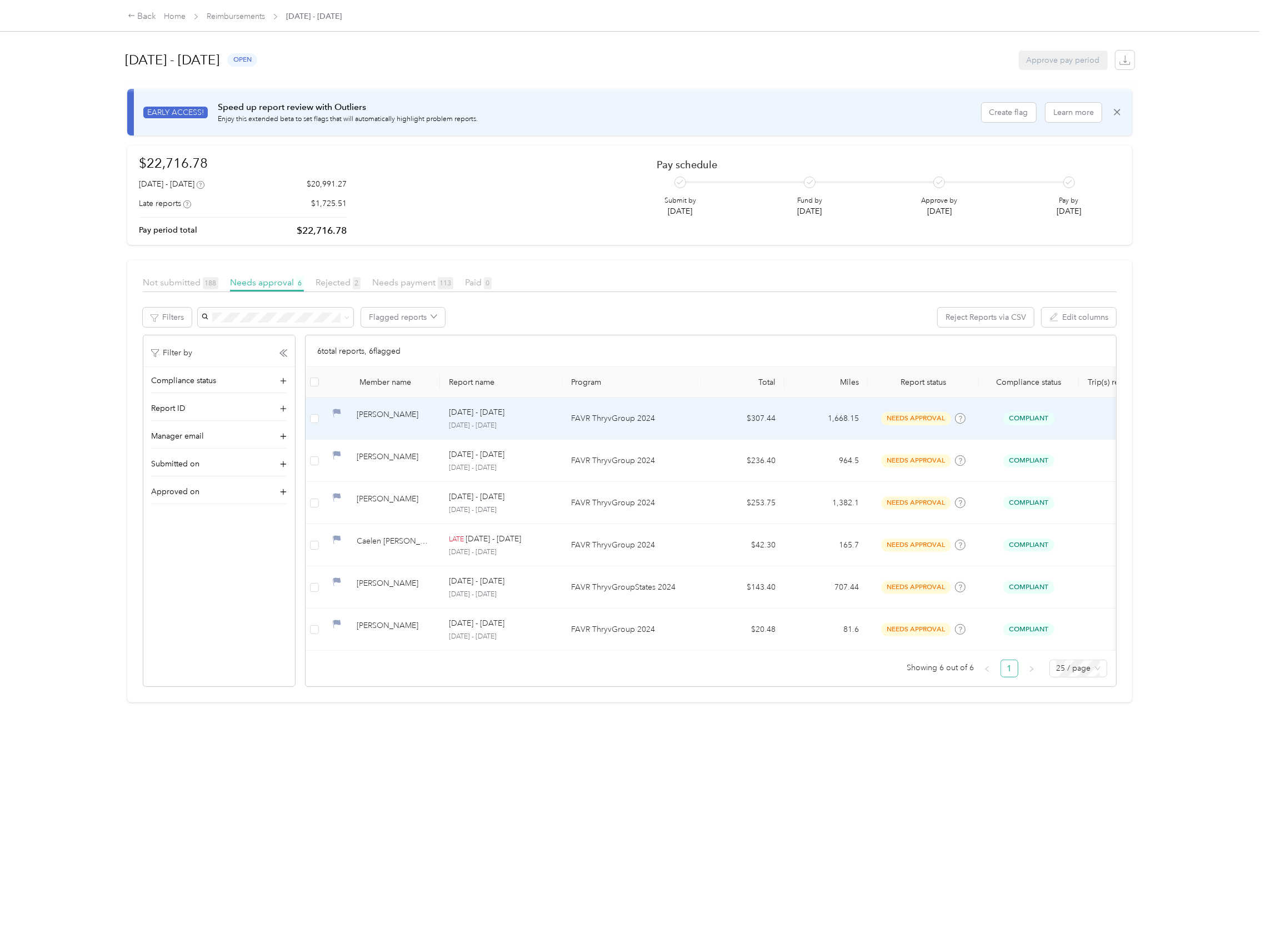
click at [360, 419] on div "[PERSON_NAME]" at bounding box center [394, 418] width 74 height 19
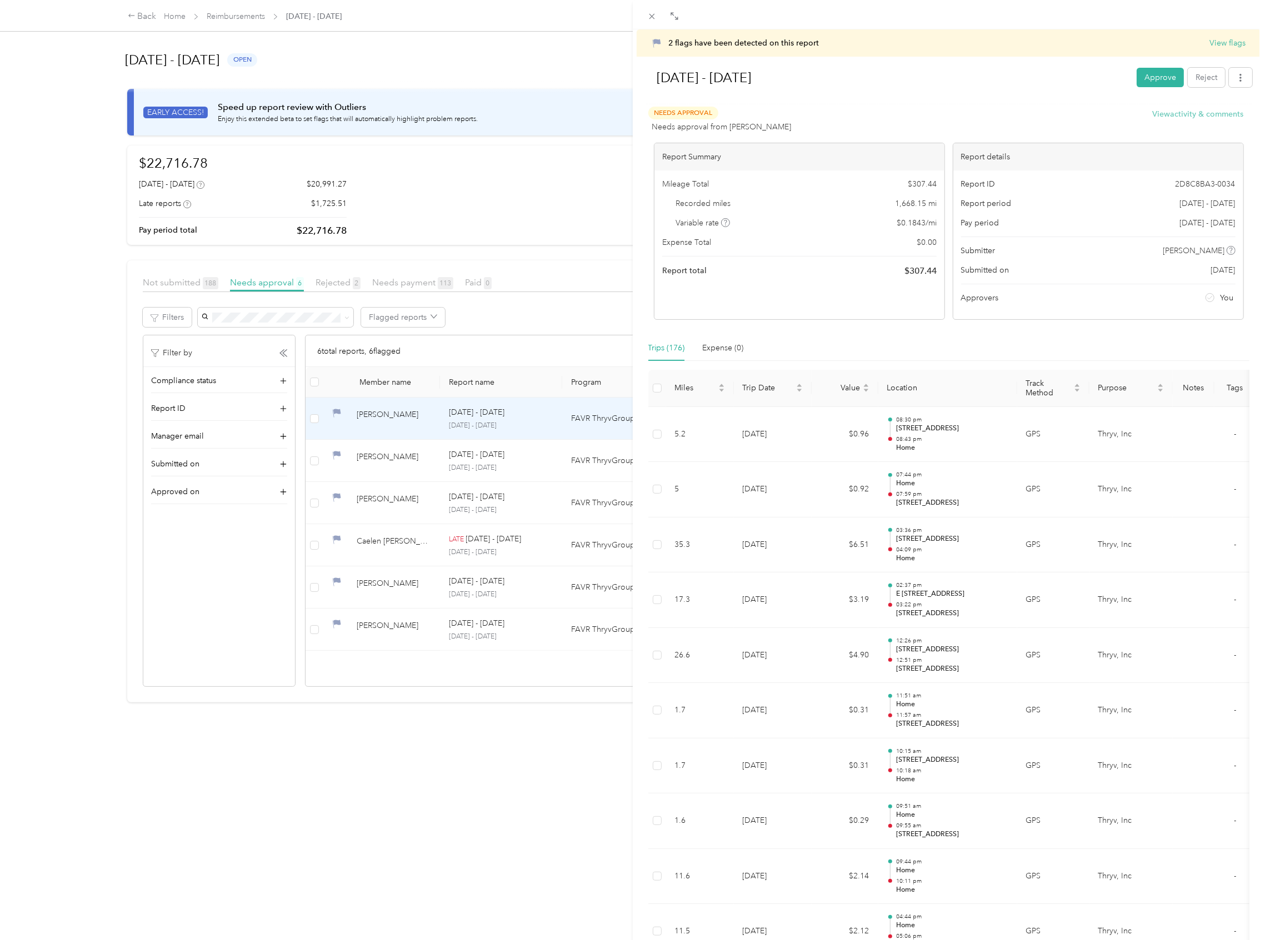
click at [1162, 116] on button "View activity & comments" at bounding box center [1197, 114] width 91 height 12
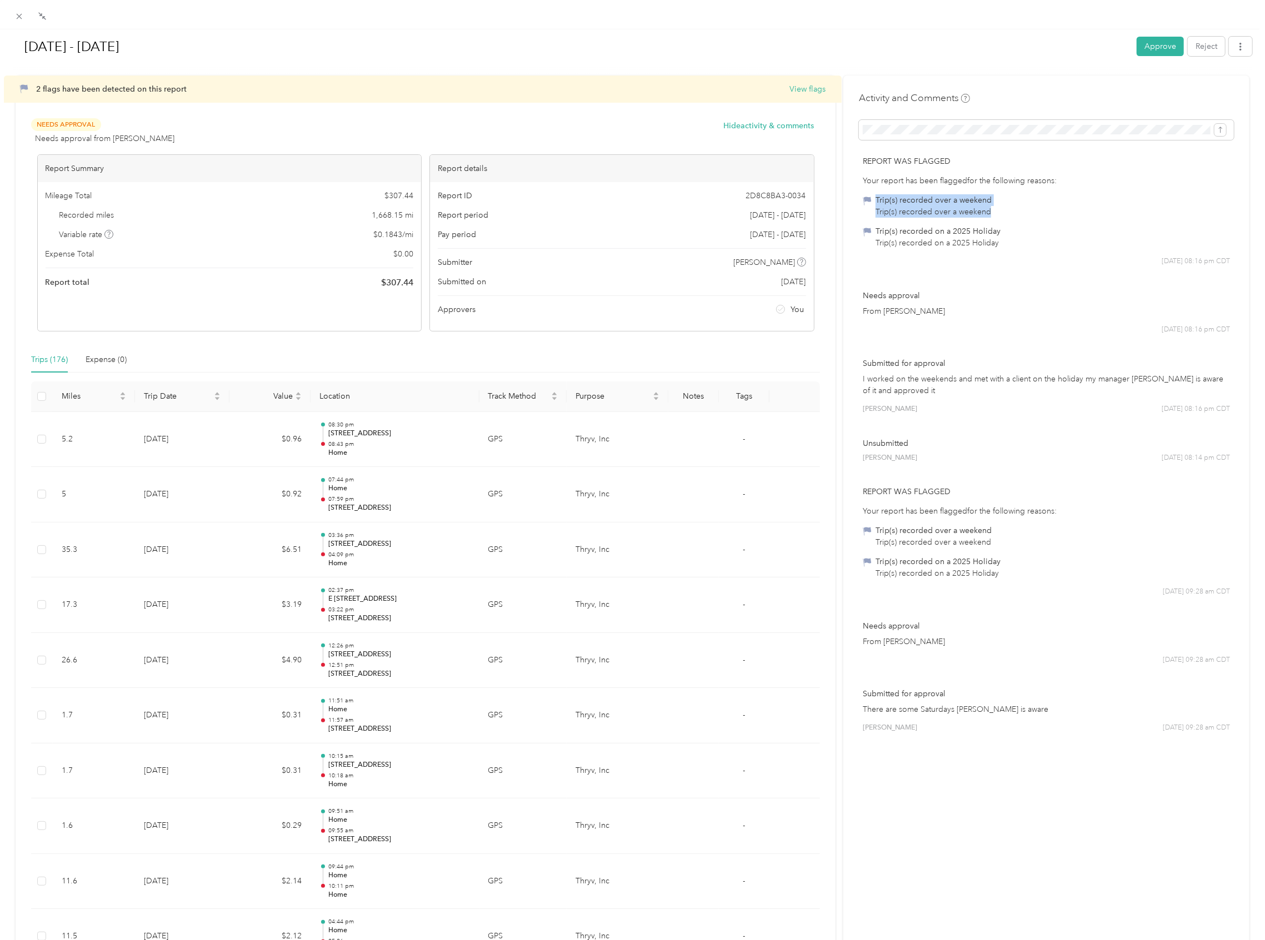
drag, startPoint x: 1025, startPoint y: 204, endPoint x: 1011, endPoint y: 218, distance: 19.6
